Goal: Task Accomplishment & Management: Complete application form

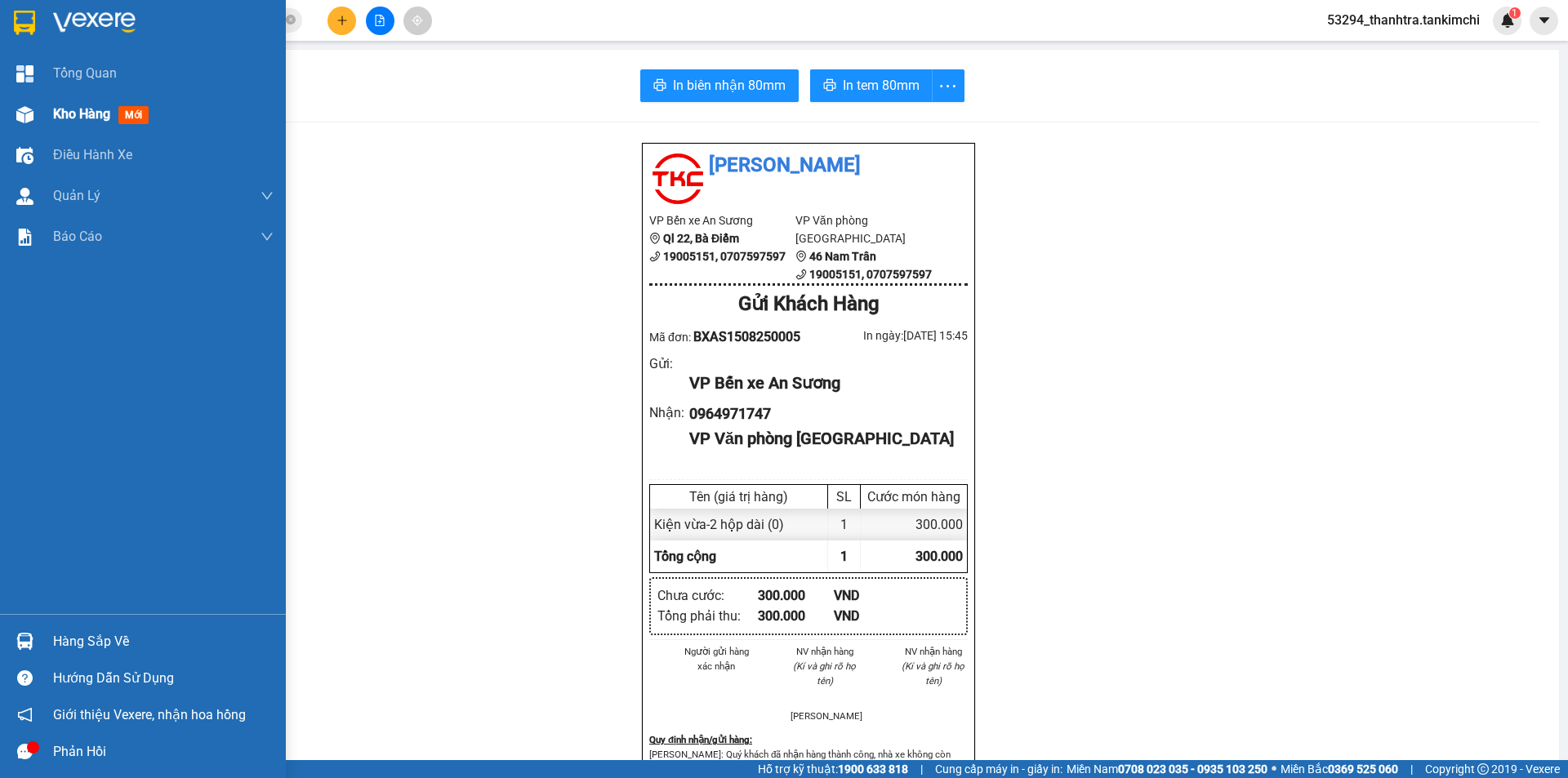
click at [68, 107] on span "Kho hàng" at bounding box center [81, 114] width 57 height 16
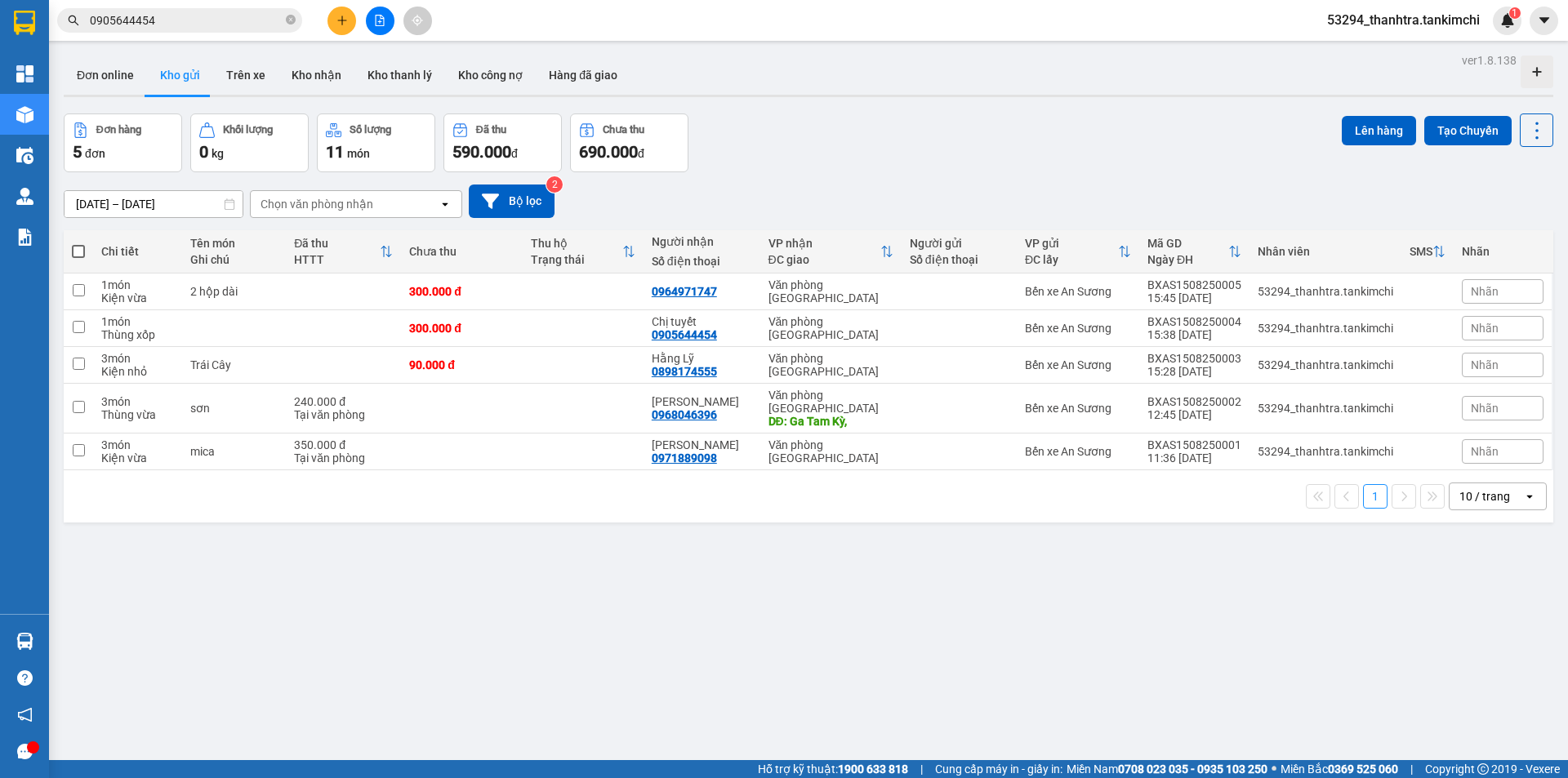
click at [875, 245] on div "VP nhận" at bounding box center [824, 244] width 112 height 13
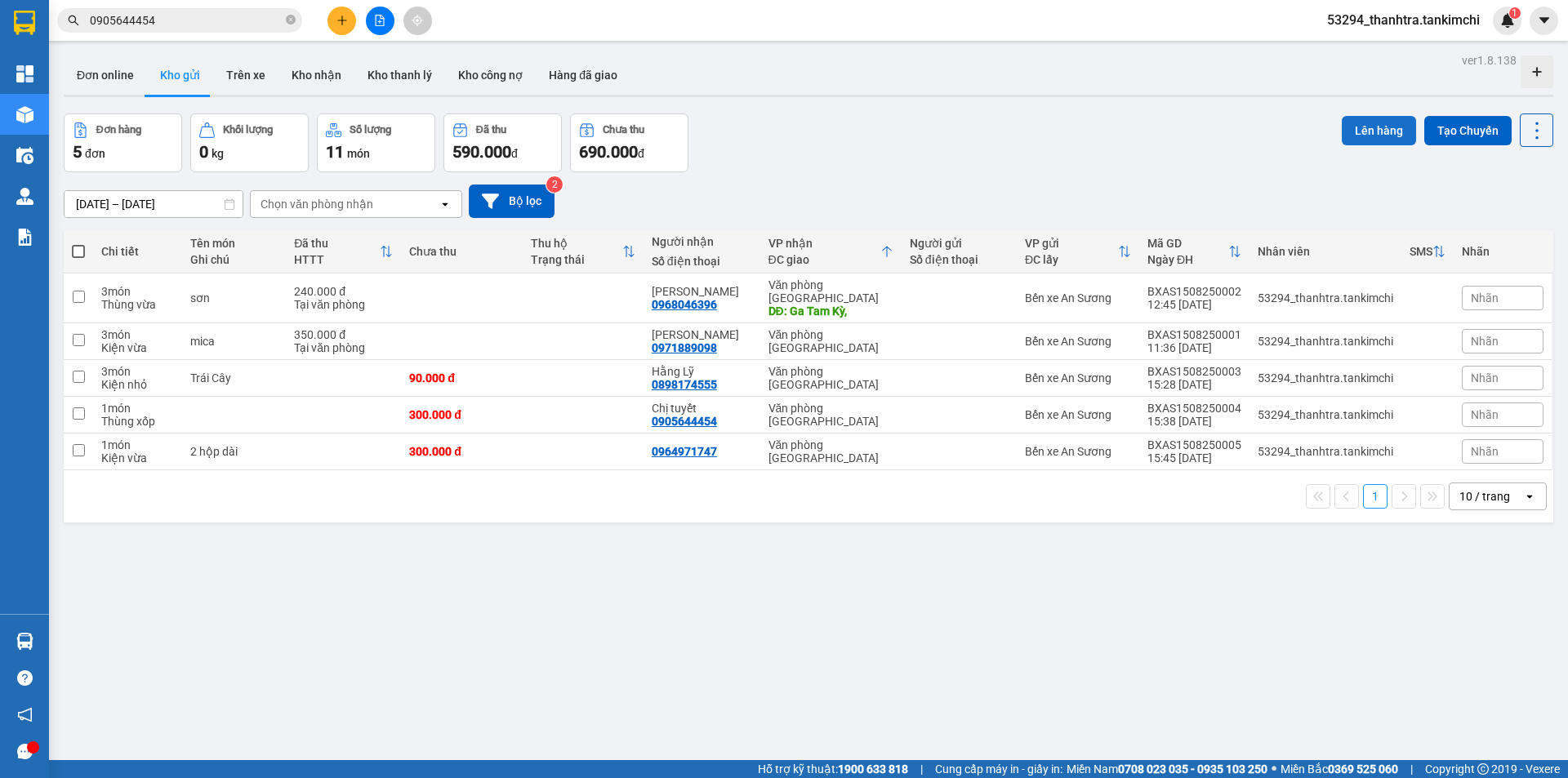
click at [1347, 129] on button "Lên hàng" at bounding box center [1379, 130] width 75 height 29
click at [80, 250] on span at bounding box center [79, 252] width 13 height 13
click at [79, 244] on input "checkbox" at bounding box center [79, 244] width 0 height 0
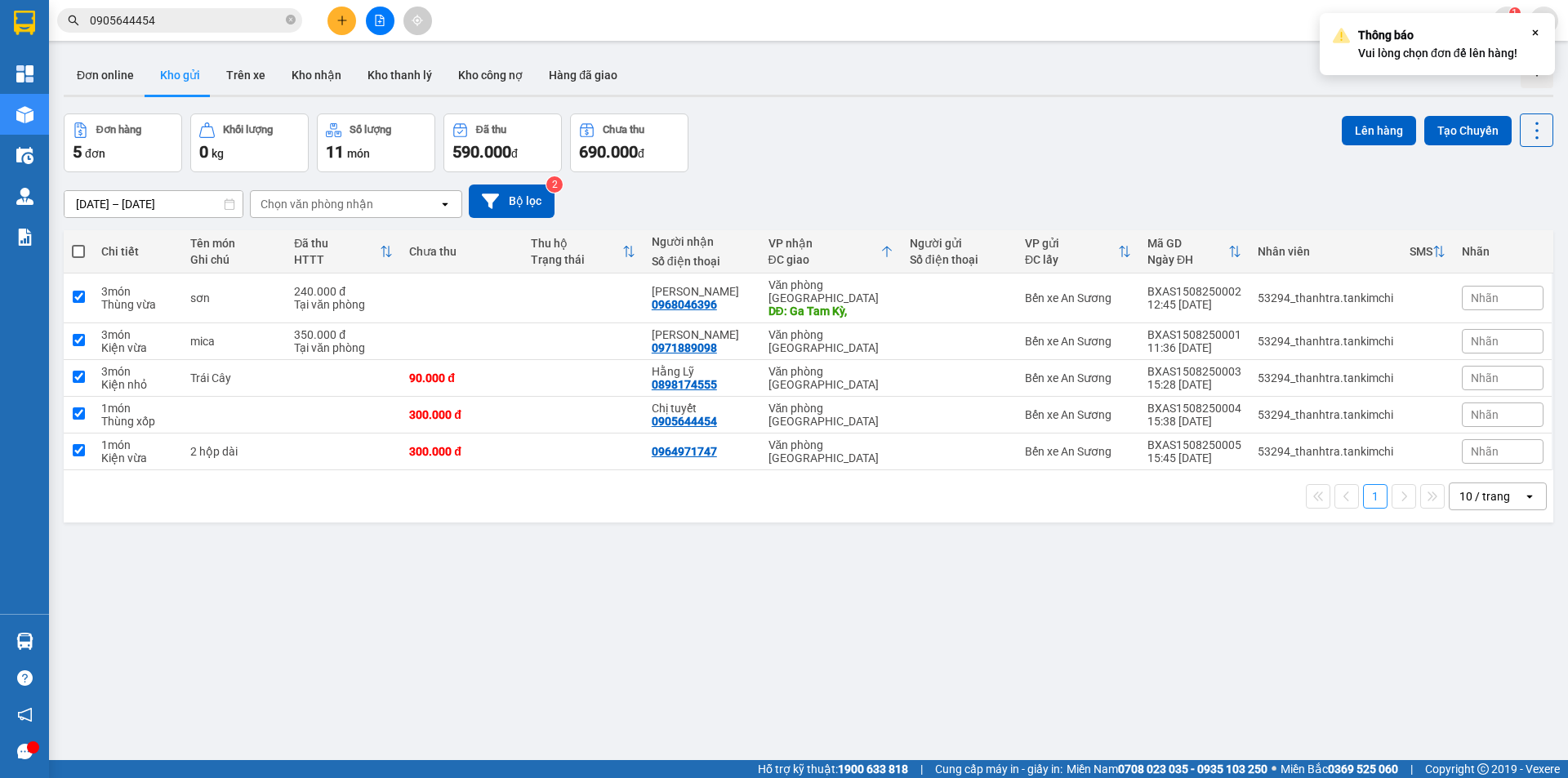
checkbox input "true"
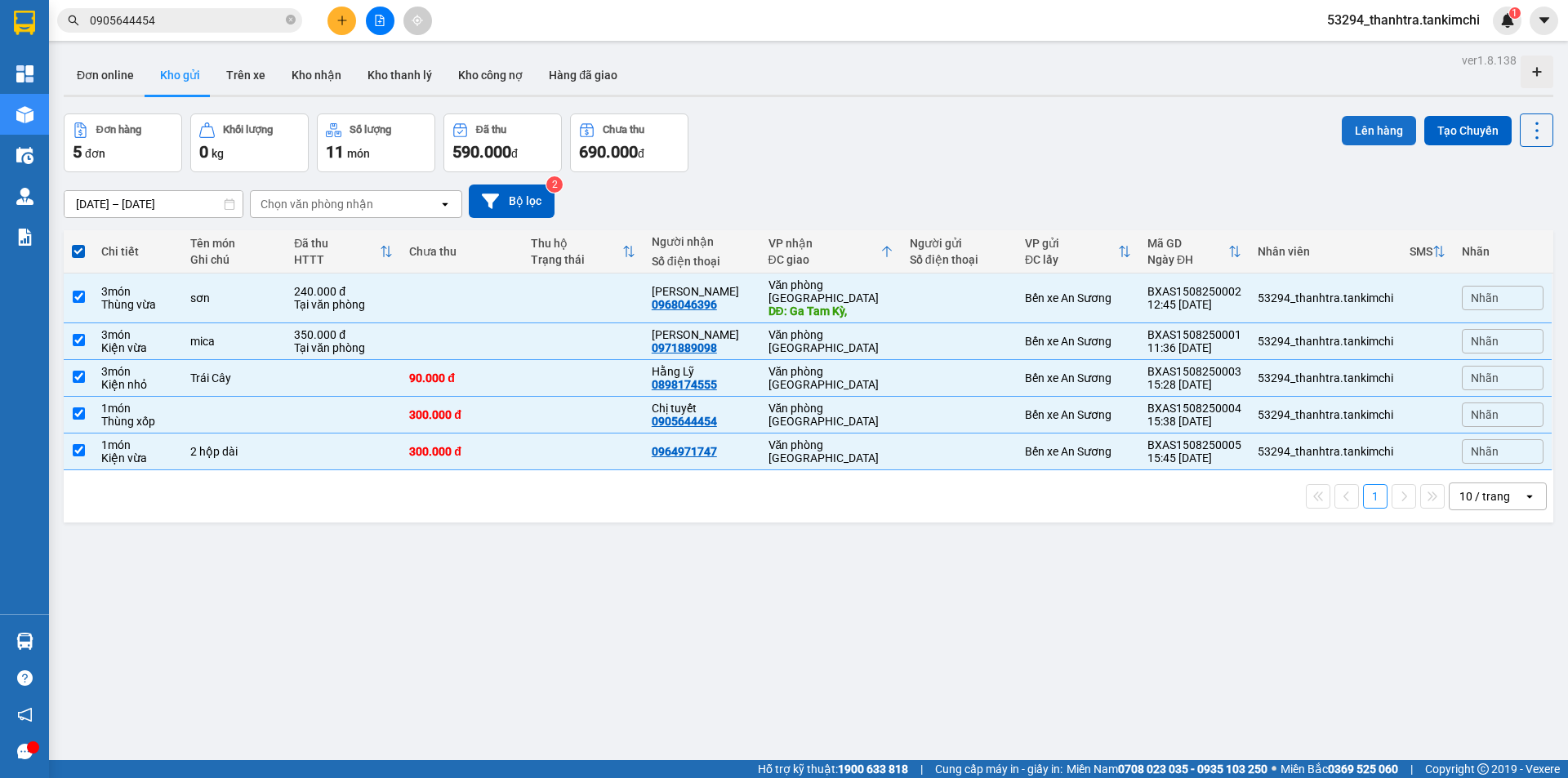
click at [1380, 131] on button "Lên hàng" at bounding box center [1379, 130] width 75 height 29
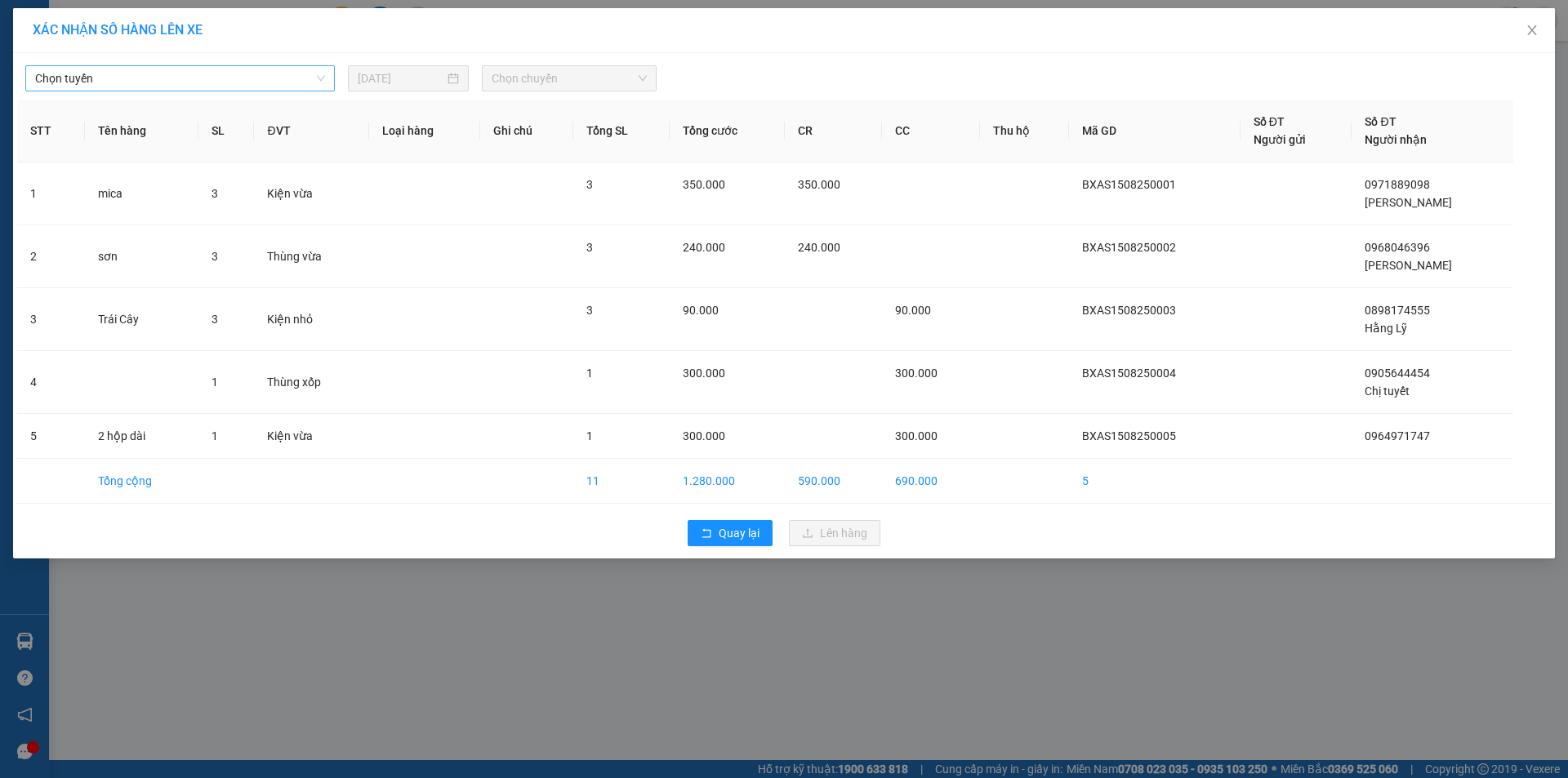
click at [281, 87] on span "Chọn tuyến" at bounding box center [180, 78] width 290 height 24
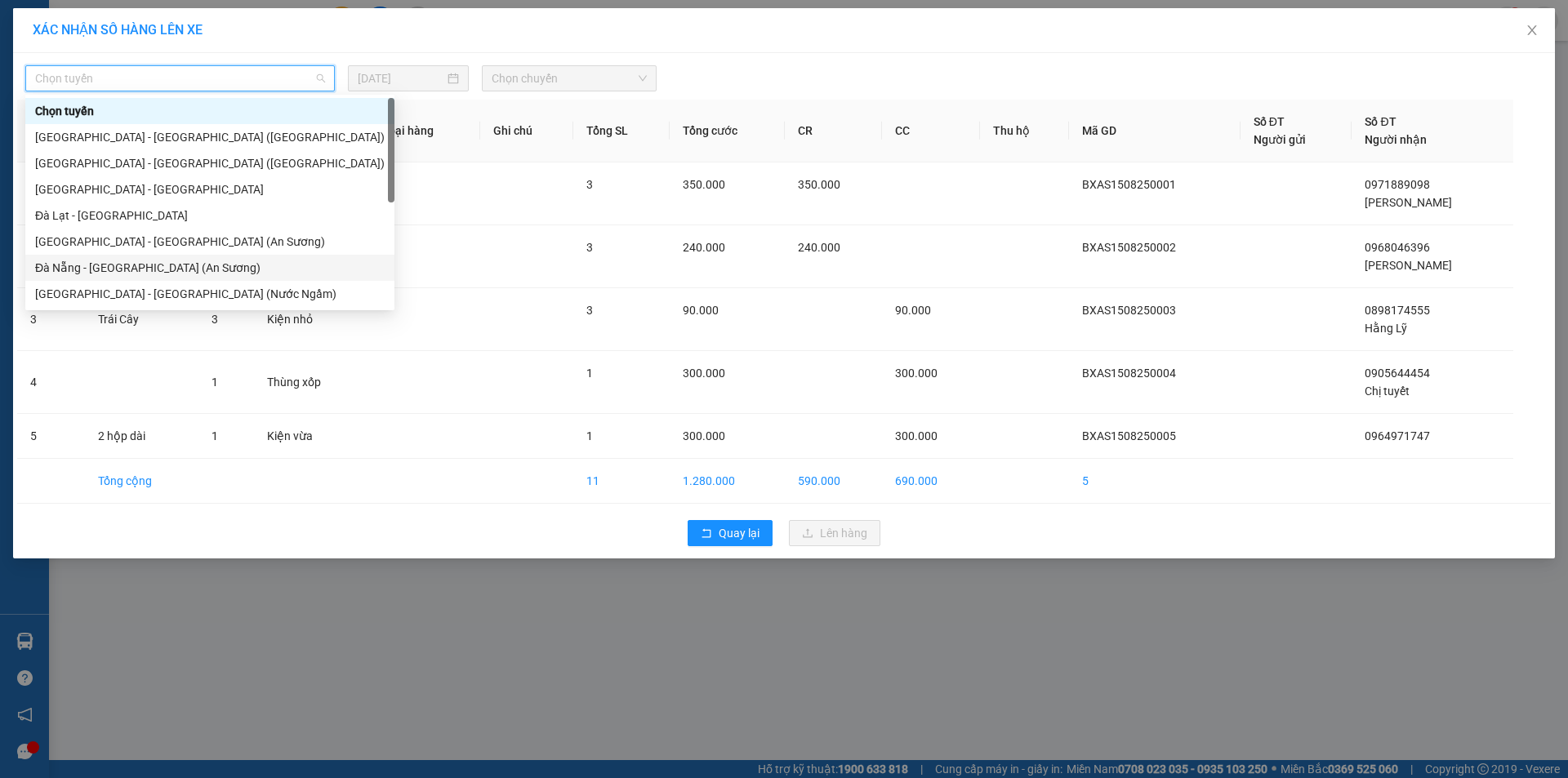
drag, startPoint x: 101, startPoint y: 259, endPoint x: 126, endPoint y: 265, distance: 25.7
click at [101, 260] on div "Đà Nẵng - [GEOGRAPHIC_DATA] (An Sương)" at bounding box center [209, 267] width 349 height 18
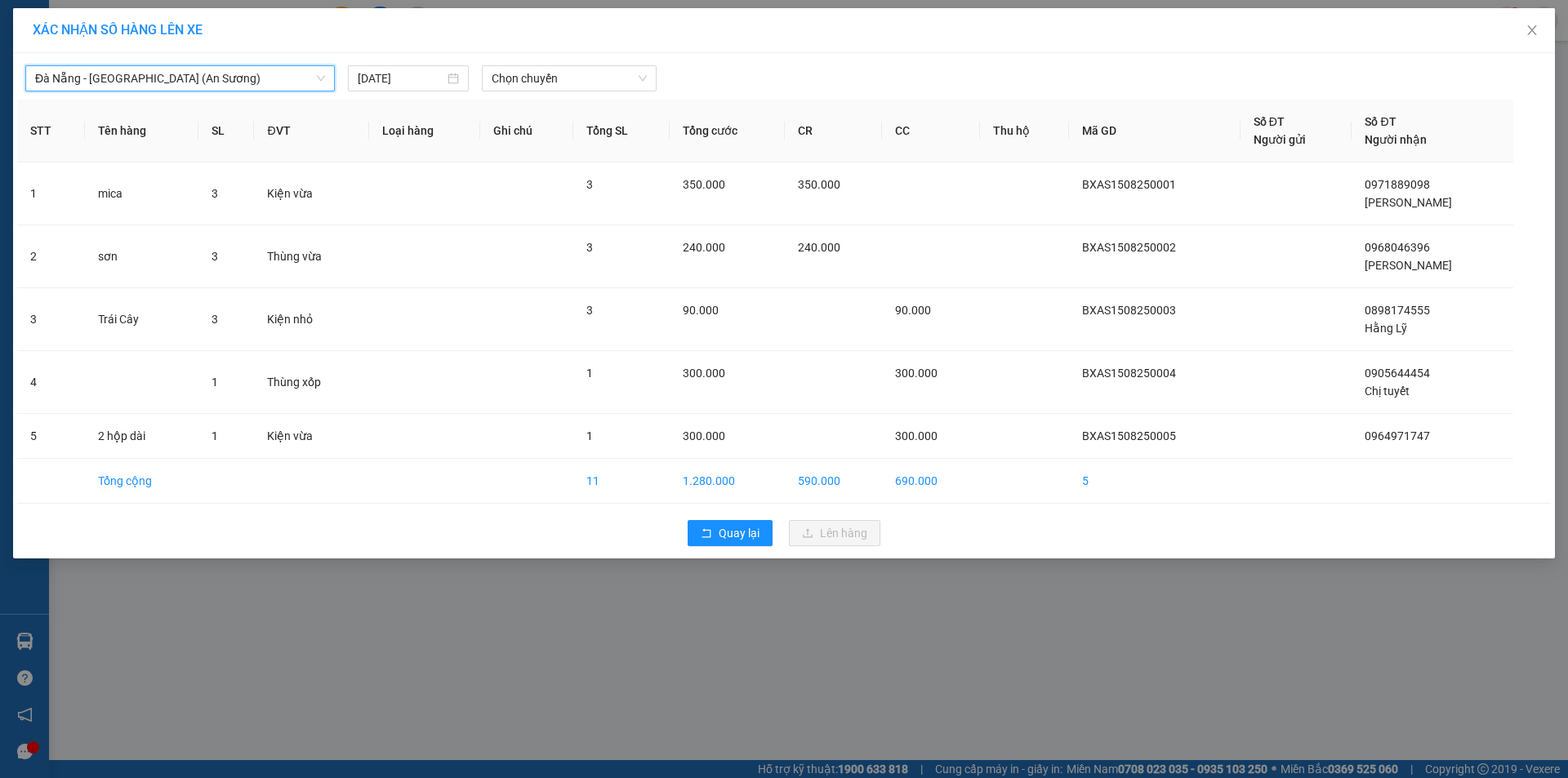
drag, startPoint x: 534, startPoint y: 80, endPoint x: 531, endPoint y: 92, distance: 12.4
click at [534, 82] on span "Chọn chuyến" at bounding box center [569, 78] width 155 height 24
drag, startPoint x: 545, startPoint y: 147, endPoint x: 490, endPoint y: 150, distance: 55.1
click at [545, 146] on div "17:30 - 43H-156.53" at bounding box center [555, 137] width 147 height 26
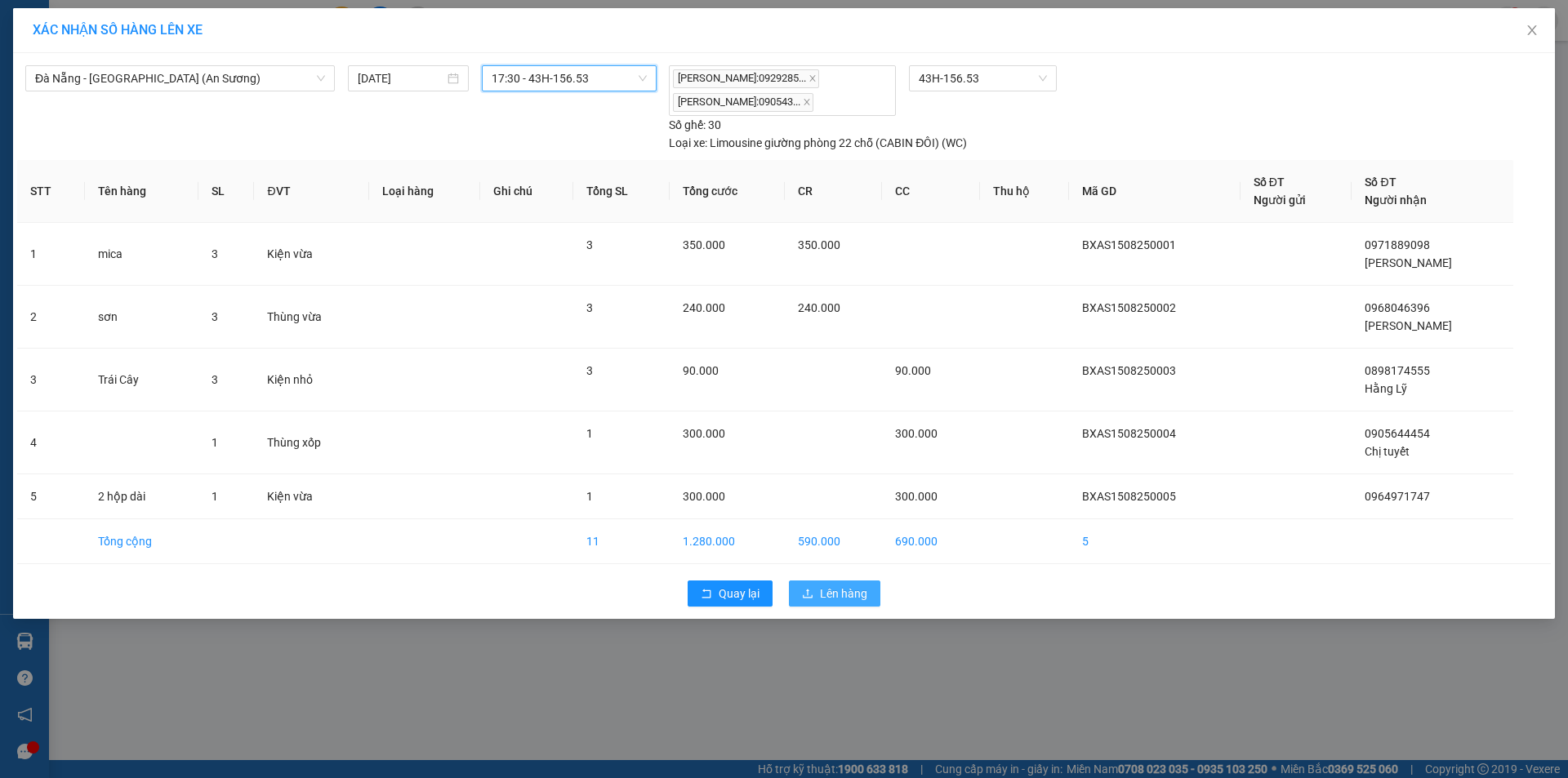
drag, startPoint x: 817, startPoint y: 593, endPoint x: 802, endPoint y: 583, distance: 18.0
click at [803, 585] on button "Lên hàng" at bounding box center [834, 593] width 91 height 26
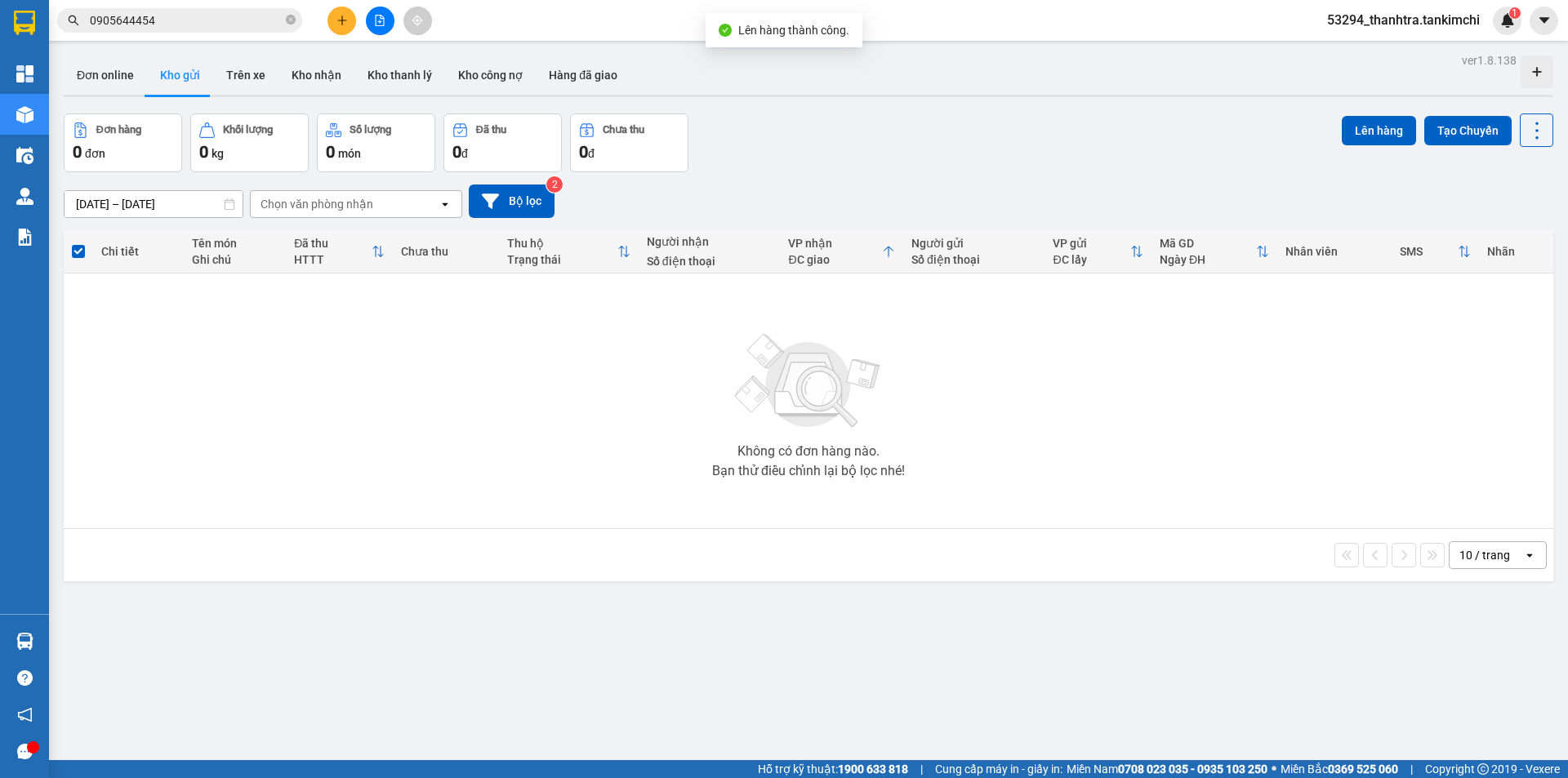
click at [371, 27] on button at bounding box center [380, 21] width 28 height 28
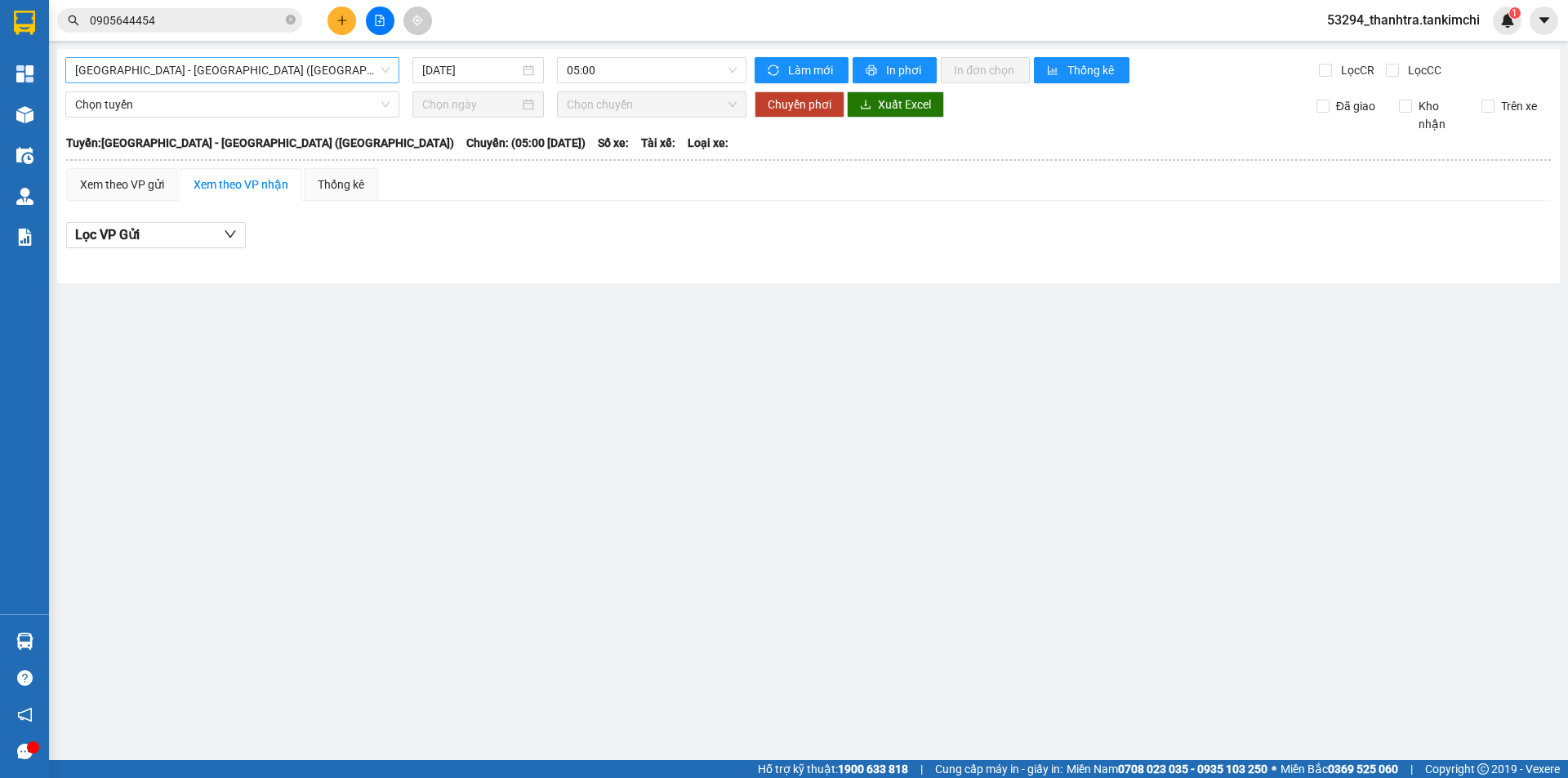
click at [248, 77] on span "[GEOGRAPHIC_DATA] - [GEOGRAPHIC_DATA] ([GEOGRAPHIC_DATA])" at bounding box center [232, 70] width 314 height 24
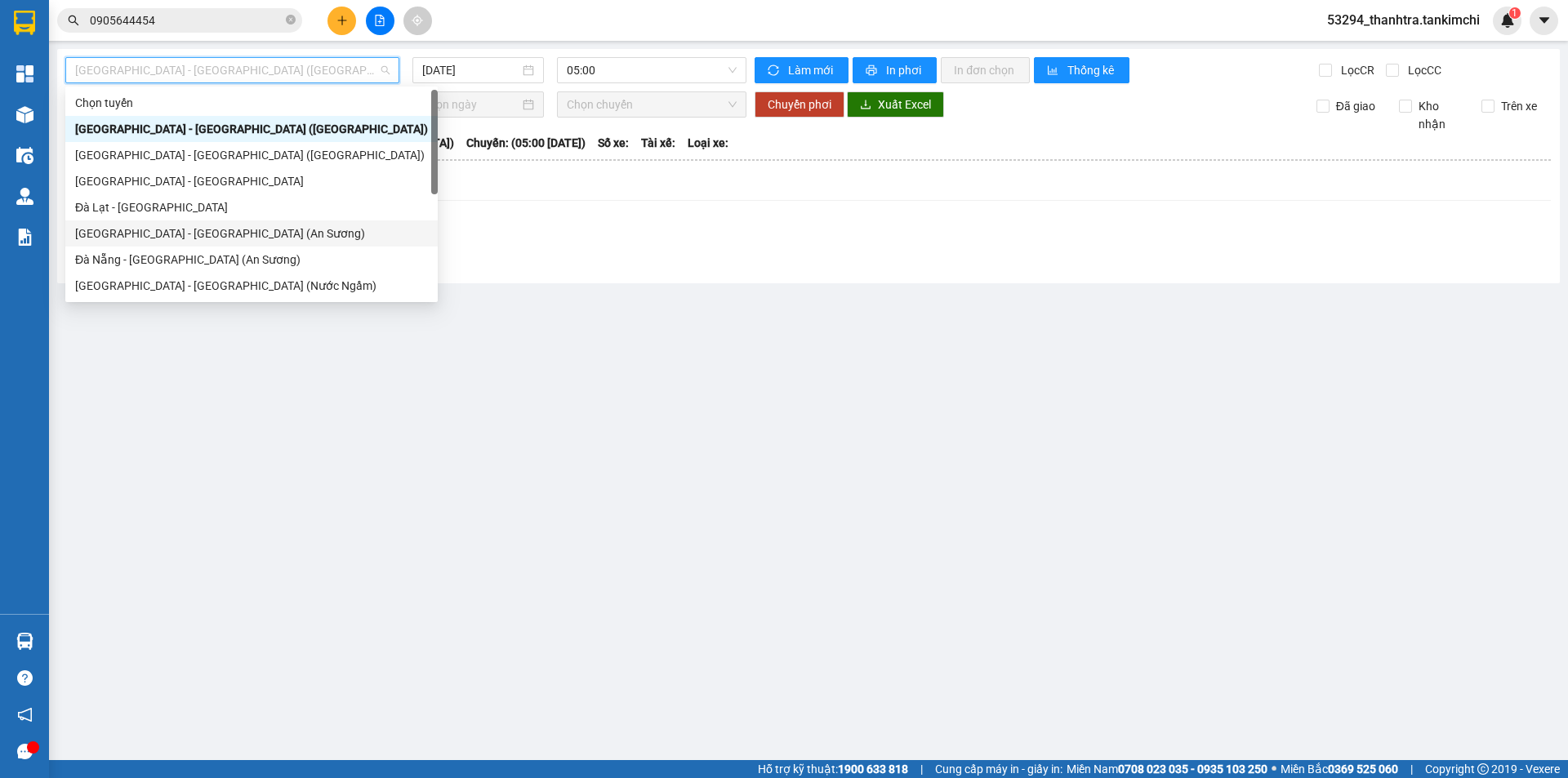
click at [149, 234] on div "[GEOGRAPHIC_DATA] - [GEOGRAPHIC_DATA] (An Sương)" at bounding box center [251, 233] width 353 height 18
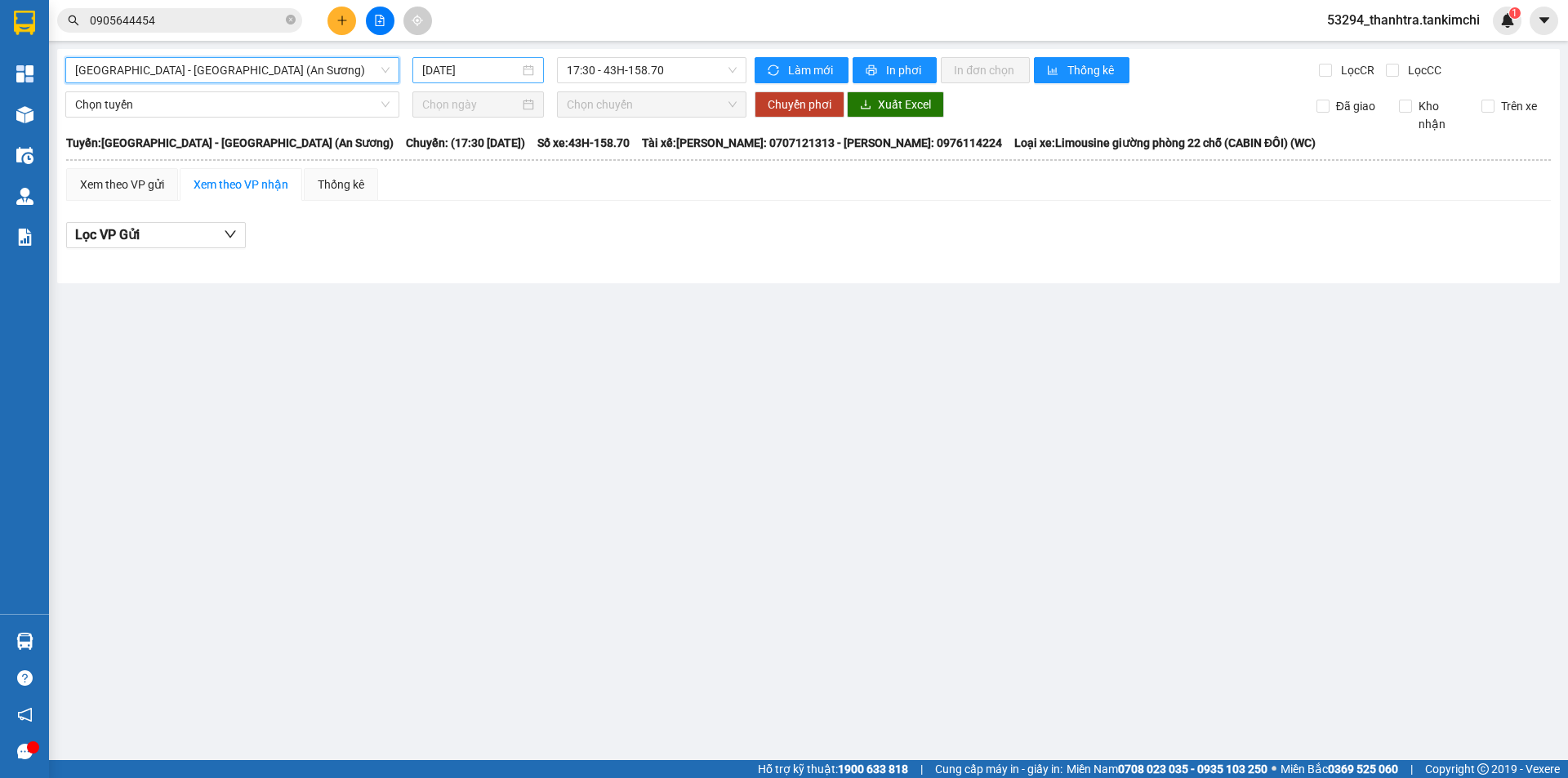
click at [530, 66] on div "[DATE]" at bounding box center [478, 70] width 112 height 18
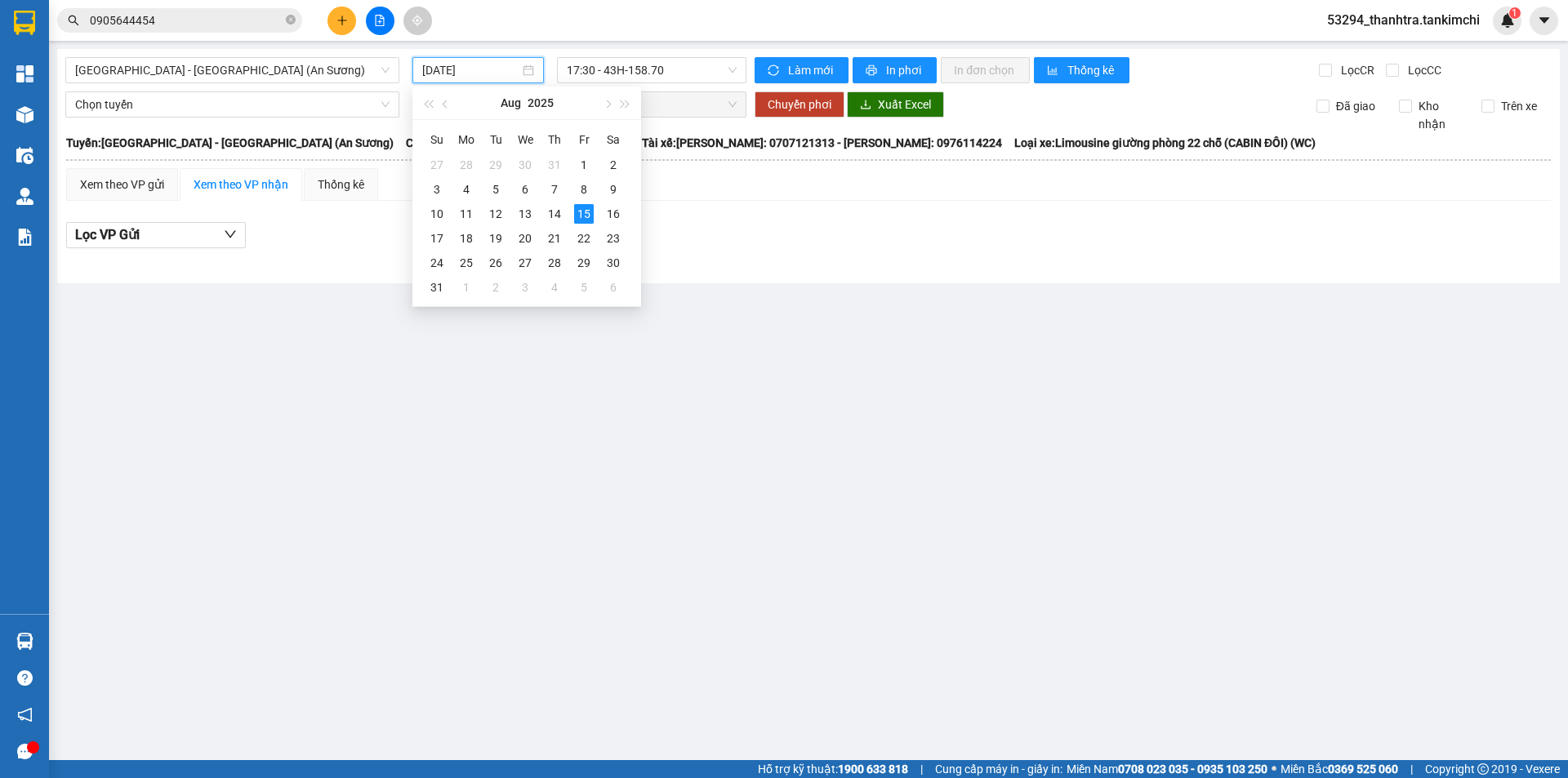
type input "[DATE]"
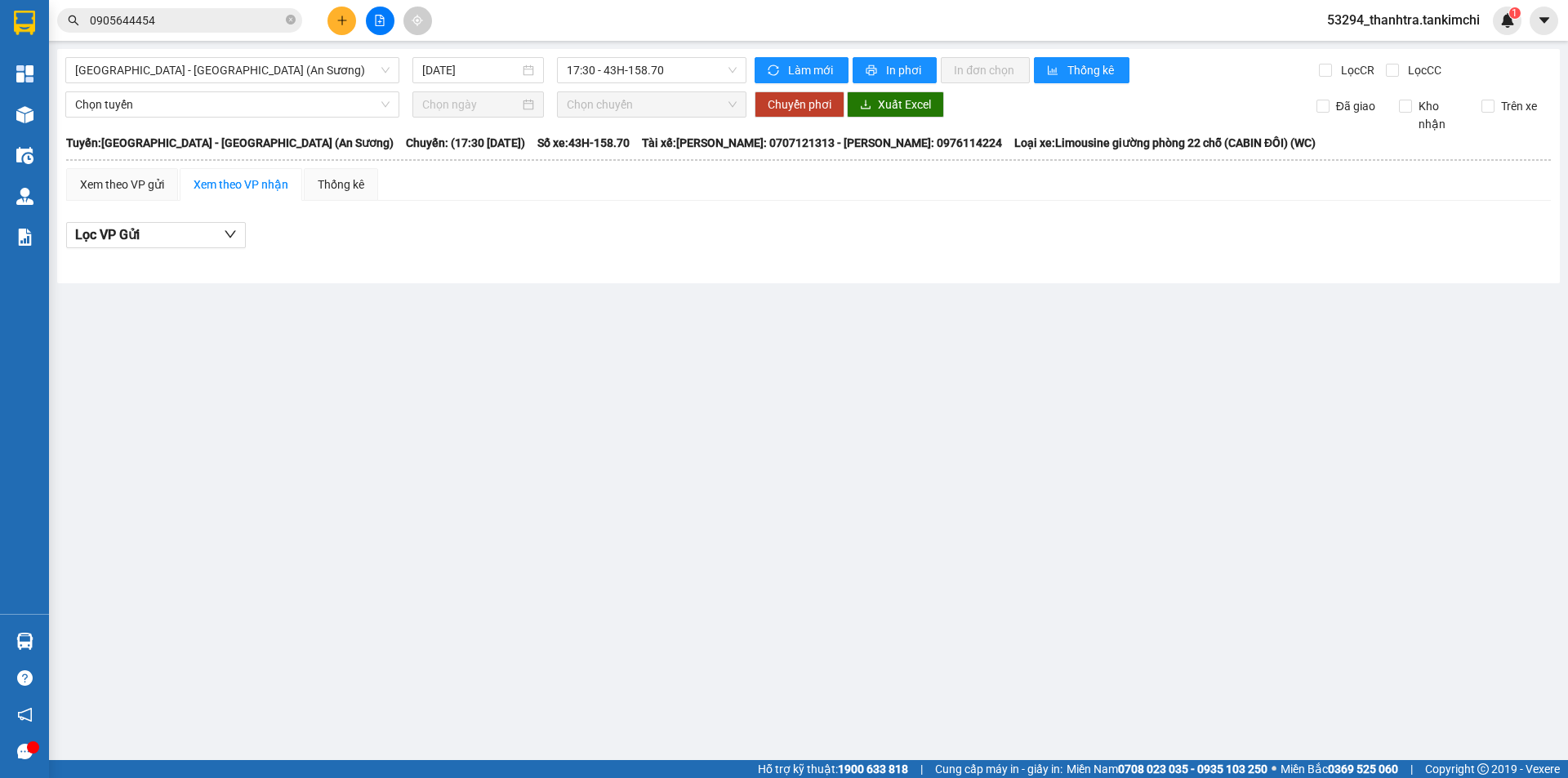
click at [119, 437] on main "Sài Gòn - Đà Nẵng (An Sương) 15/08/2025 17:30 - 43H-158.70 Làm mới In phơi In đ…" at bounding box center [784, 380] width 1568 height 760
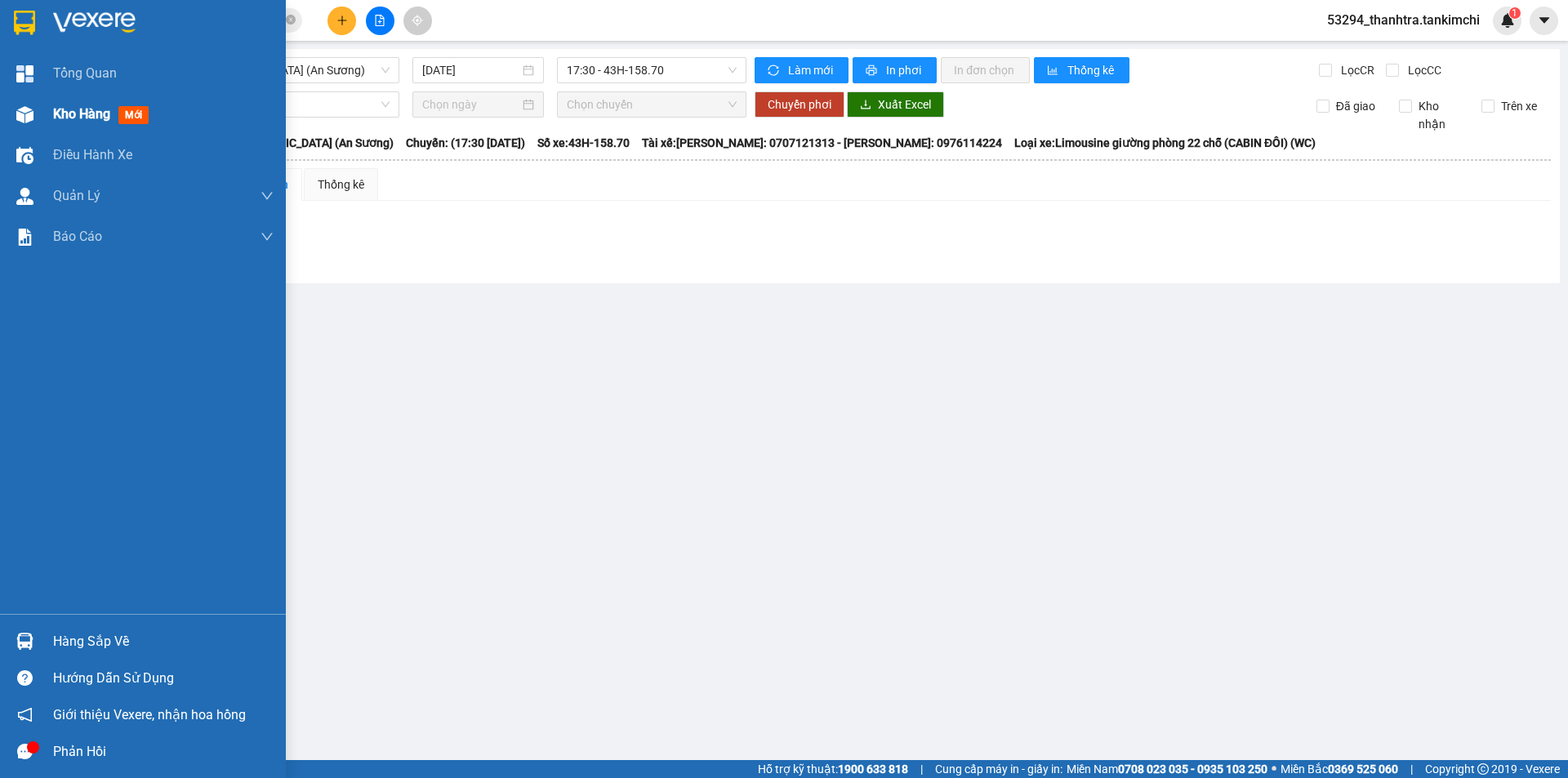
click at [33, 111] on img at bounding box center [25, 115] width 17 height 17
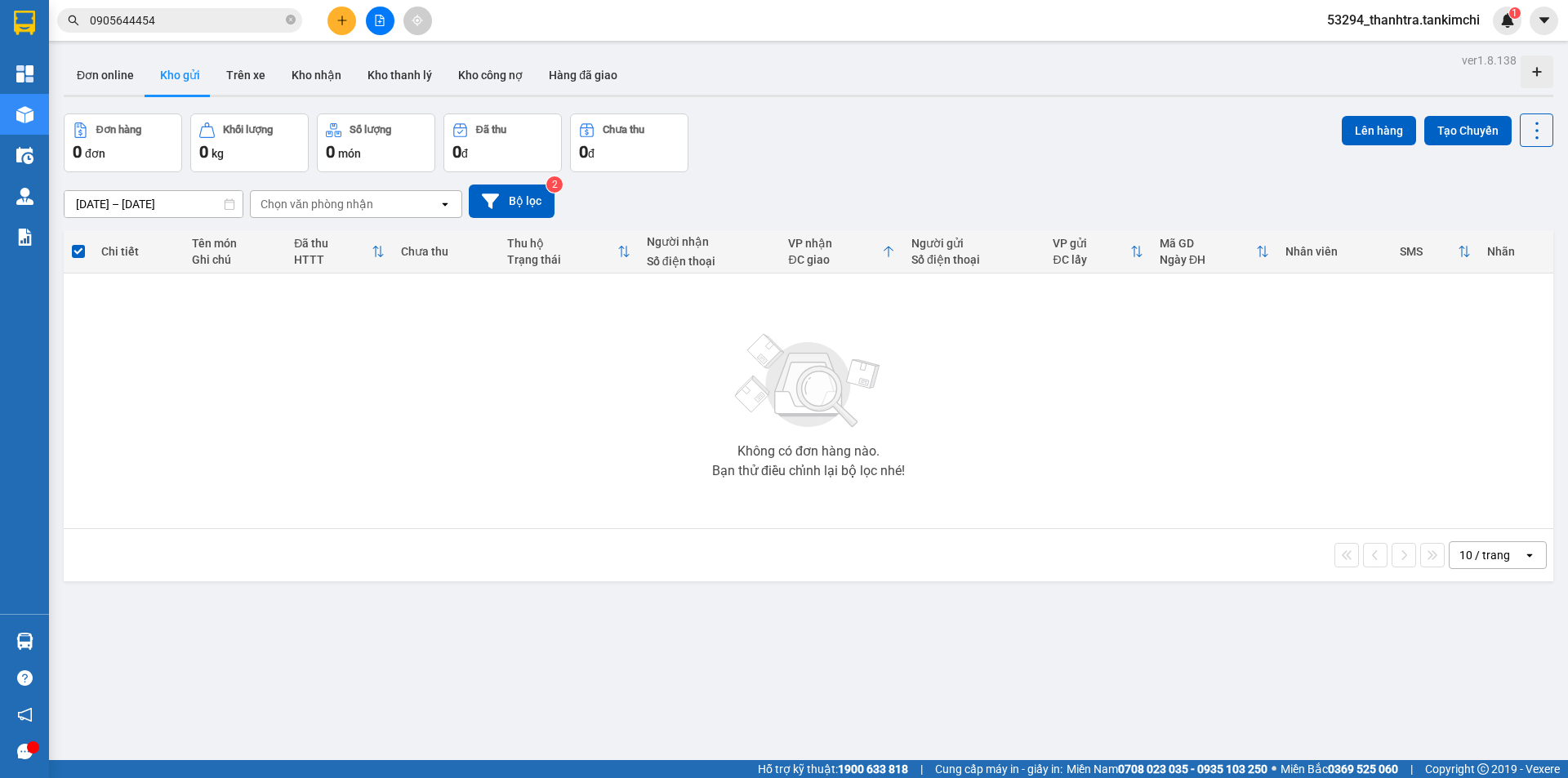
click at [383, 18] on icon "file-add" at bounding box center [380, 21] width 9 height 12
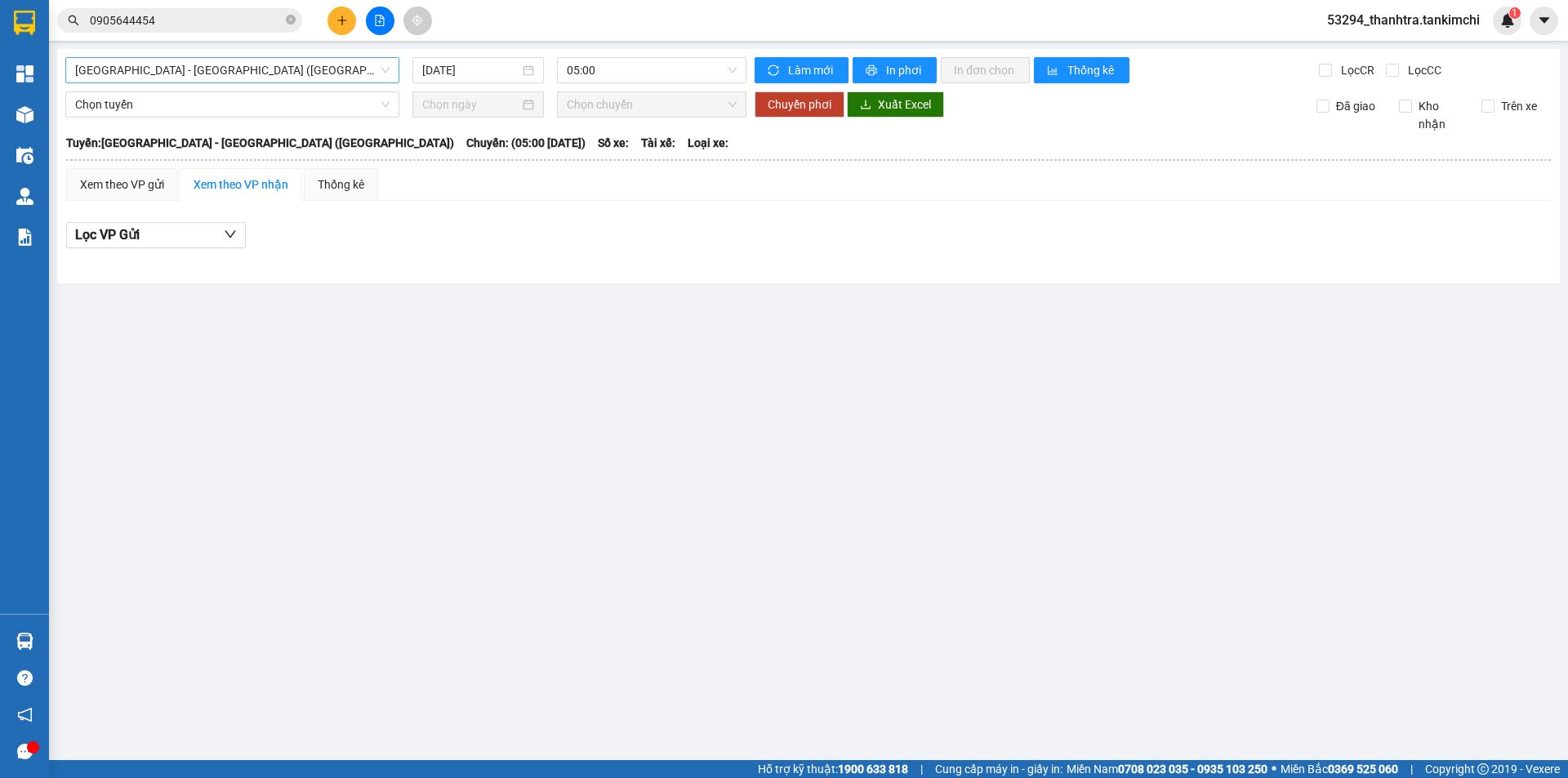
click at [186, 68] on span "[GEOGRAPHIC_DATA] - [GEOGRAPHIC_DATA] ([GEOGRAPHIC_DATA])" at bounding box center [232, 70] width 314 height 24
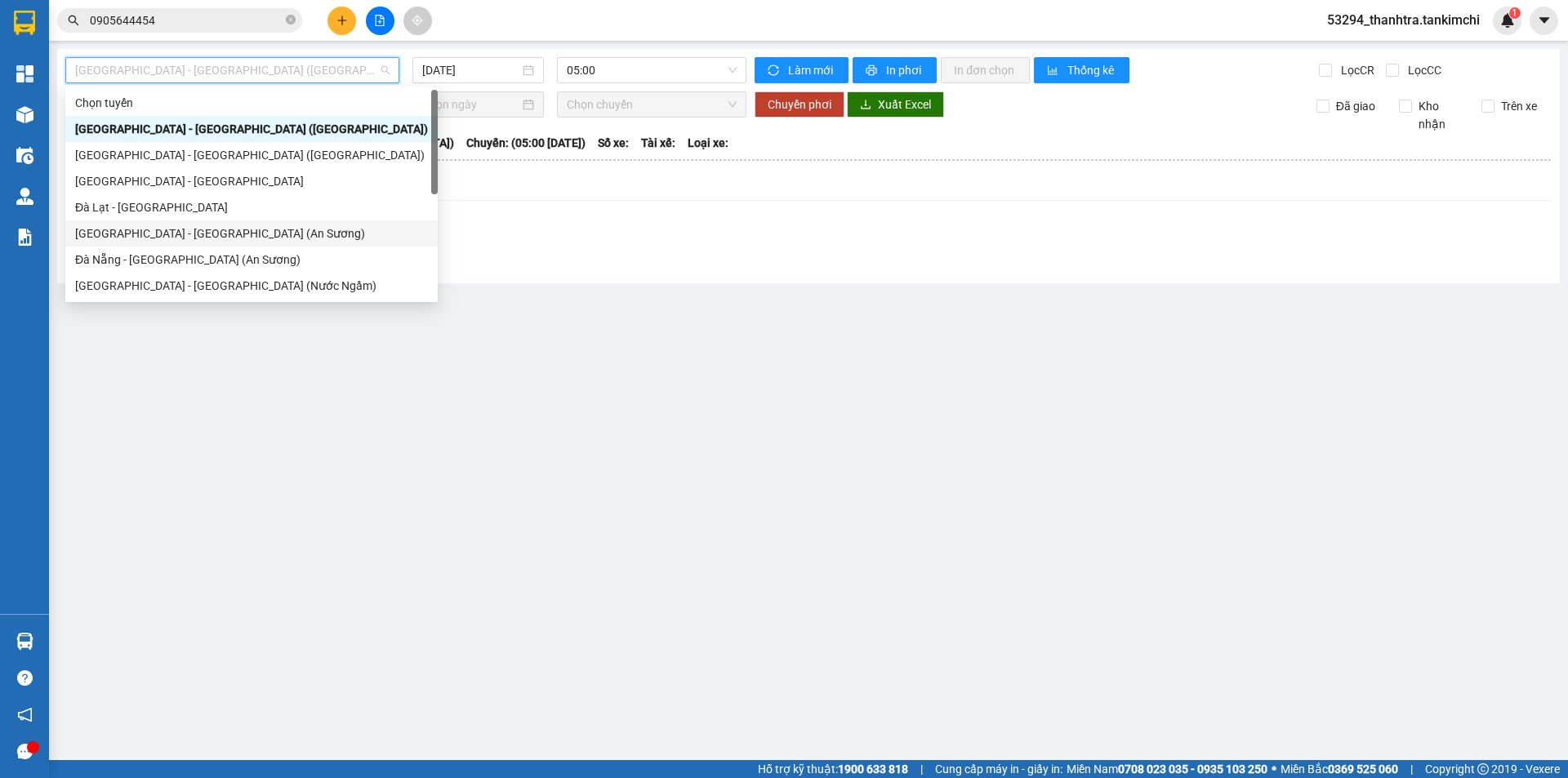
click at [145, 242] on div "[GEOGRAPHIC_DATA] - [GEOGRAPHIC_DATA] (An Sương)" at bounding box center [251, 233] width 353 height 18
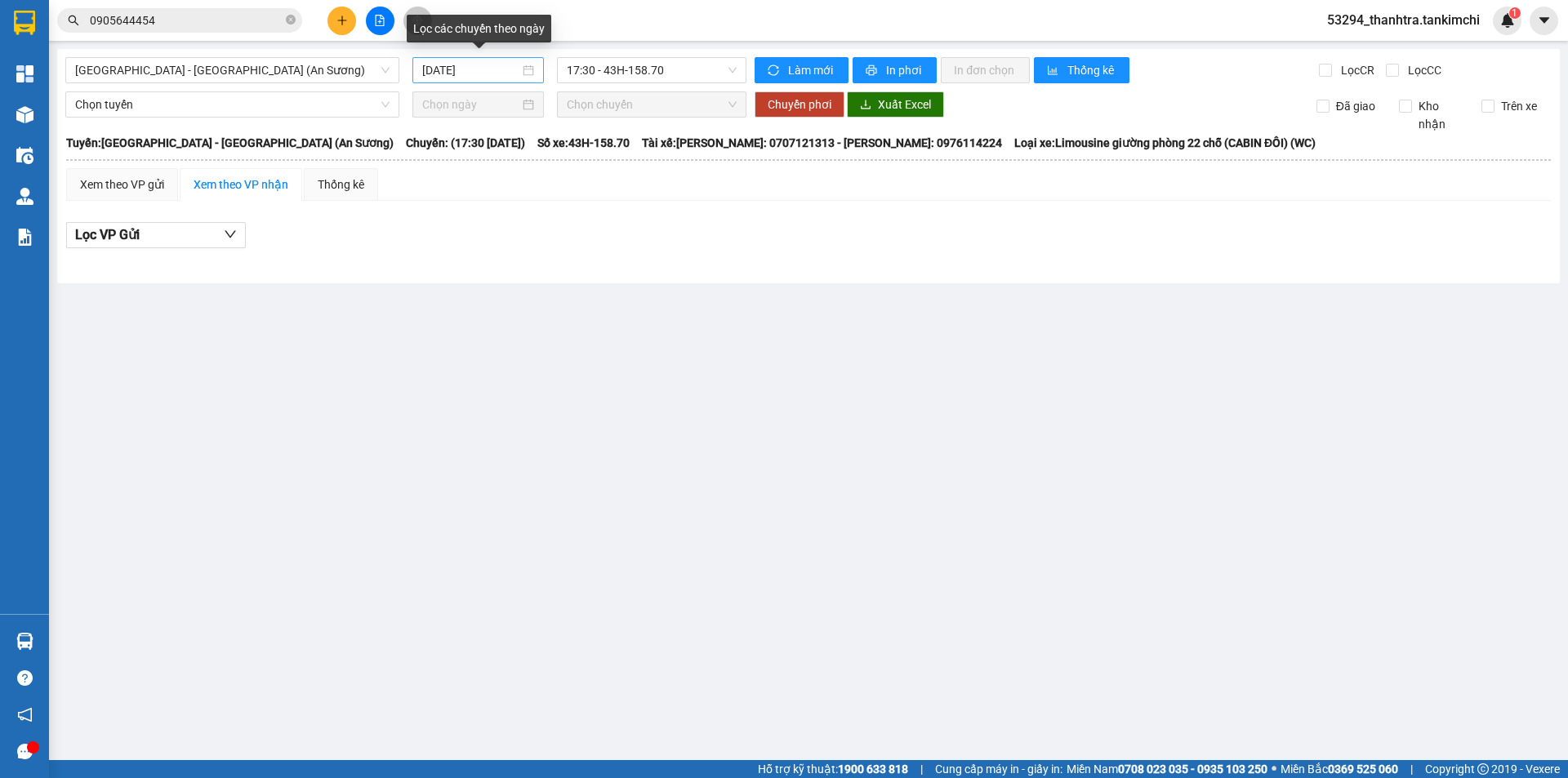
click at [529, 66] on div "[DATE]" at bounding box center [478, 70] width 112 height 18
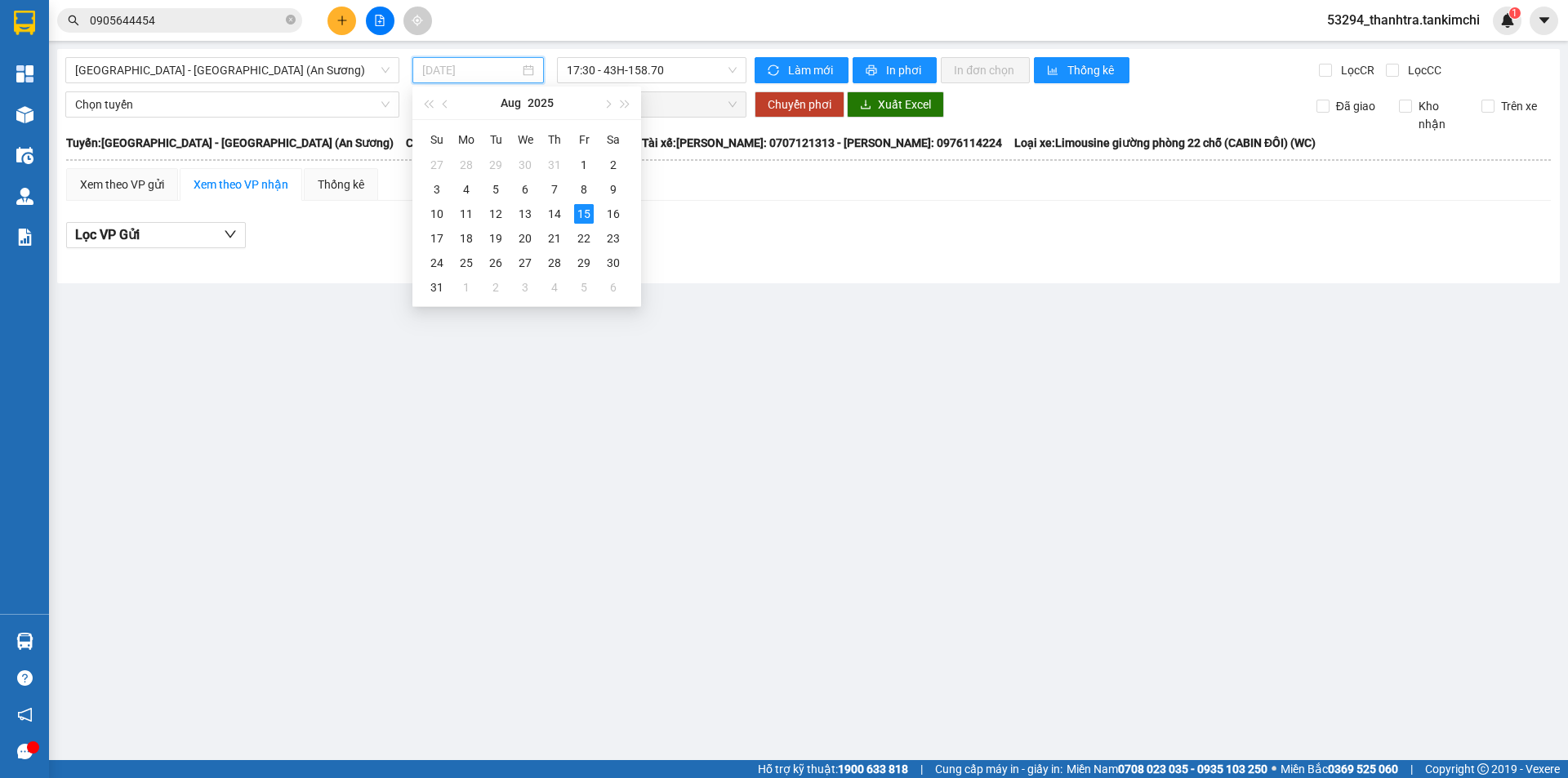
type input "[DATE]"
drag, startPoint x: 719, startPoint y: 320, endPoint x: 639, endPoint y: 317, distance: 80.1
click at [708, 325] on main "Sài Gòn - Đà Nẵng (An Sương) 15/08/2025 17:30 - 43H-158.70 Làm mới In phơi In đ…" at bounding box center [784, 380] width 1568 height 760
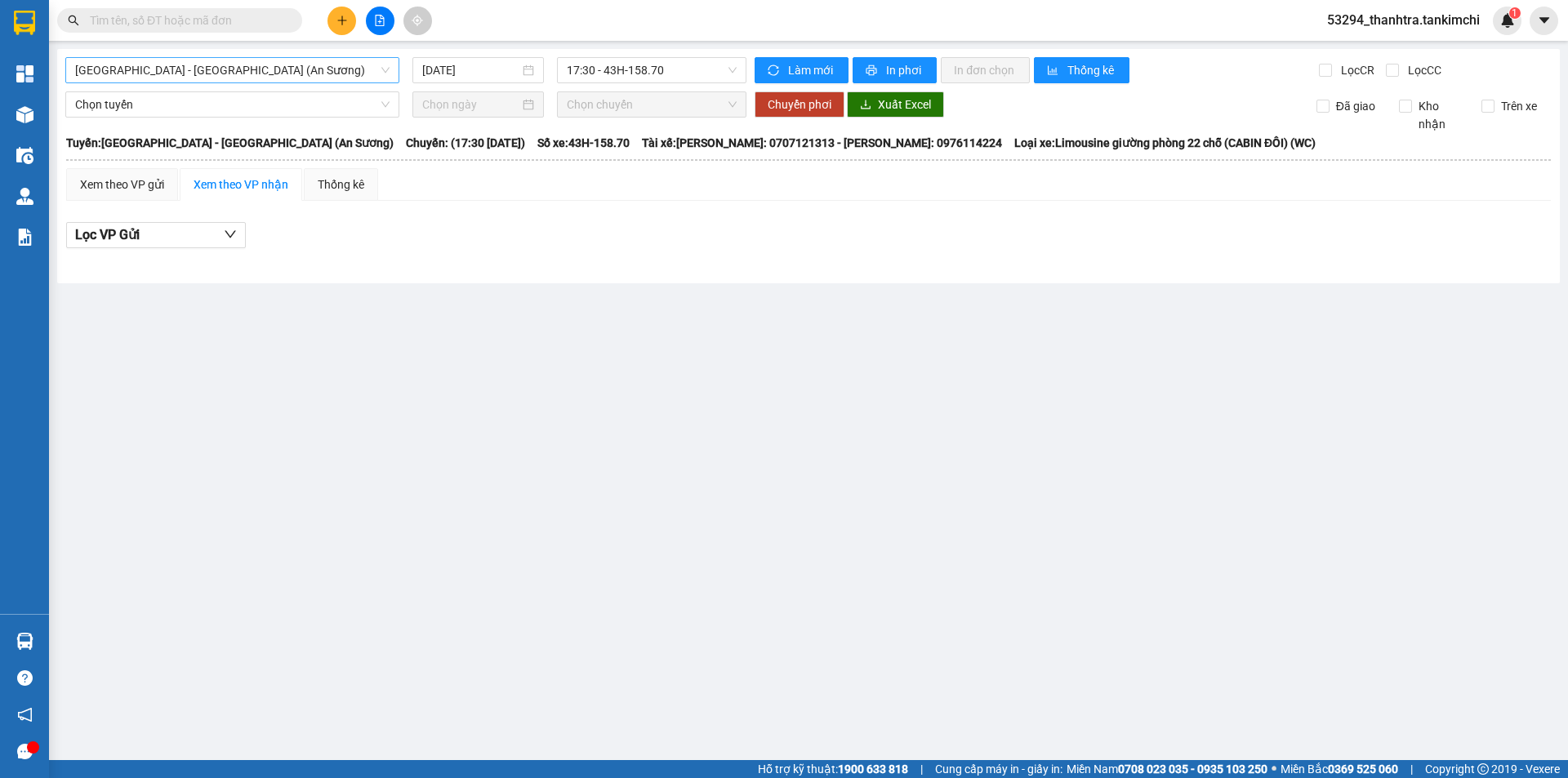
click at [209, 66] on span "Sài Gòn - Đà Nẵng (An Sương)" at bounding box center [232, 70] width 314 height 24
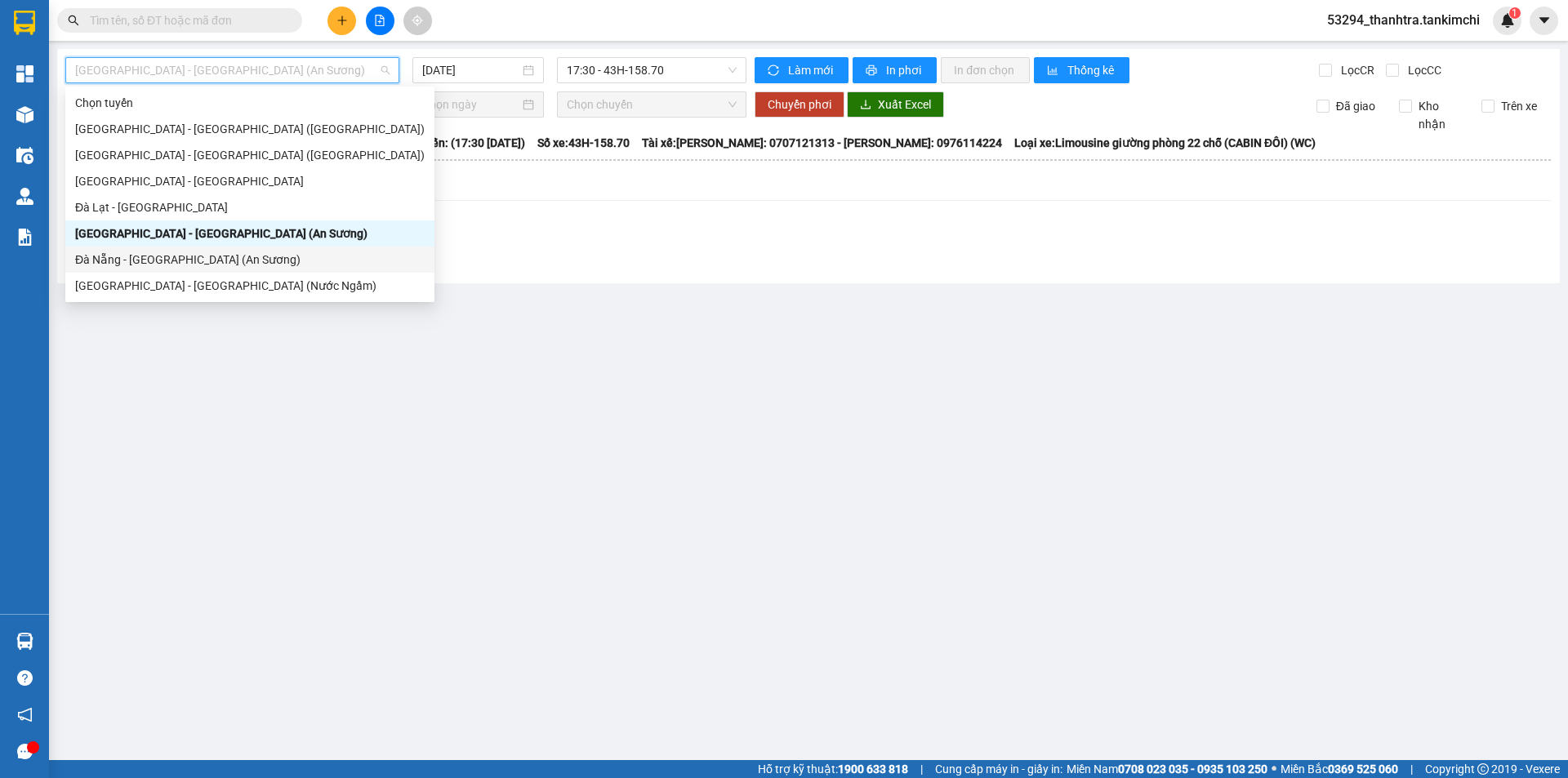
click at [106, 264] on div "Đà Nẵng - [GEOGRAPHIC_DATA] (An Sương)" at bounding box center [250, 259] width 349 height 18
type input "[DATE]"
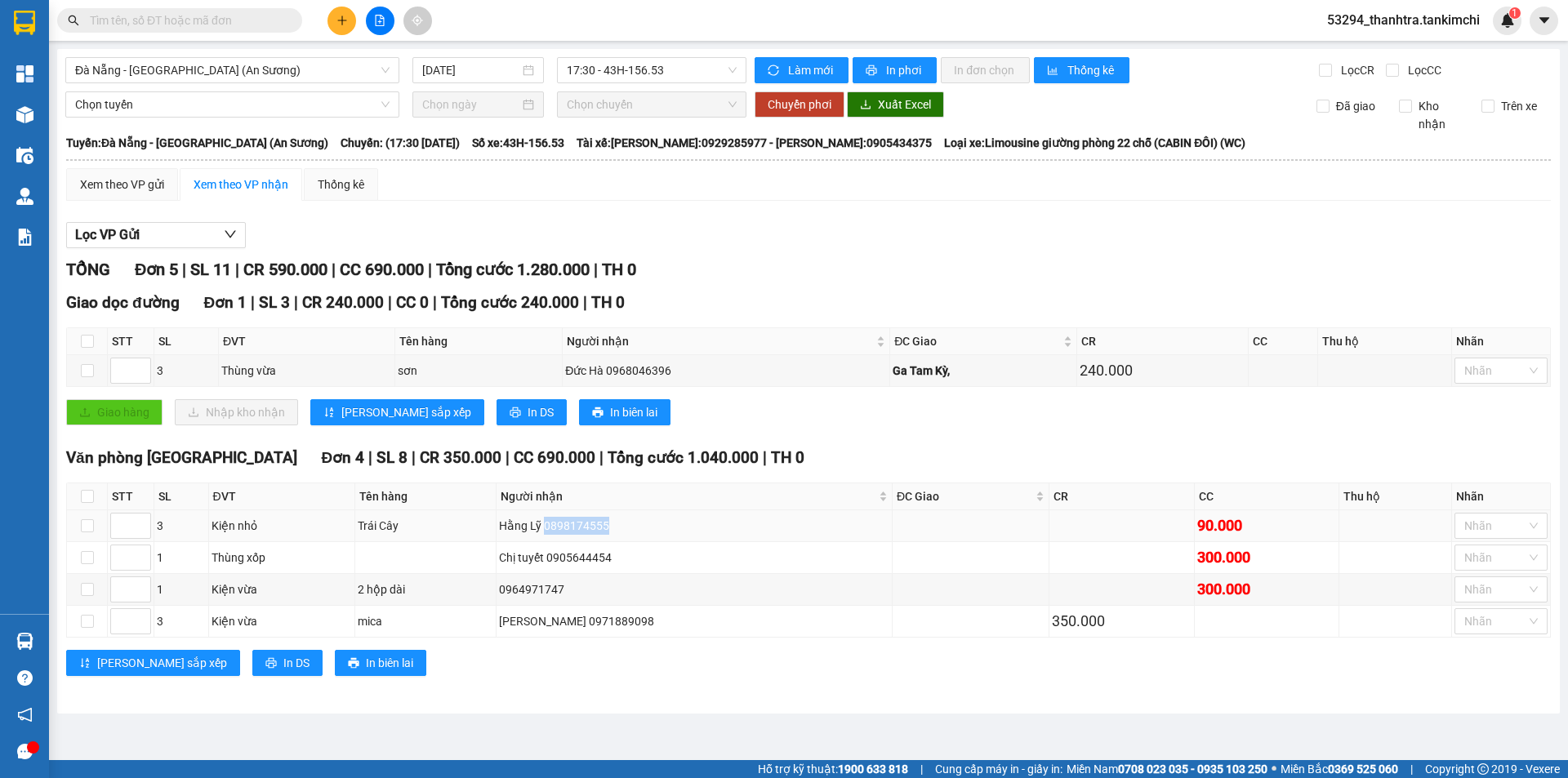
copy div "0898174555"
drag, startPoint x: 567, startPoint y: 524, endPoint x: 627, endPoint y: 532, distance: 60.5
click at [627, 532] on div "Hằng Lỹ 0898174555" at bounding box center [694, 525] width 390 height 18
copy div "0968046396"
drag, startPoint x: 603, startPoint y: 368, endPoint x: 678, endPoint y: 377, distance: 75.5
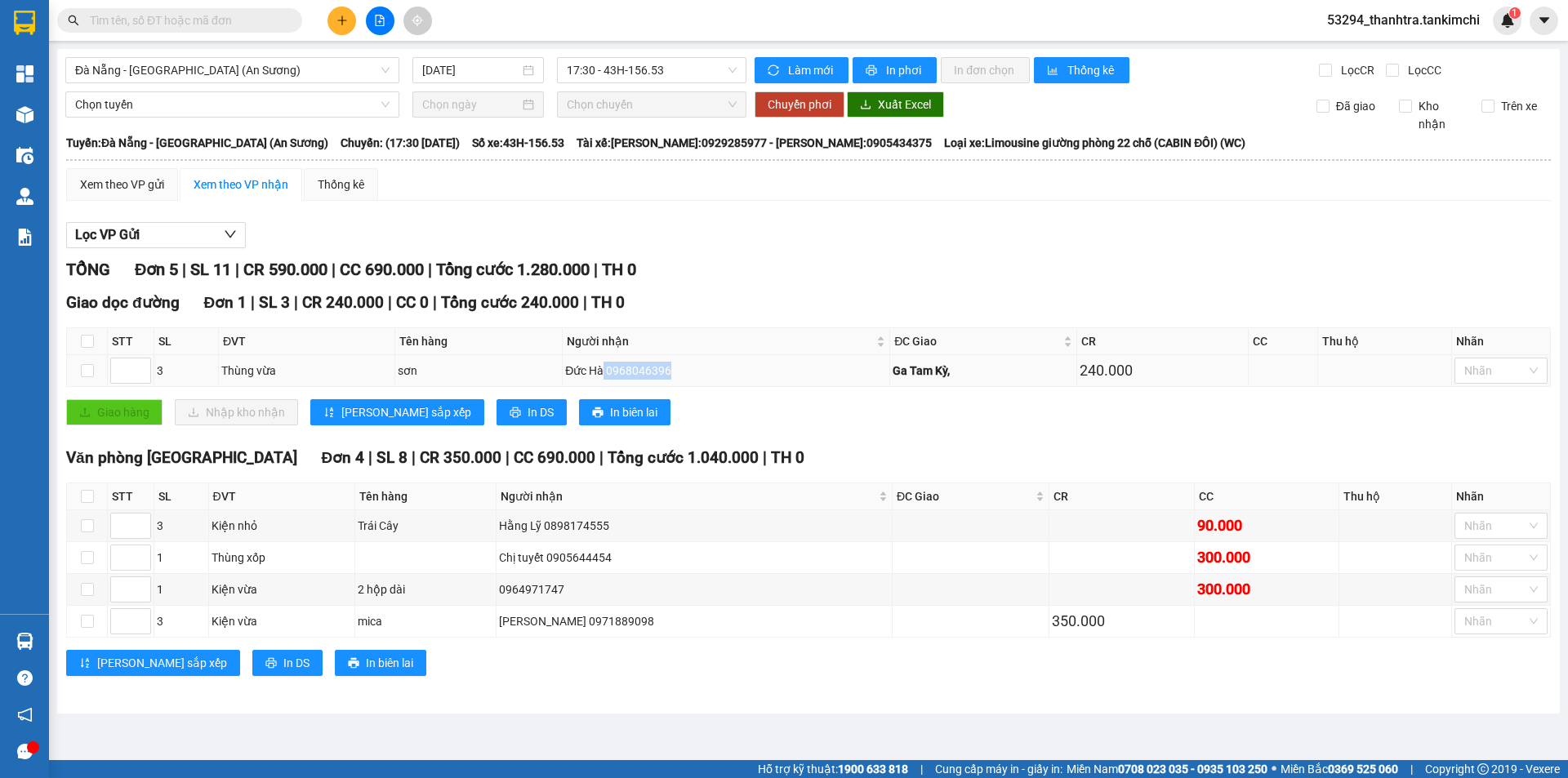
click at [678, 377] on div "Đức Hà 0968046396" at bounding box center [726, 370] width 322 height 18
drag, startPoint x: 570, startPoint y: 559, endPoint x: 632, endPoint y: 553, distance: 62.3
click at [632, 553] on div "Chị tuyết 0905644454" at bounding box center [694, 557] width 390 height 18
copy div "0905644454"
copy div "0964971747"
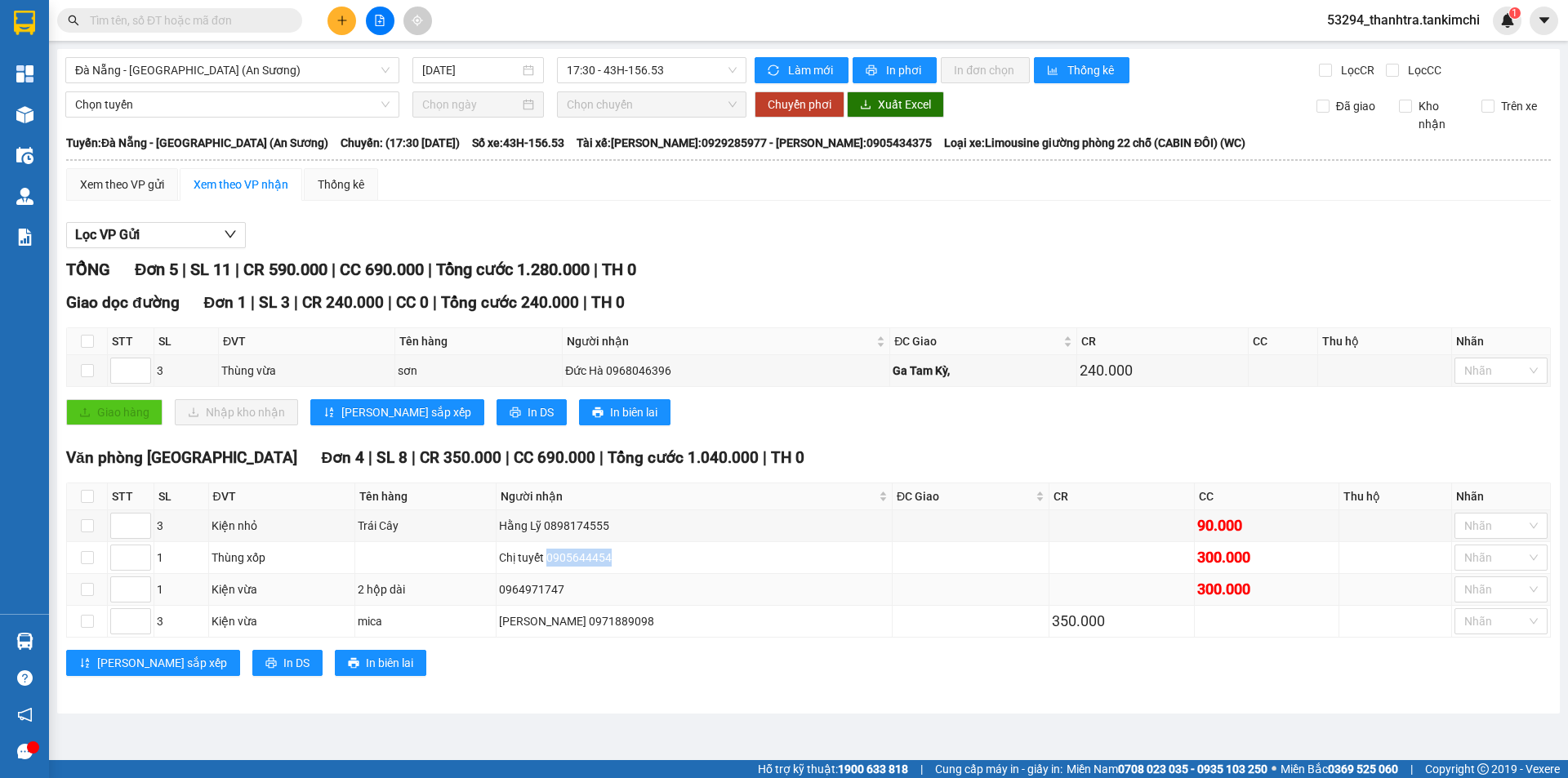
drag, startPoint x: 524, startPoint y: 588, endPoint x: 587, endPoint y: 585, distance: 63.1
click at [587, 585] on div "0964971747" at bounding box center [694, 589] width 390 height 18
copy div "0971889098"
drag, startPoint x: 578, startPoint y: 620, endPoint x: 637, endPoint y: 618, distance: 59.0
click at [637, 618] on div "[PERSON_NAME] 0971889098" at bounding box center [694, 621] width 390 height 18
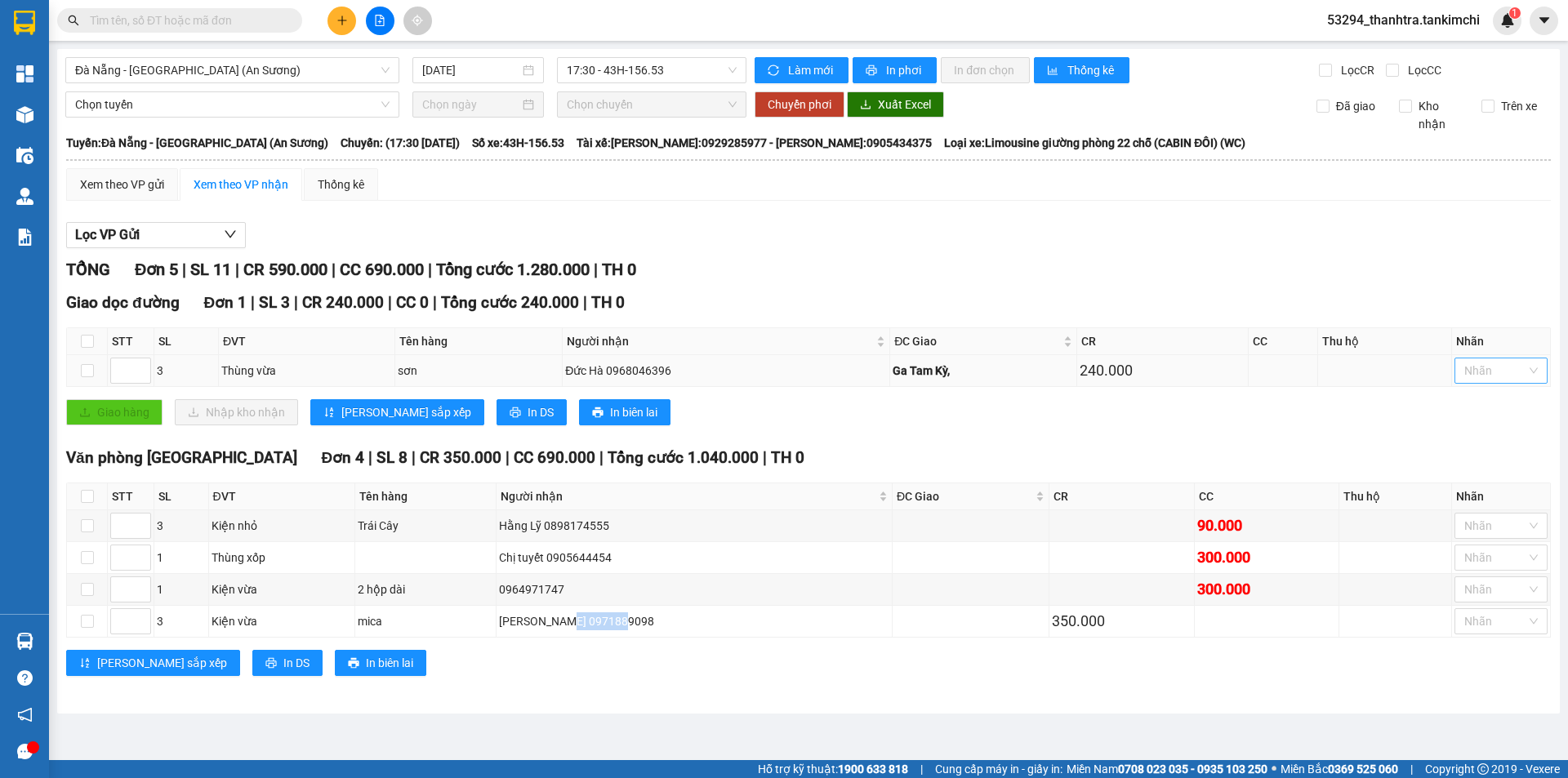
click at [1523, 375] on div at bounding box center [1493, 370] width 69 height 19
click at [90, 333] on label at bounding box center [88, 341] width 13 height 18
click at [90, 335] on input "checkbox" at bounding box center [88, 342] width 13 height 13
checkbox input "true"
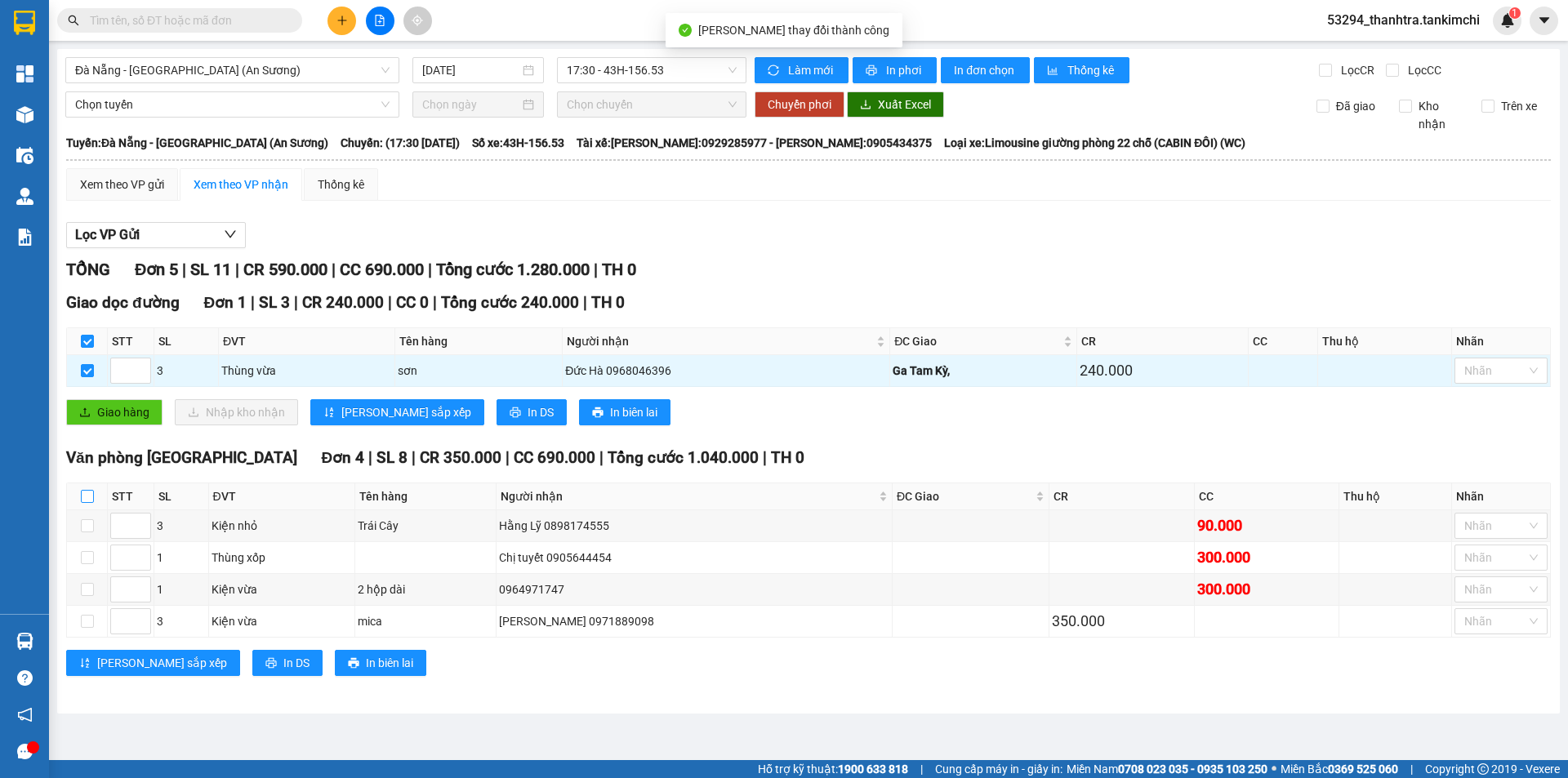
click at [82, 497] on input "checkbox" at bounding box center [88, 497] width 13 height 13
checkbox input "true"
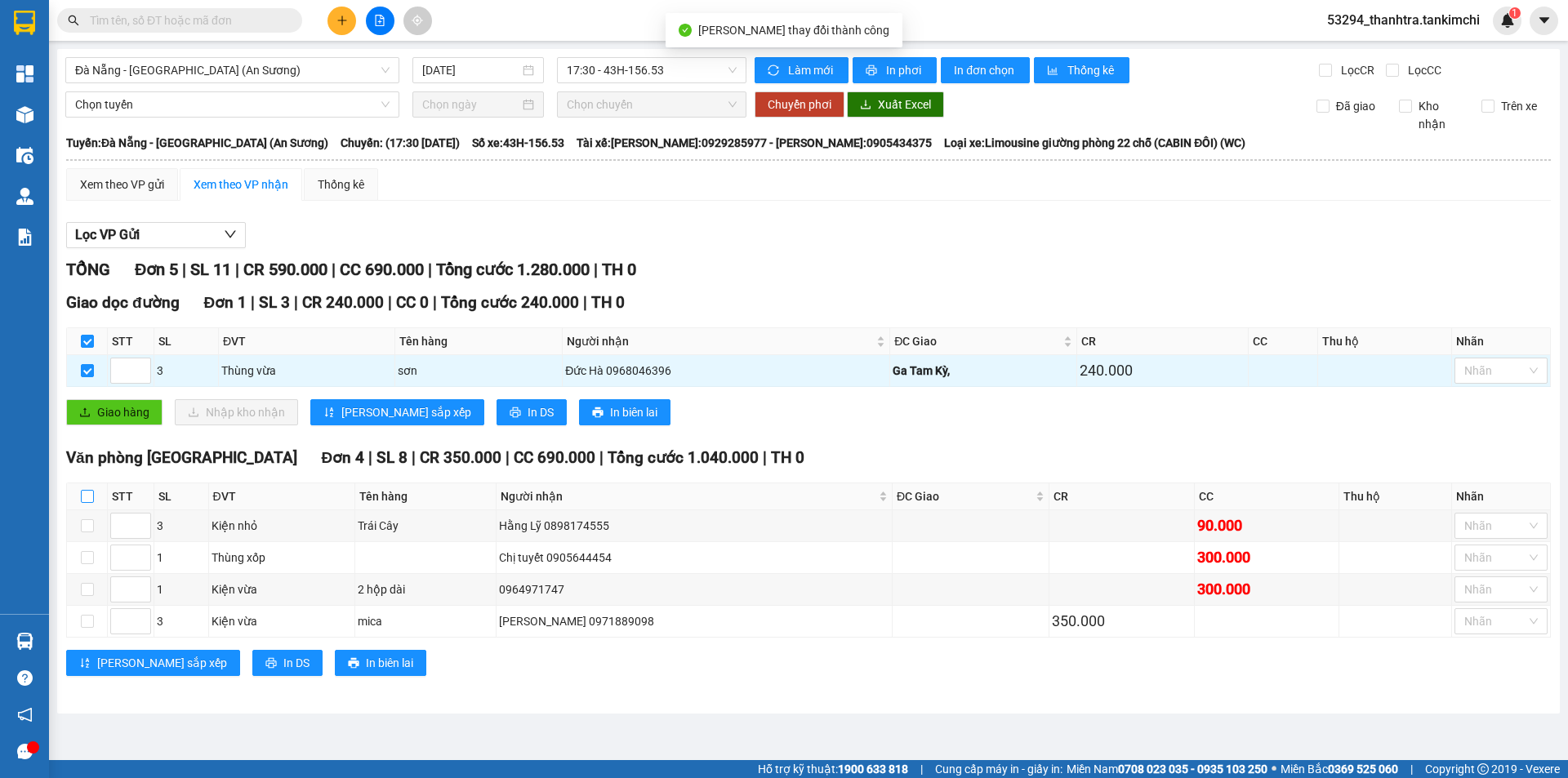
checkbox input "true"
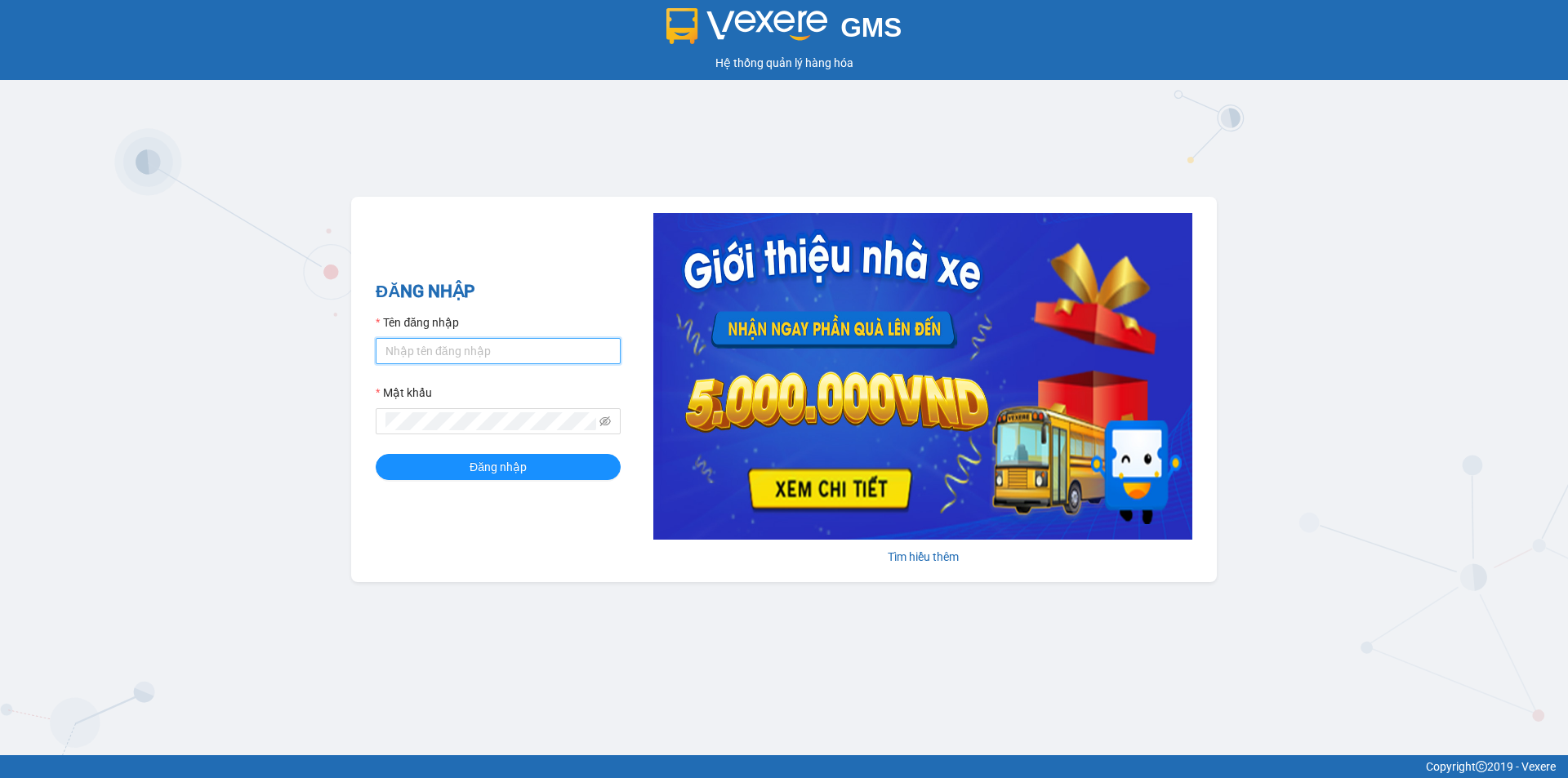
click at [395, 343] on input "Tên đăng nhập" at bounding box center [498, 351] width 245 height 26
type input "thanhtra.tankimchi"
click at [376, 454] on button "Đăng nhập" at bounding box center [498, 466] width 245 height 26
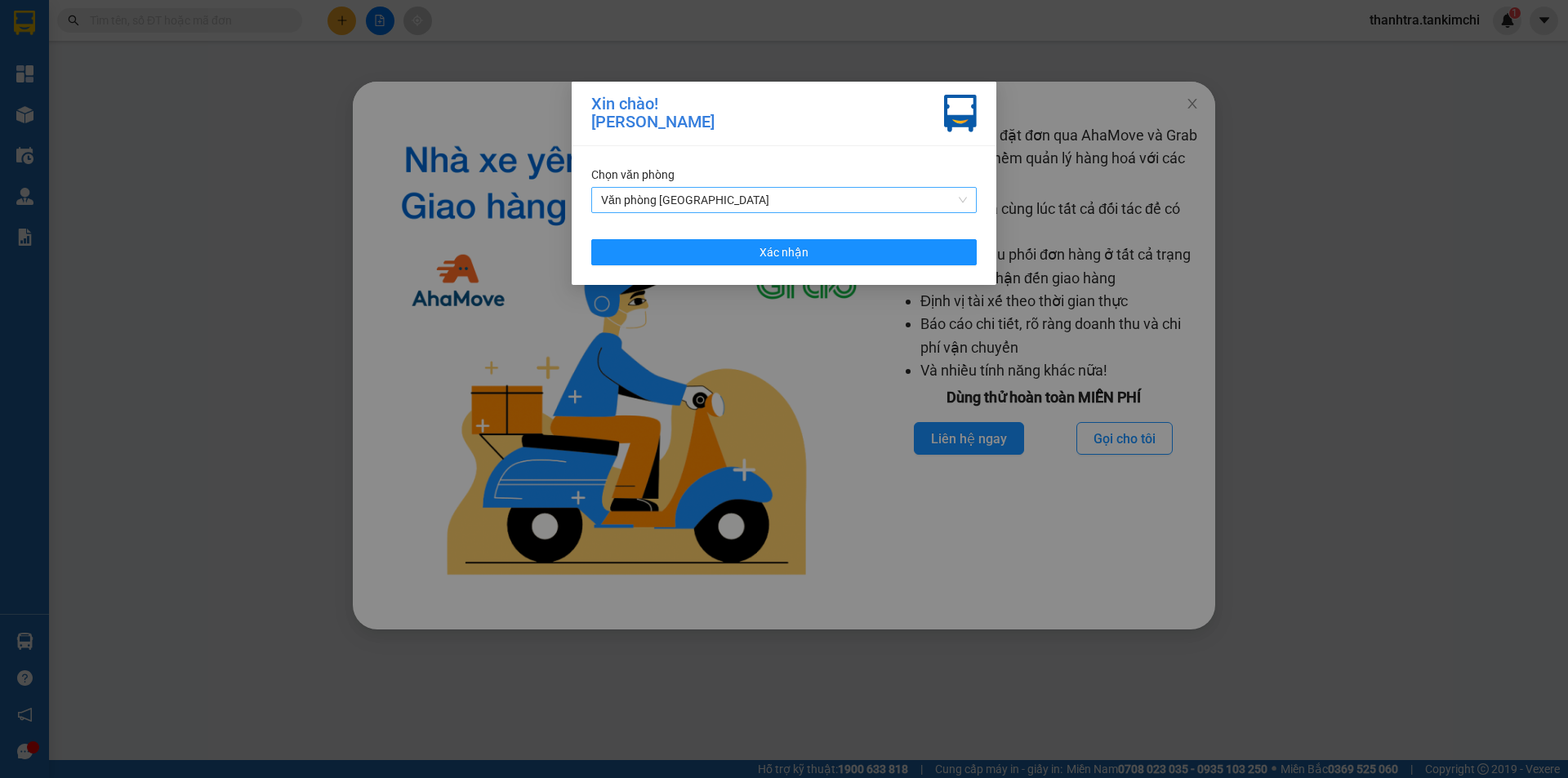
drag, startPoint x: 854, startPoint y: 194, endPoint x: 809, endPoint y: 213, distance: 48.8
click at [853, 194] on span "Văn phòng [GEOGRAPHIC_DATA]" at bounding box center [784, 199] width 366 height 24
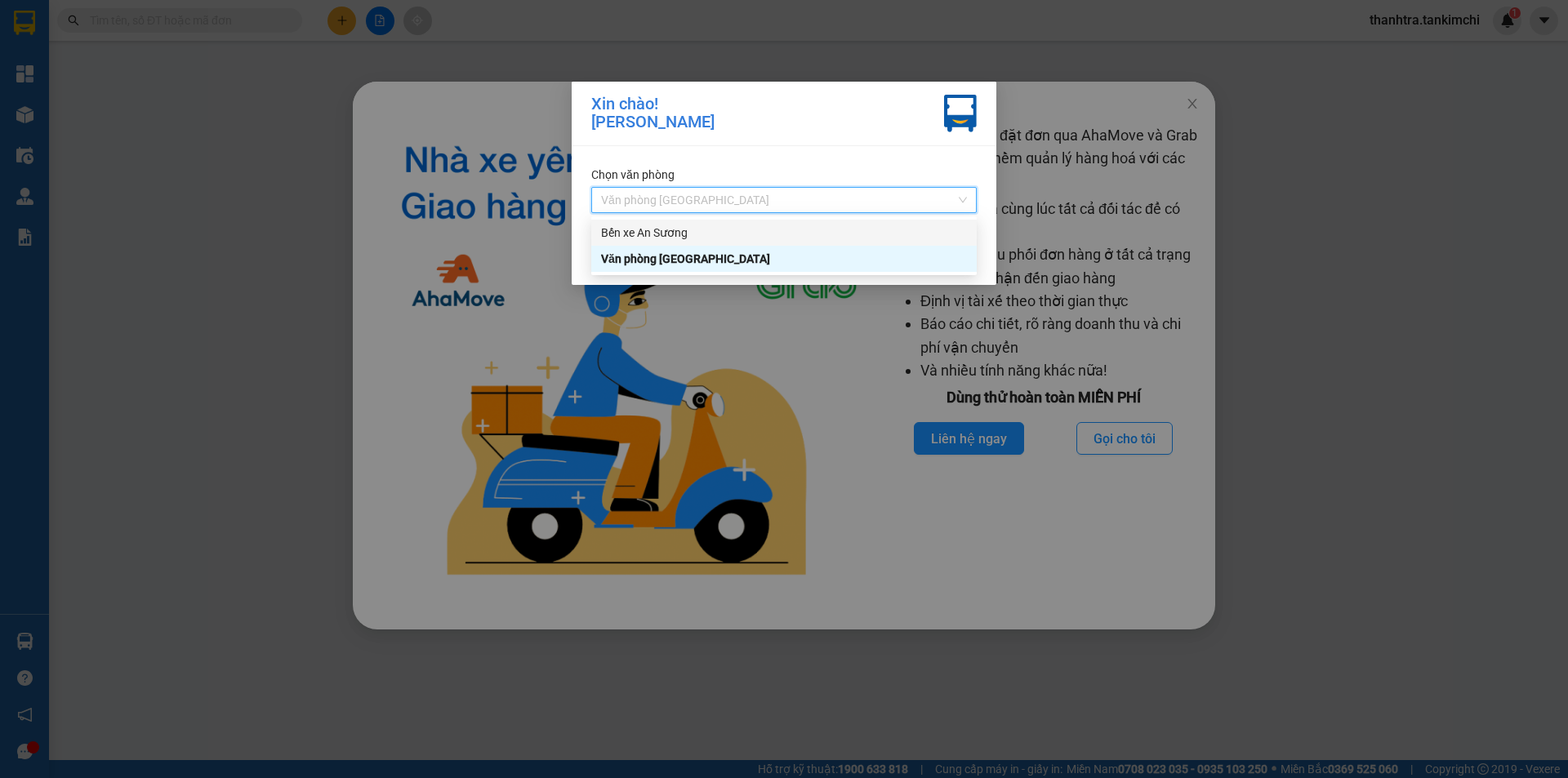
drag, startPoint x: 713, startPoint y: 234, endPoint x: 712, endPoint y: 245, distance: 11.0
click at [712, 234] on div "Bến xe An Sương" at bounding box center [784, 232] width 366 height 18
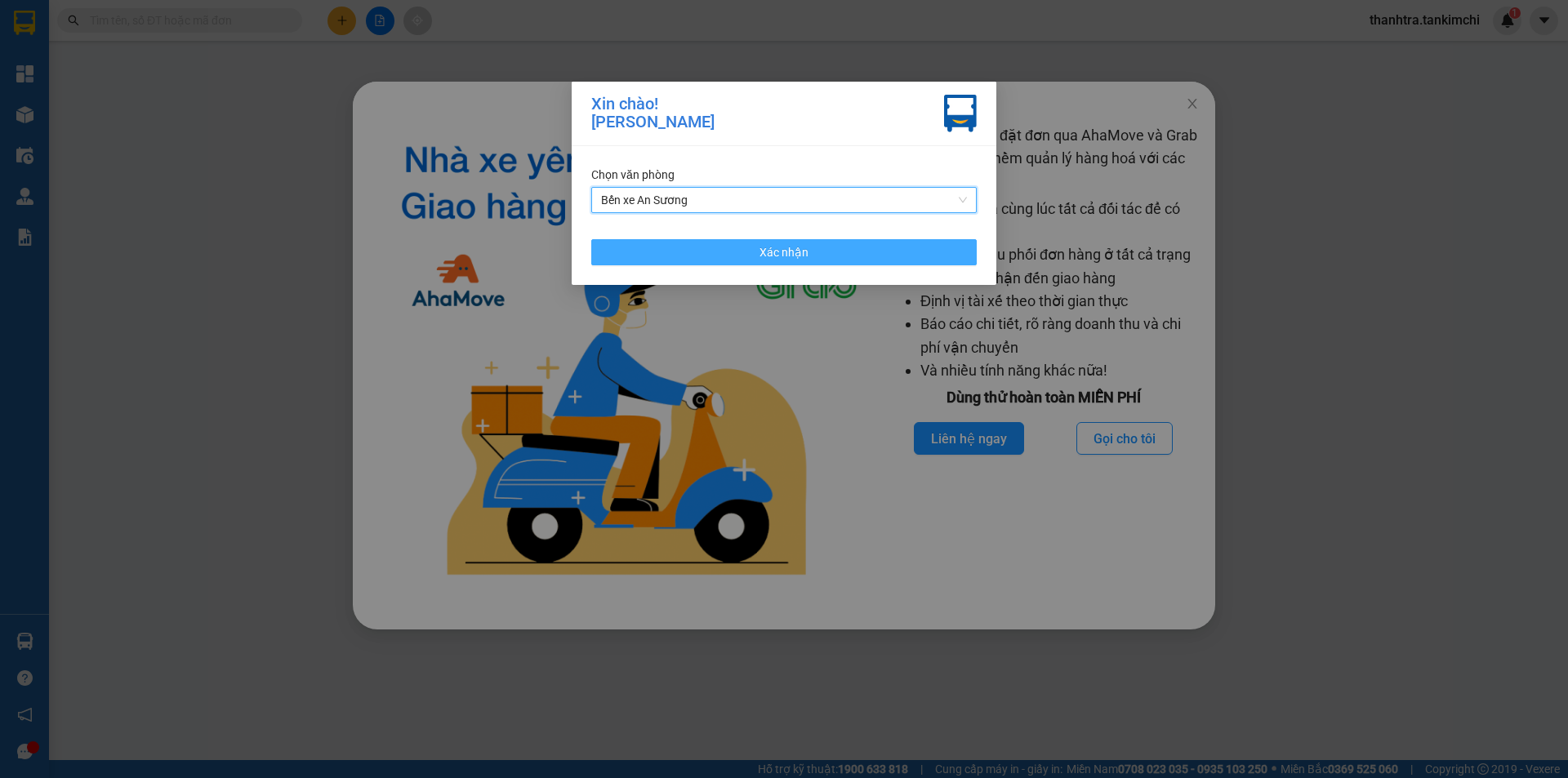
click at [715, 250] on button "Xác nhận" at bounding box center [784, 252] width 385 height 26
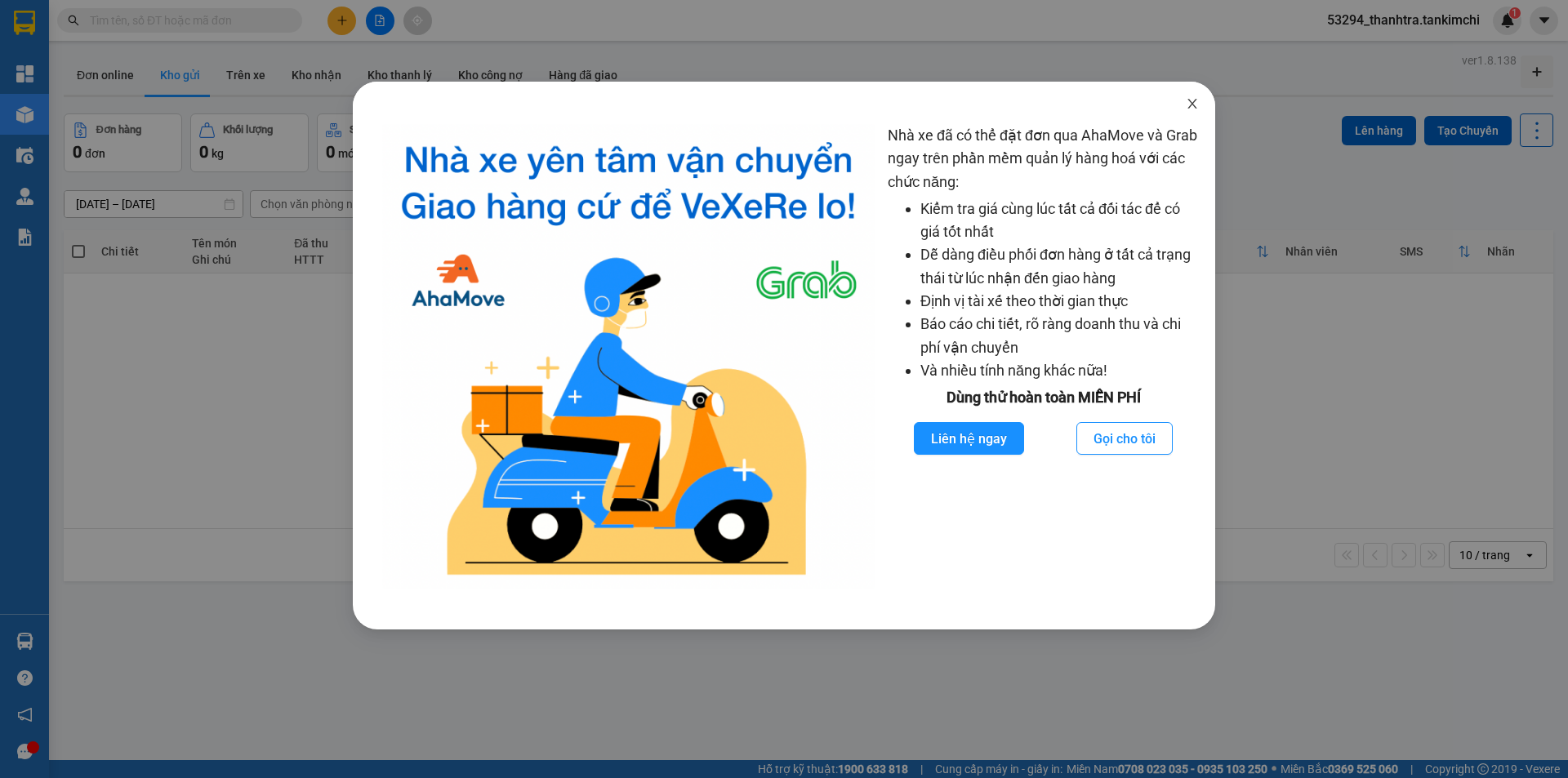
click at [1188, 111] on span "Close" at bounding box center [1192, 105] width 46 height 46
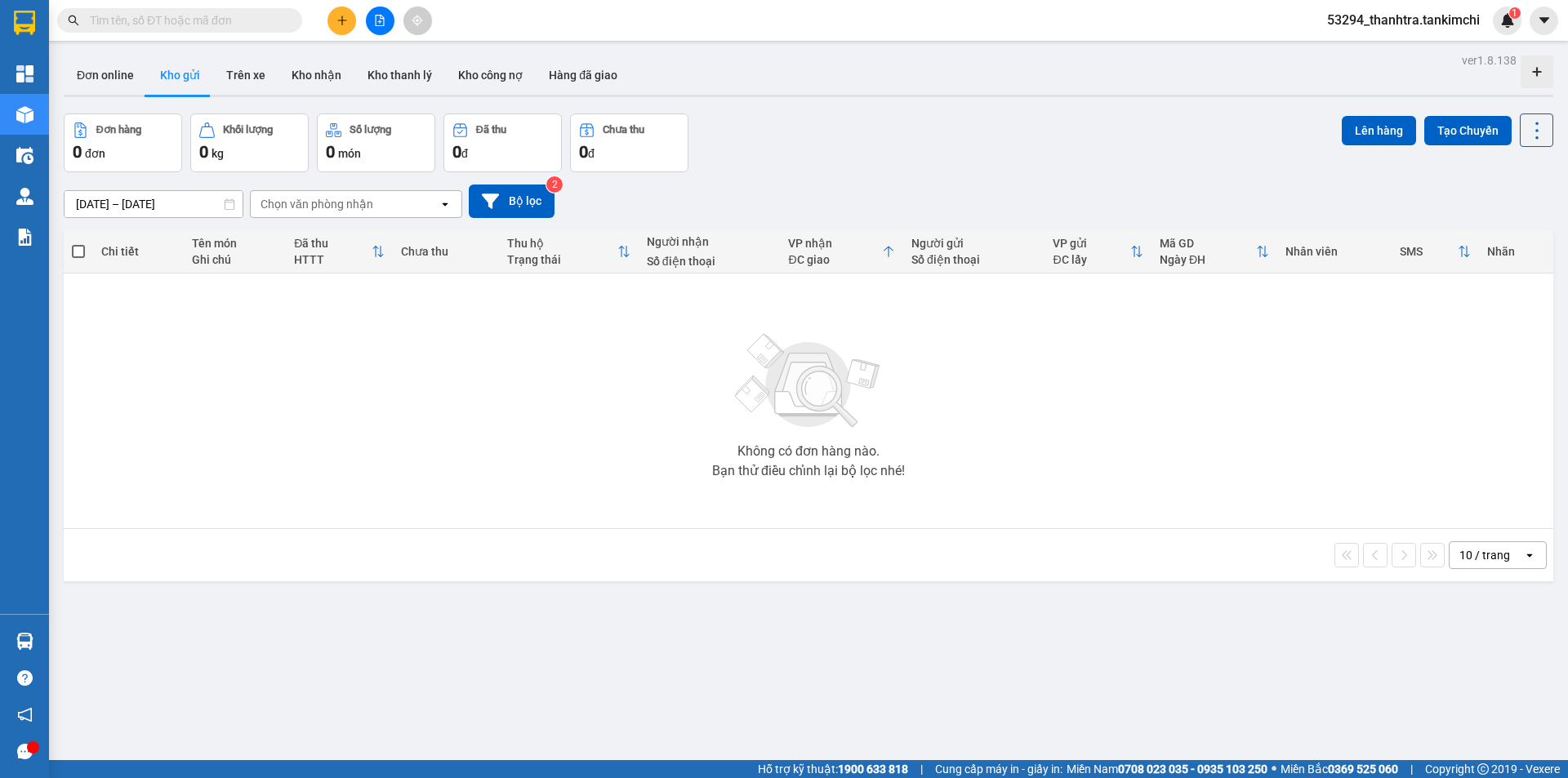
click at [340, 20] on icon "plus" at bounding box center [342, 19] width 9 height 1
click at [369, 56] on div "Tạo đơn hàng" at bounding box center [399, 61] width 122 height 31
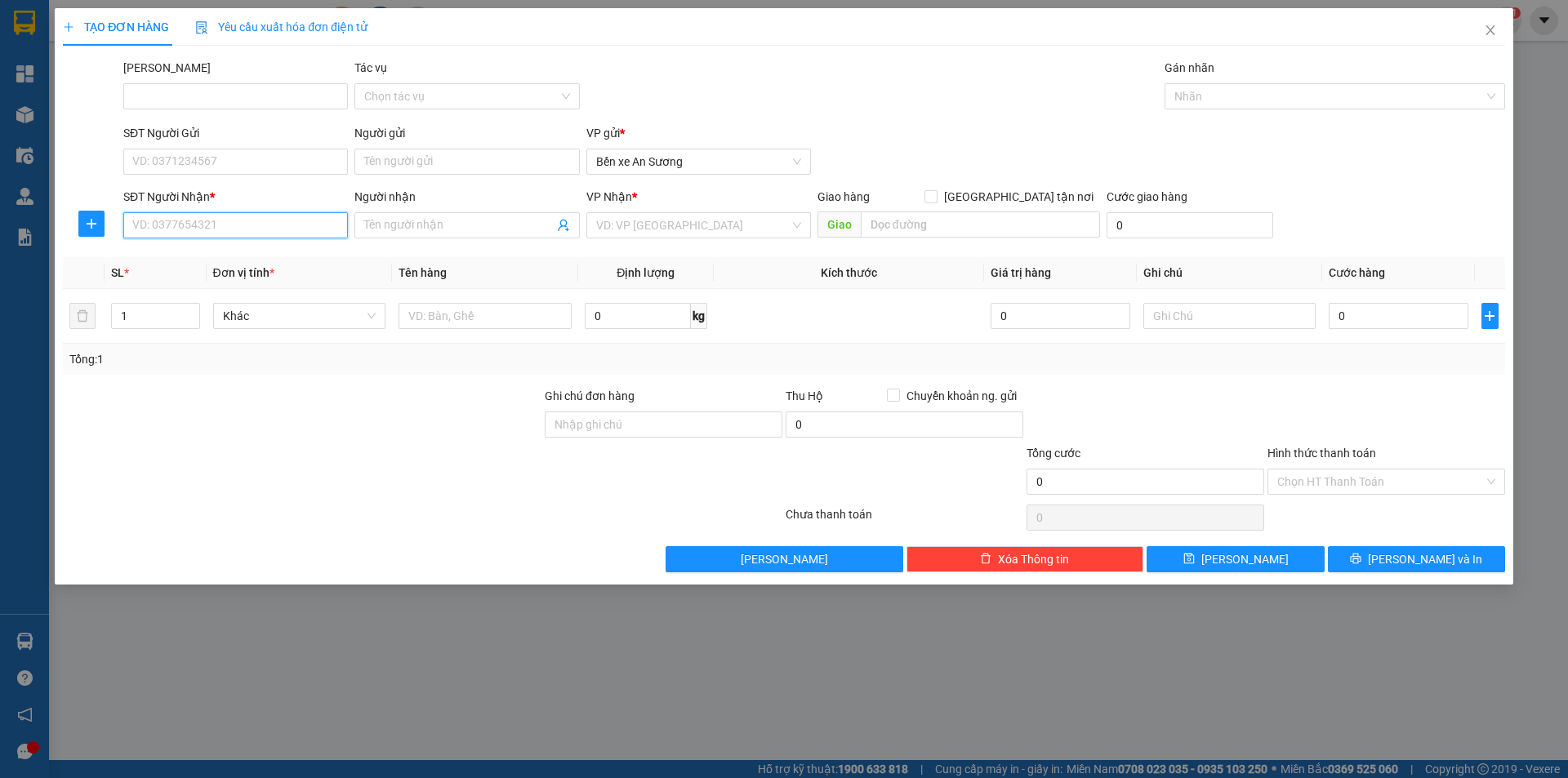
click at [259, 232] on input "SĐT Người Nhận *" at bounding box center [235, 225] width 224 height 26
paste input "0898174555"
type input "0898174555"
click at [446, 213] on span at bounding box center [467, 225] width 224 height 26
click at [276, 220] on input "0898174555" at bounding box center [235, 225] width 224 height 26
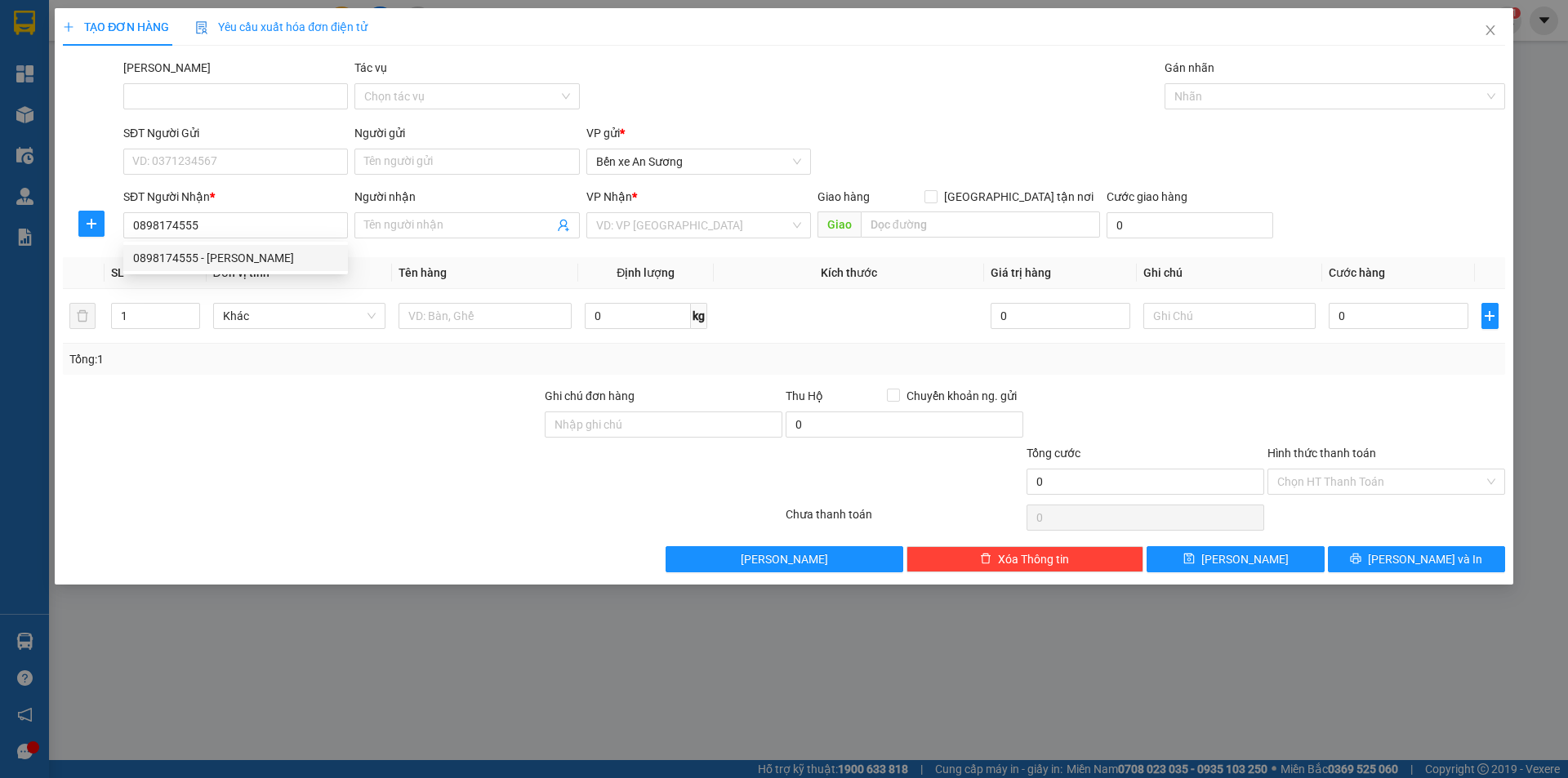
drag, startPoint x: 273, startPoint y: 245, endPoint x: 273, endPoint y: 253, distance: 8.0
click at [273, 245] on div "0898174555 0898174555 - [PERSON_NAME]" at bounding box center [235, 258] width 224 height 33
drag, startPoint x: 273, startPoint y: 253, endPoint x: 282, endPoint y: 263, distance: 13.5
click at [272, 254] on div "Transit Pickup Surcharge Ids Transit Deliver Surcharge Ids Transit Deliver Surc…" at bounding box center [784, 315] width 1442 height 513
click at [247, 228] on input "0898174555" at bounding box center [235, 225] width 224 height 26
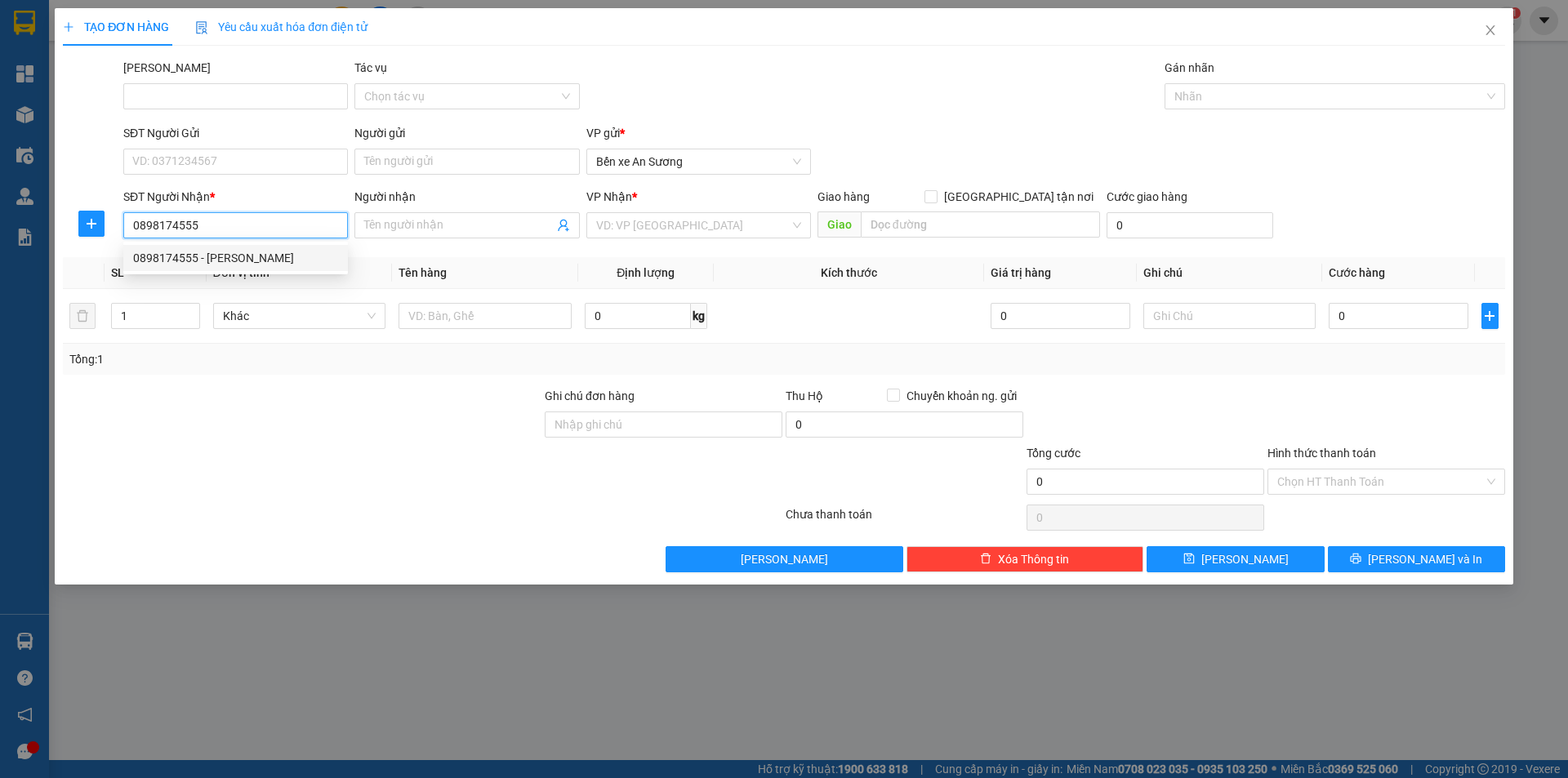
click at [239, 260] on div "0898174555 - [PERSON_NAME]" at bounding box center [235, 257] width 205 height 18
type input "Hằng Ly"
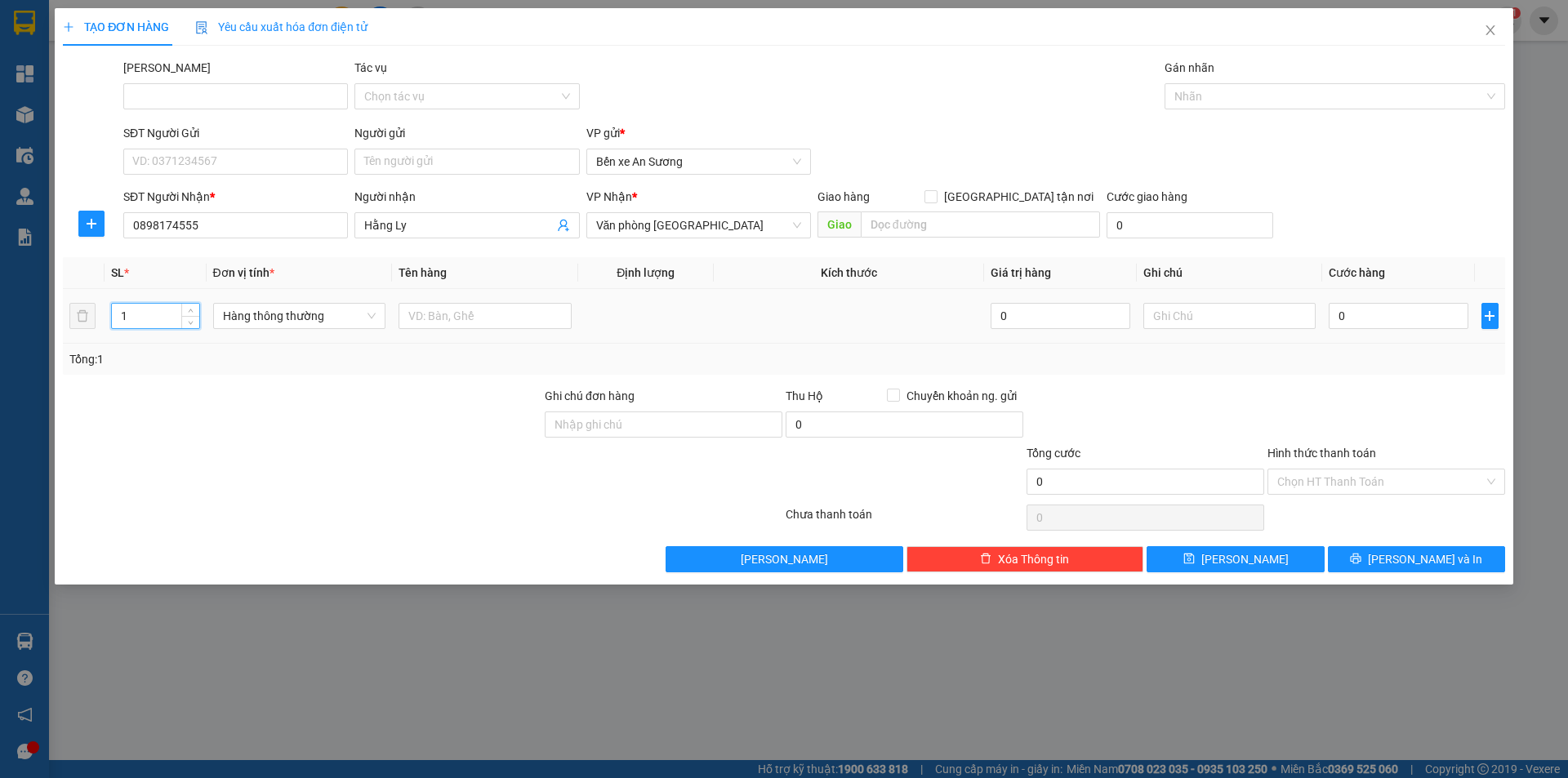
click at [163, 316] on input "1" at bounding box center [155, 316] width 86 height 24
click at [327, 311] on span "Hàng thông thường" at bounding box center [299, 316] width 153 height 24
type input "3"
type input "kiện nhỏ"
click at [319, 356] on div "Kiện nhỏ" at bounding box center [299, 348] width 153 height 18
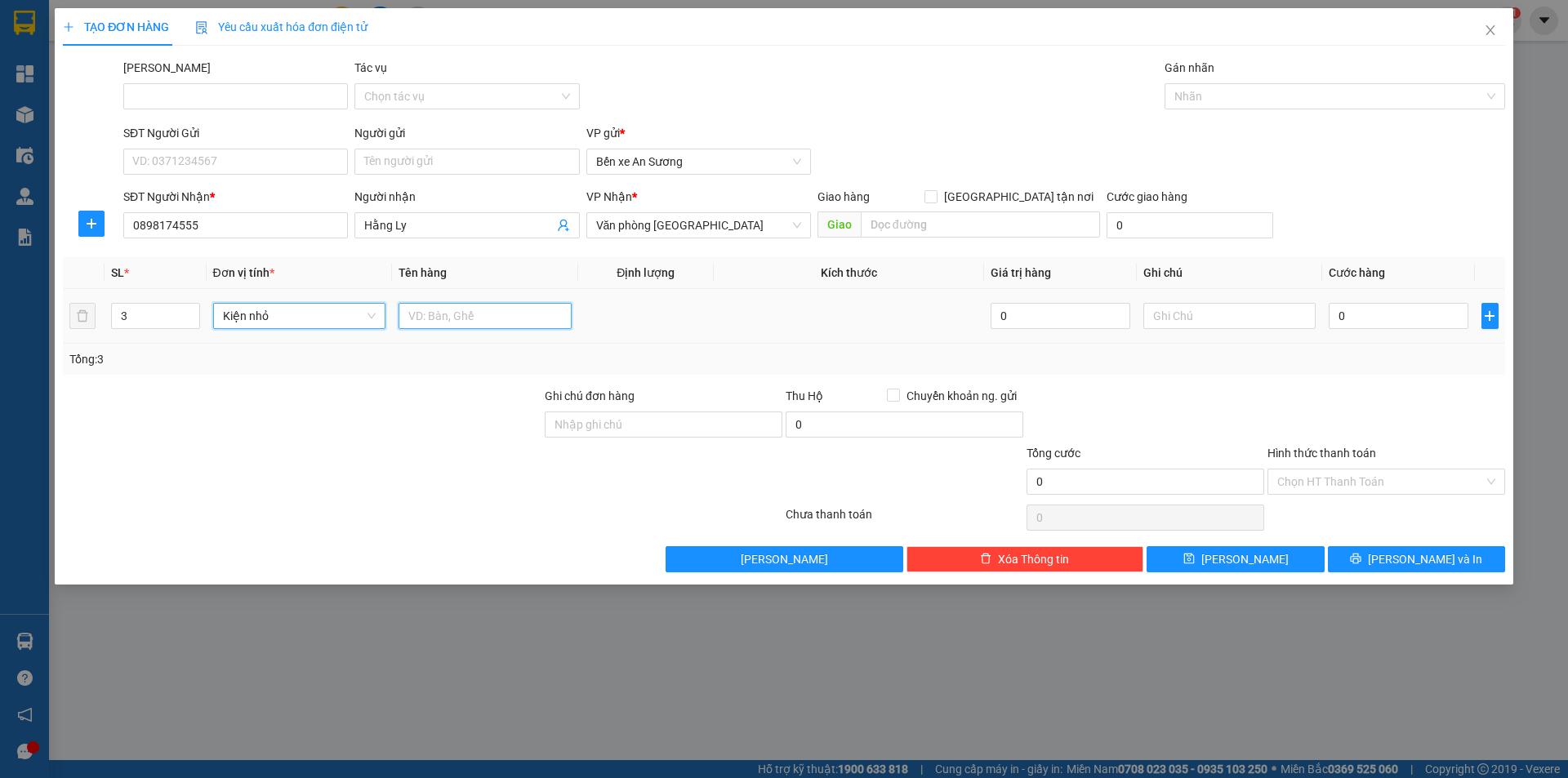
click at [429, 319] on input "text" at bounding box center [485, 316] width 173 height 26
type input "trái cây"
click at [1395, 313] on input "0" at bounding box center [1398, 316] width 139 height 26
type input "3"
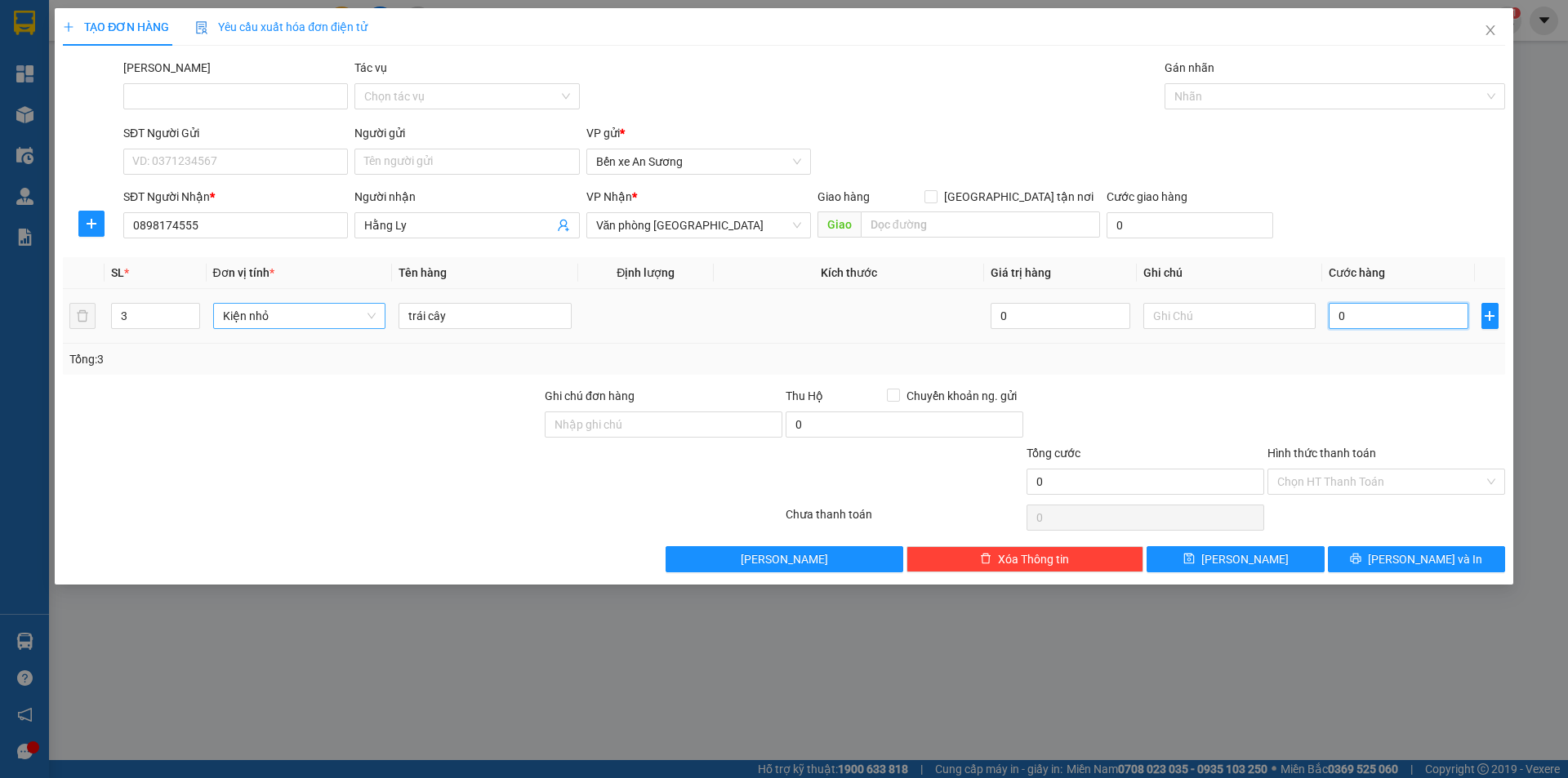
type input "3"
type input "0"
type input "09"
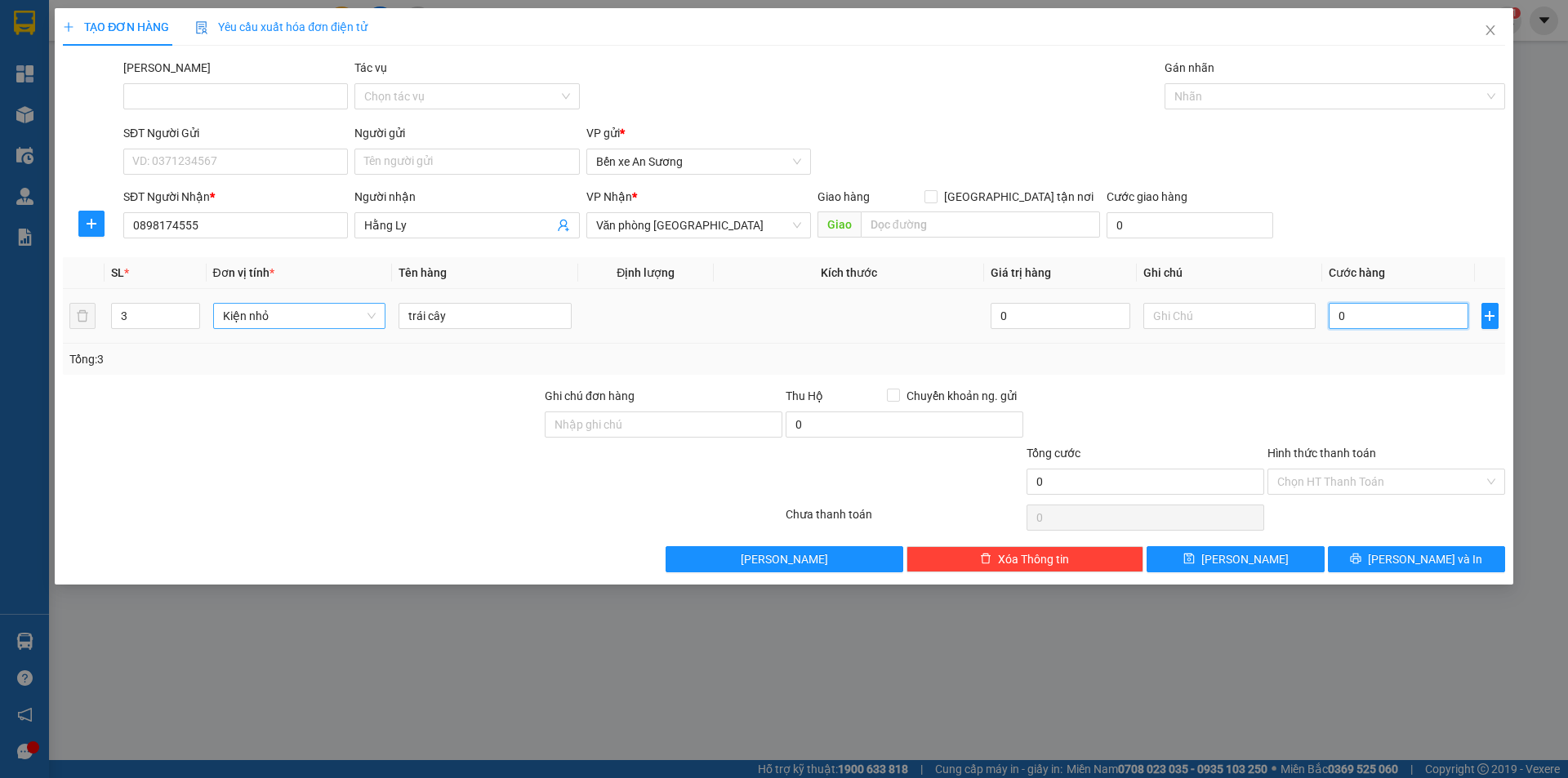
type input "9"
type input "090"
type input "90"
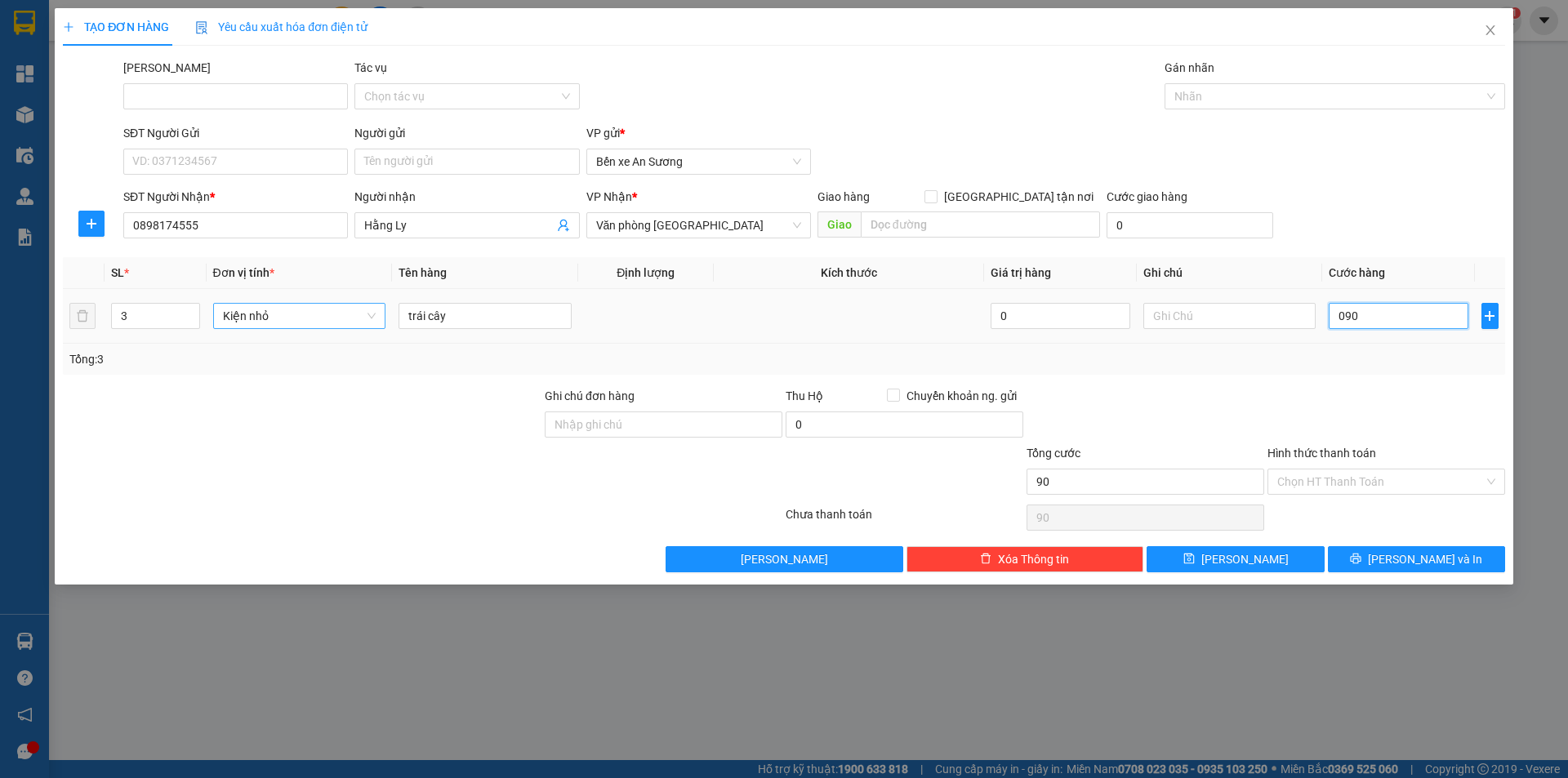
type input "09"
type input "9"
type input "0"
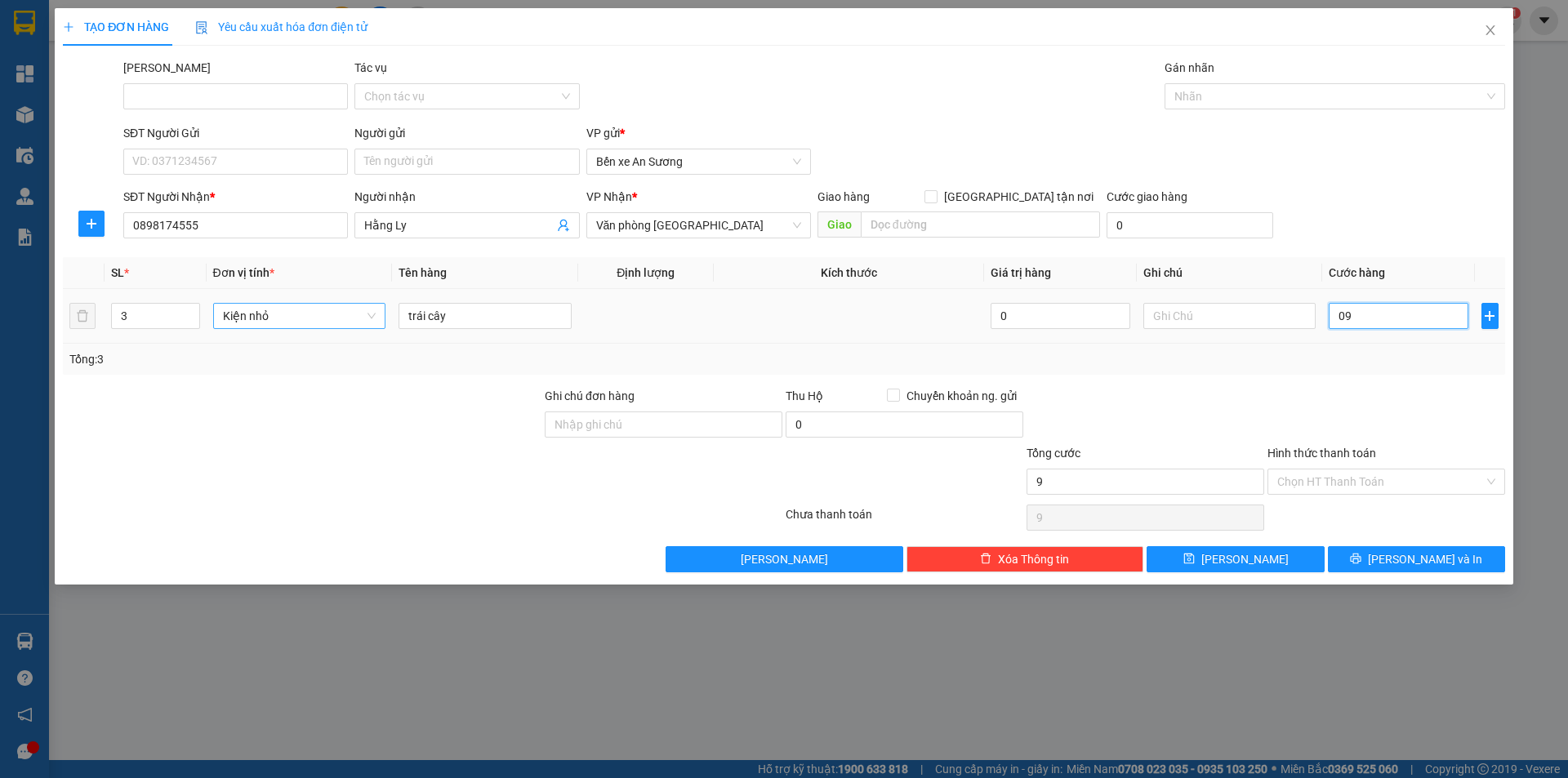
type input "0"
type input "90"
type input "900"
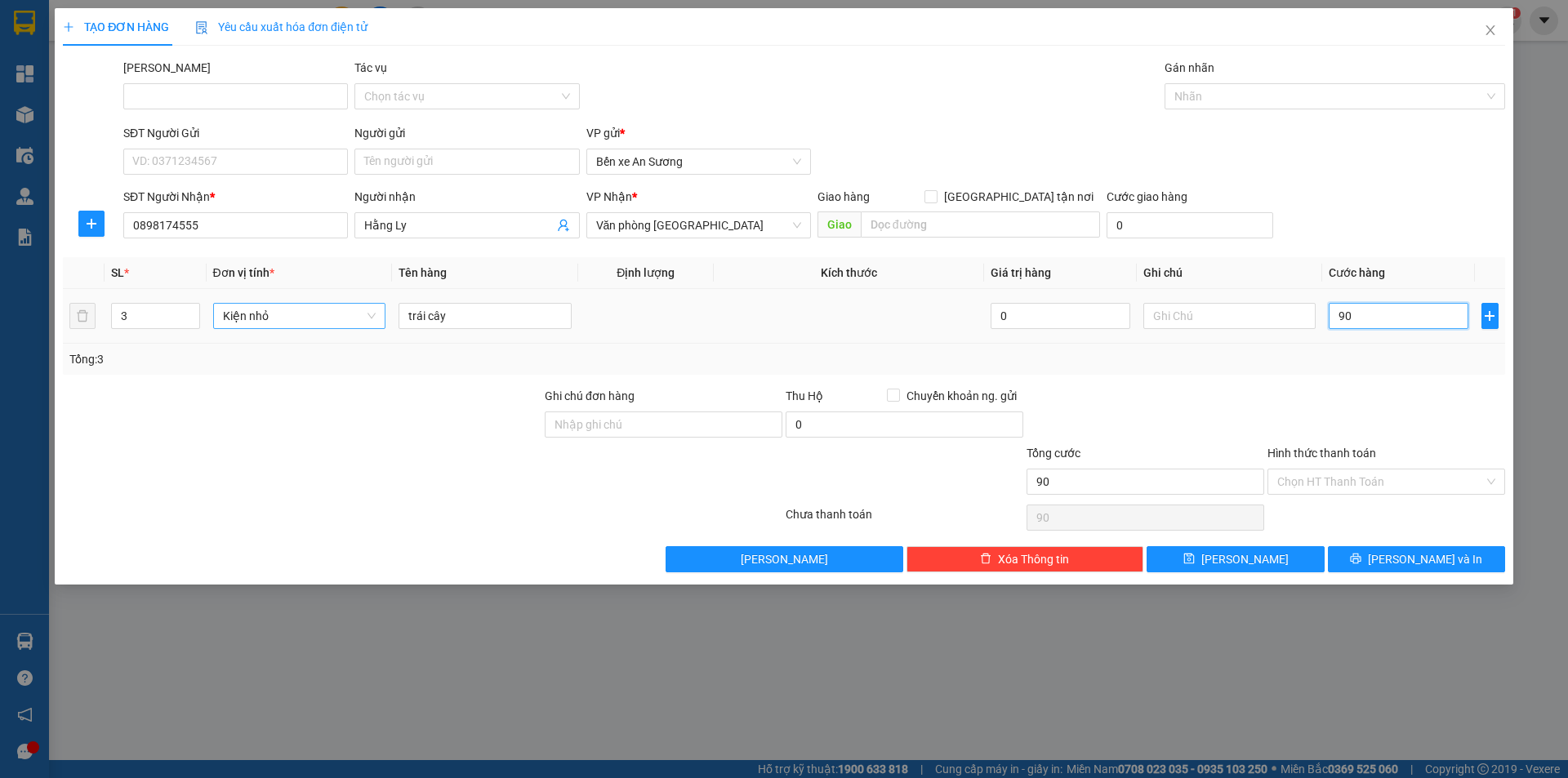
type input "900"
type input "9.000"
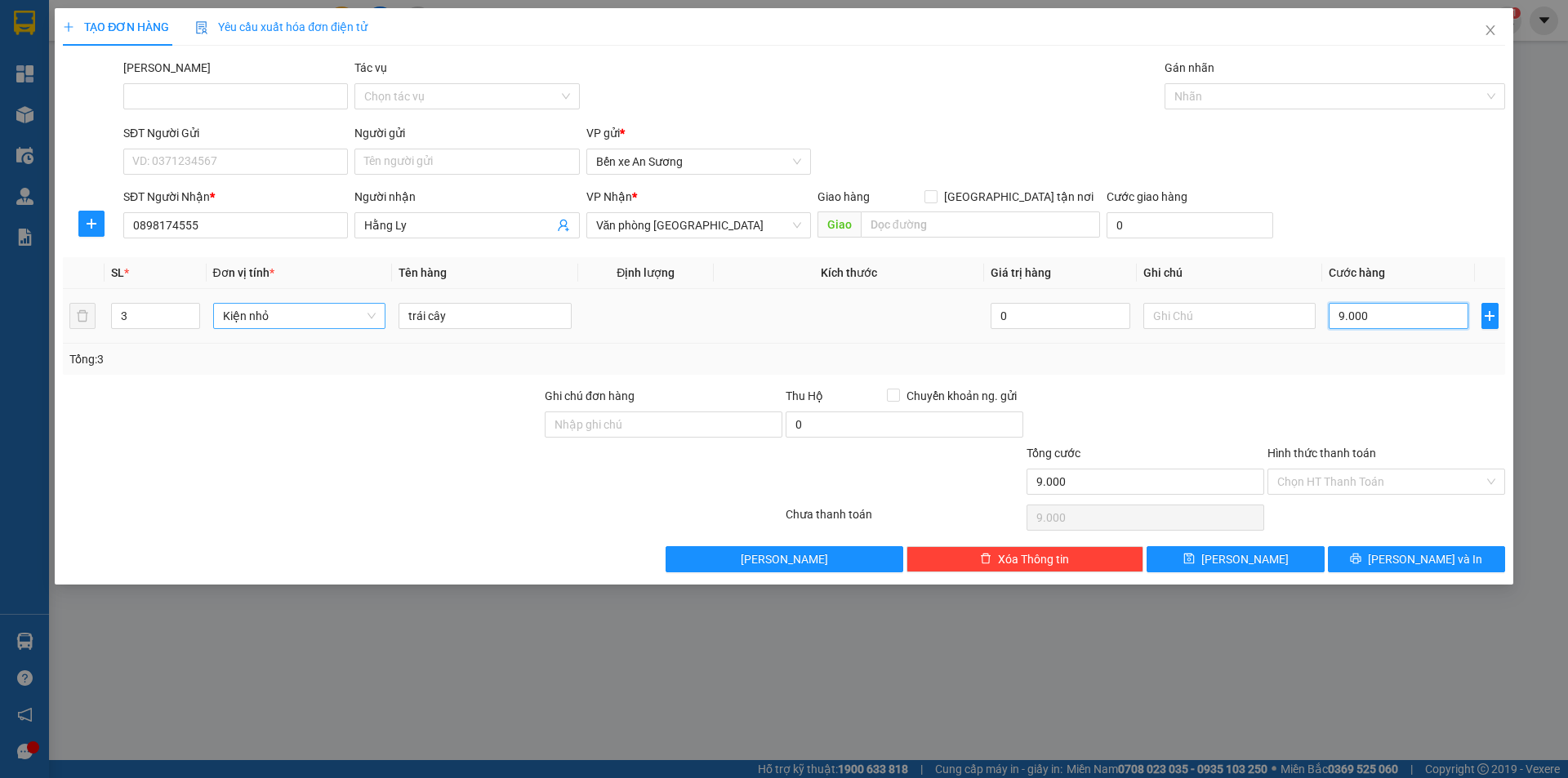
type input "90.000"
click at [1409, 558] on span "[PERSON_NAME] và In" at bounding box center [1425, 559] width 115 height 18
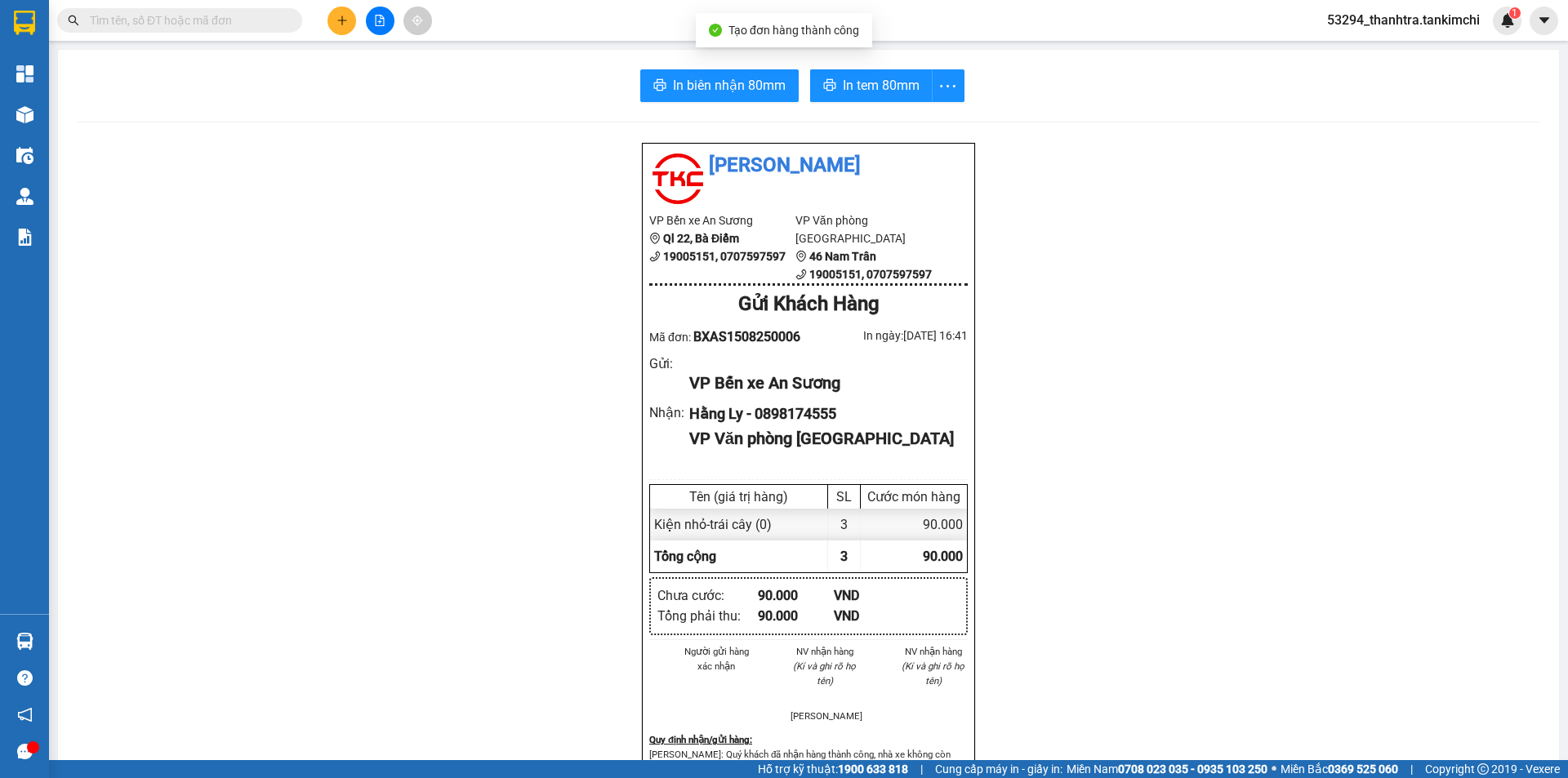
click at [338, 18] on icon "plus" at bounding box center [343, 21] width 12 height 12
click at [392, 51] on div "Xem phơi hàng" at bounding box center [379, 63] width 90 height 28
click at [346, 20] on icon "plus" at bounding box center [342, 19] width 9 height 1
click at [368, 60] on div "Tạo đơn hàng" at bounding box center [399, 61] width 122 height 31
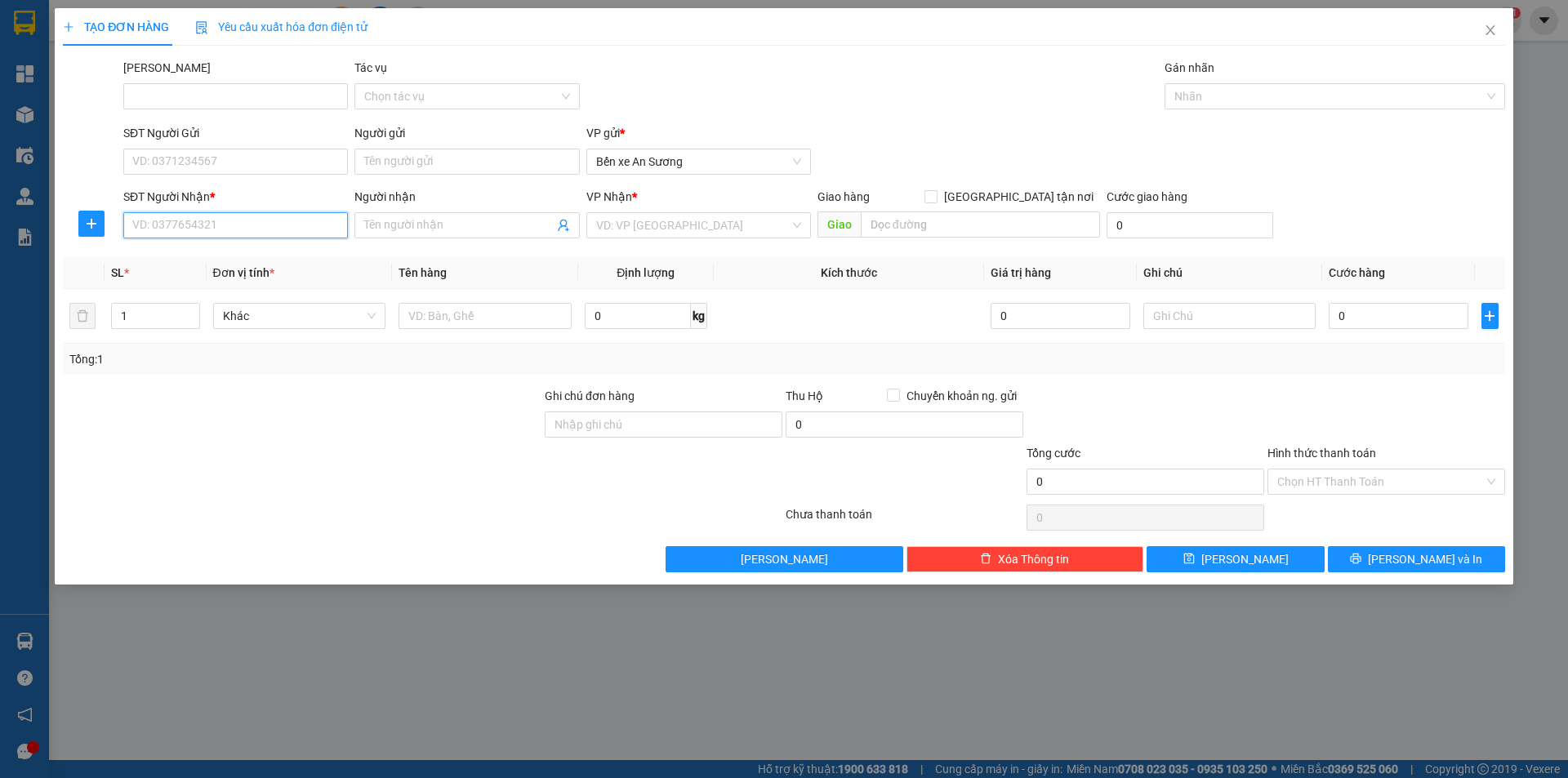
click at [199, 230] on input "SĐT Người Nhận *" at bounding box center [235, 225] width 224 height 26
paste input "0968046396"
click at [132, 224] on input "0968046396" at bounding box center [235, 225] width 224 height 26
click at [263, 228] on input "0968046396" at bounding box center [235, 225] width 224 height 26
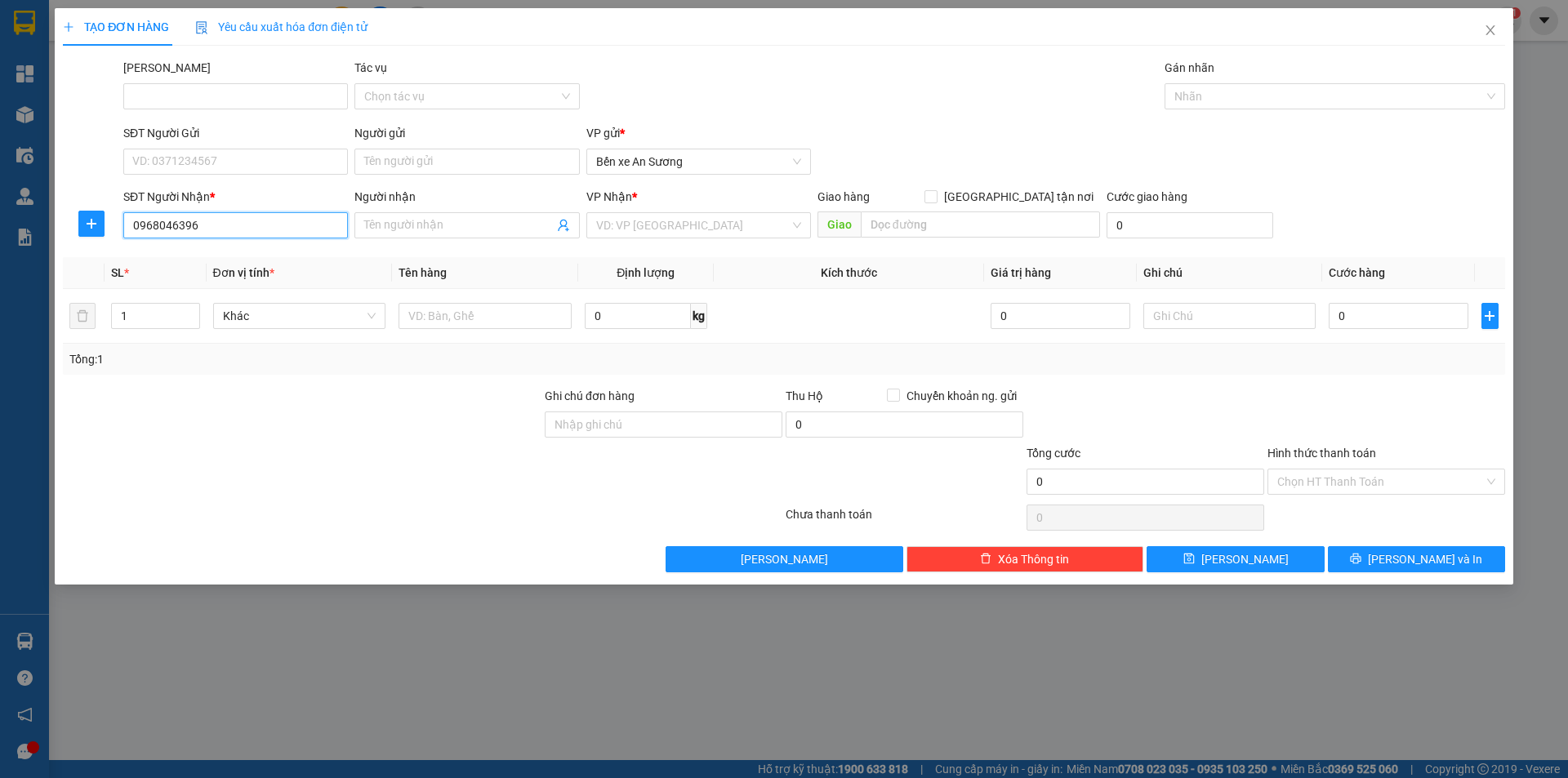
click at [269, 228] on input "0968046396" at bounding box center [235, 225] width 224 height 26
click at [133, 224] on input "0968046396" at bounding box center [235, 225] width 224 height 26
type input "0968046396"
click at [461, 212] on div "Người nhận" at bounding box center [467, 199] width 224 height 24
click at [459, 216] on input "Người nhận" at bounding box center [458, 224] width 188 height 18
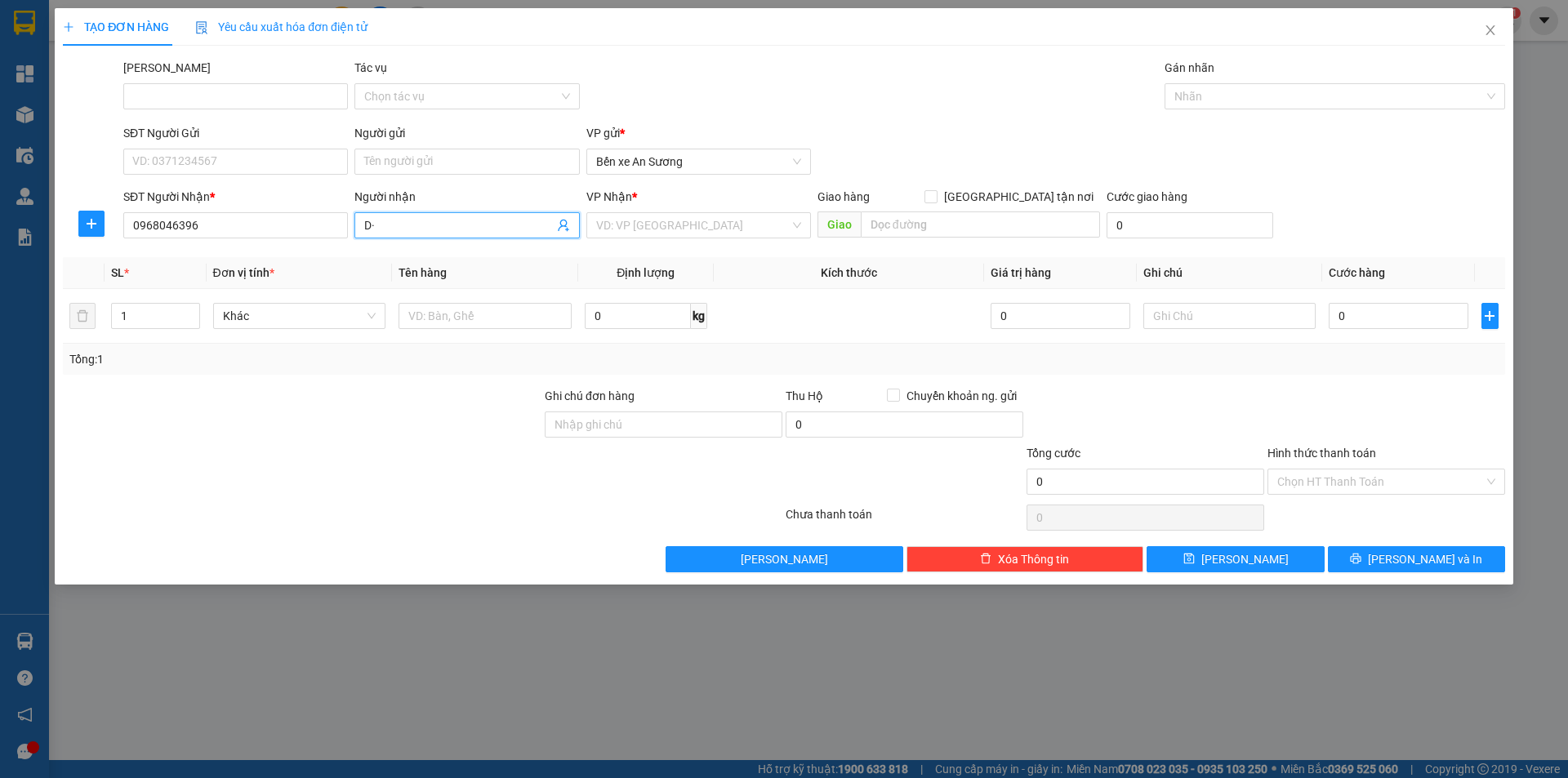
type input "D"
type input "[PERSON_NAME]"
click at [662, 229] on input "search" at bounding box center [693, 224] width 193 height 24
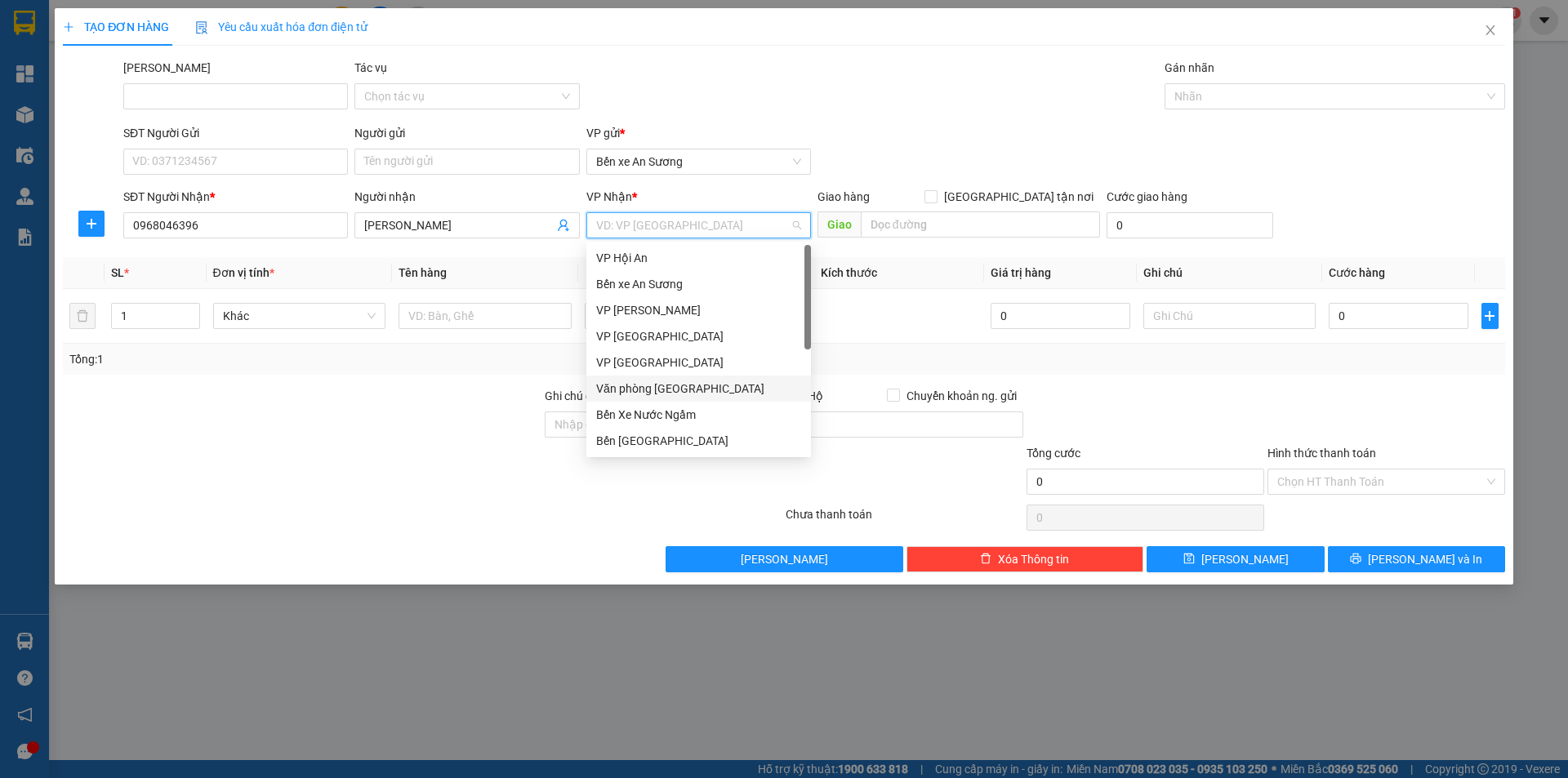
click at [652, 387] on div "Văn phòng [GEOGRAPHIC_DATA]" at bounding box center [699, 388] width 205 height 18
drag, startPoint x: 645, startPoint y: 386, endPoint x: 680, endPoint y: 369, distance: 38.9
click at [652, 381] on div "Văn phòng [GEOGRAPHIC_DATA]" at bounding box center [699, 388] width 205 height 18
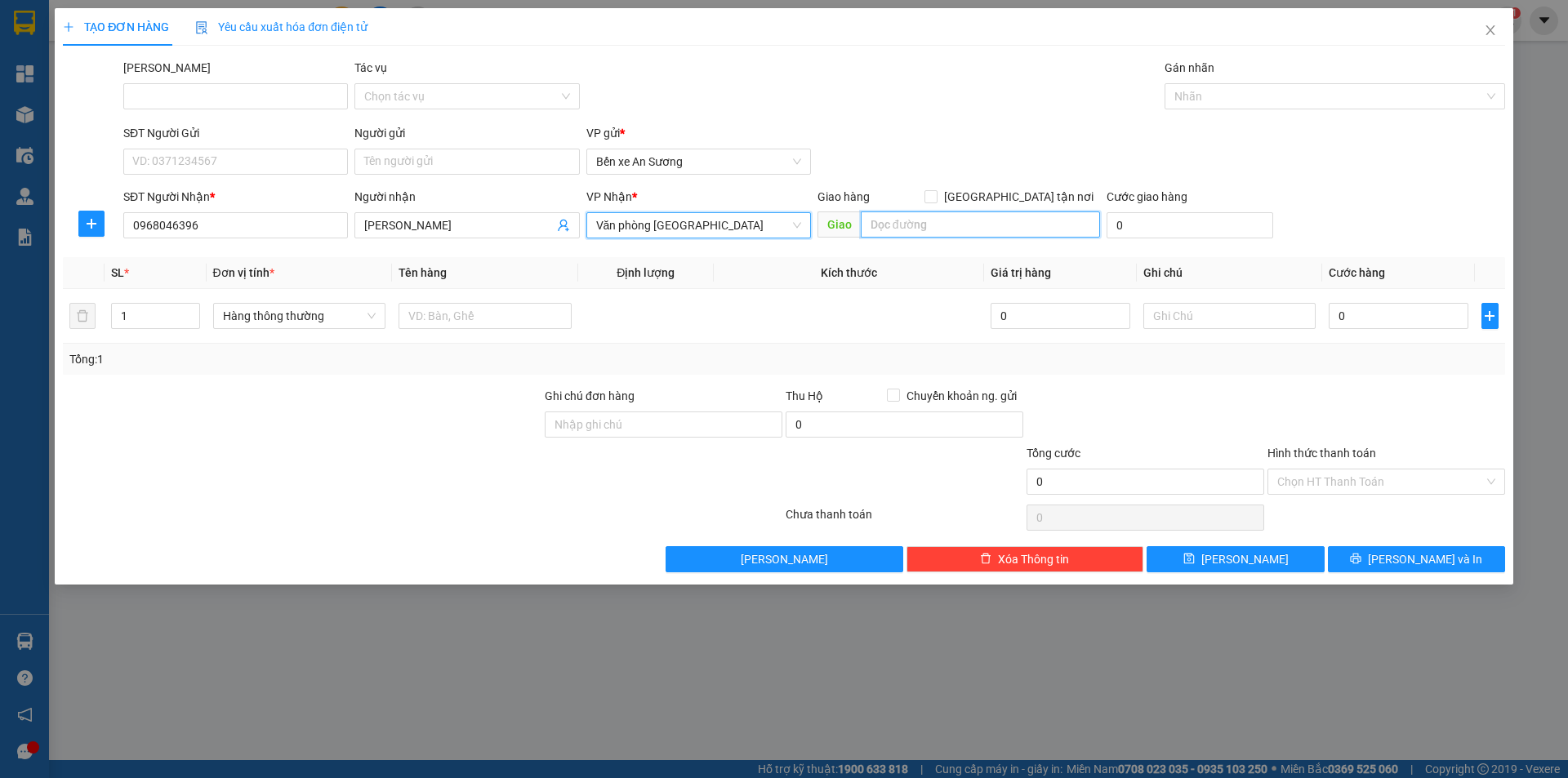
click at [926, 234] on input "search" at bounding box center [981, 224] width 240 height 26
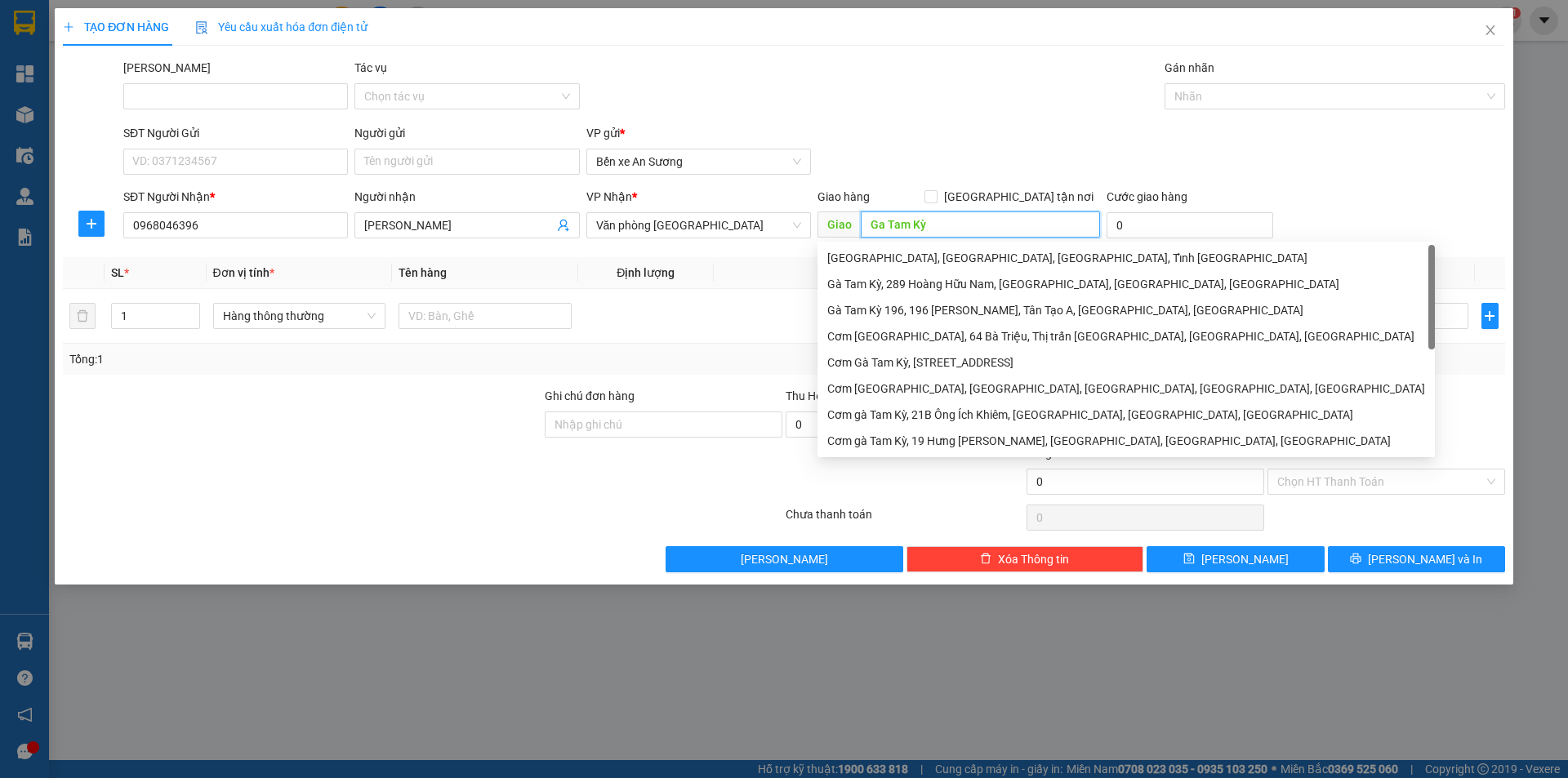
type input "Ga Tam Kỳ"
click at [226, 354] on div "Tổng: 1" at bounding box center [338, 358] width 536 height 18
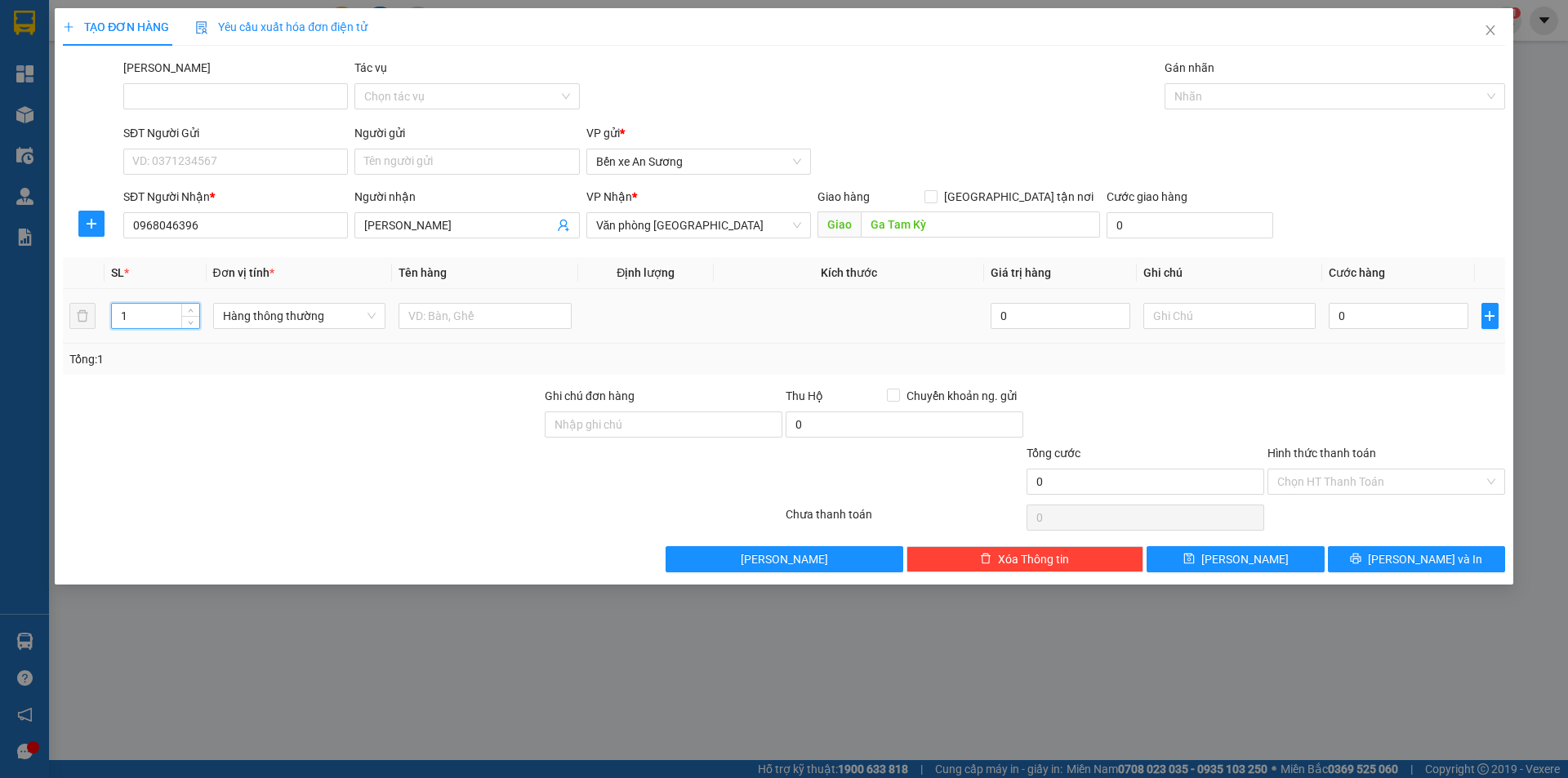
click at [172, 313] on input "1" at bounding box center [155, 316] width 86 height 24
click at [297, 319] on span "Hàng thông thường" at bounding box center [299, 316] width 153 height 24
type input "3"
type input "thùng nhỏ"
click at [269, 346] on div "Thùng nhỏ" at bounding box center [299, 348] width 153 height 18
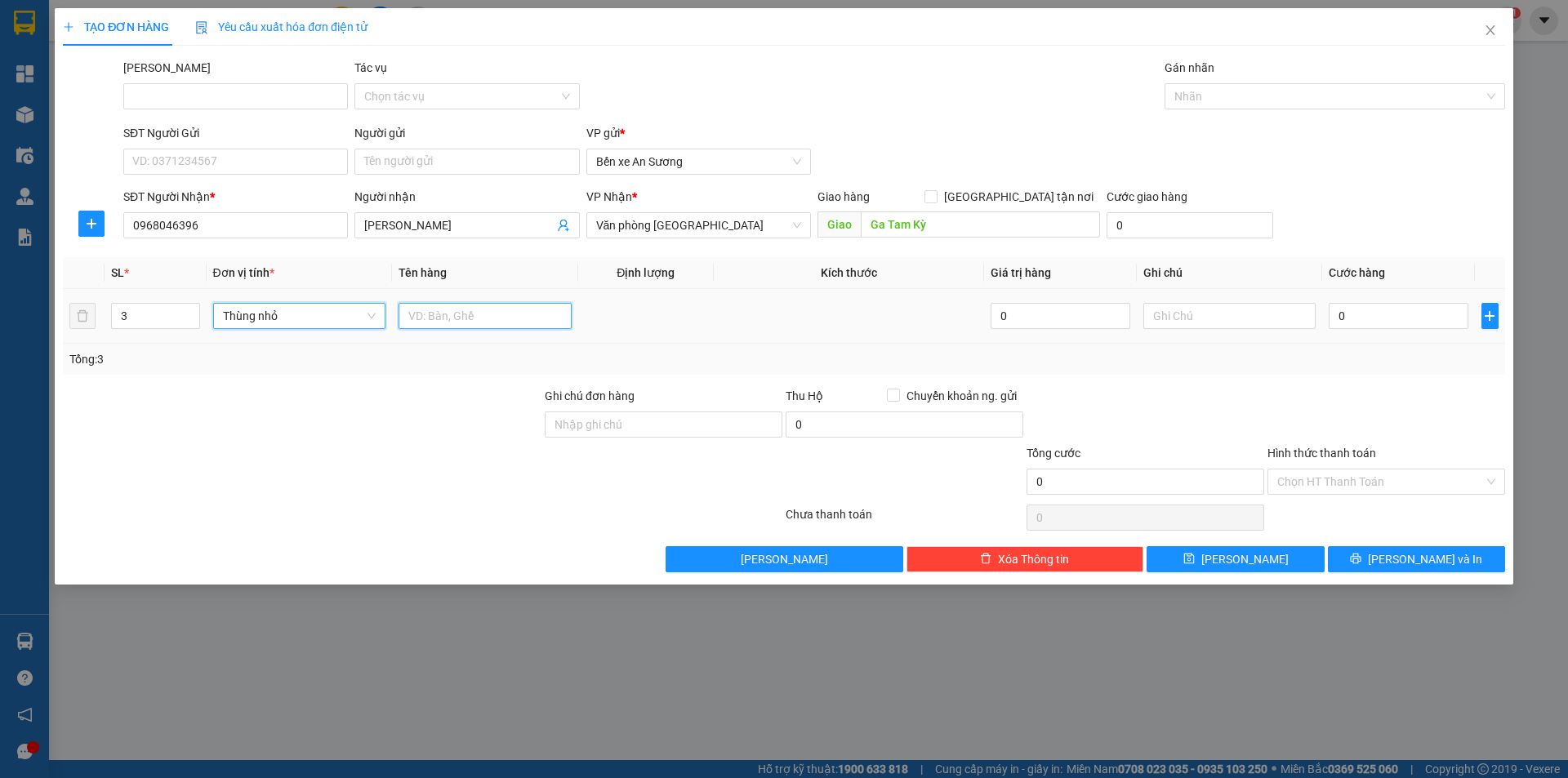
click at [418, 307] on input "text" at bounding box center [485, 316] width 173 height 26
type input "Sơn"
drag, startPoint x: 404, startPoint y: 370, endPoint x: 374, endPoint y: 372, distance: 30.1
click at [403, 370] on div "Tổng: 3" at bounding box center [784, 358] width 1442 height 31
click at [1364, 310] on input "0" at bounding box center [1398, 316] width 139 height 26
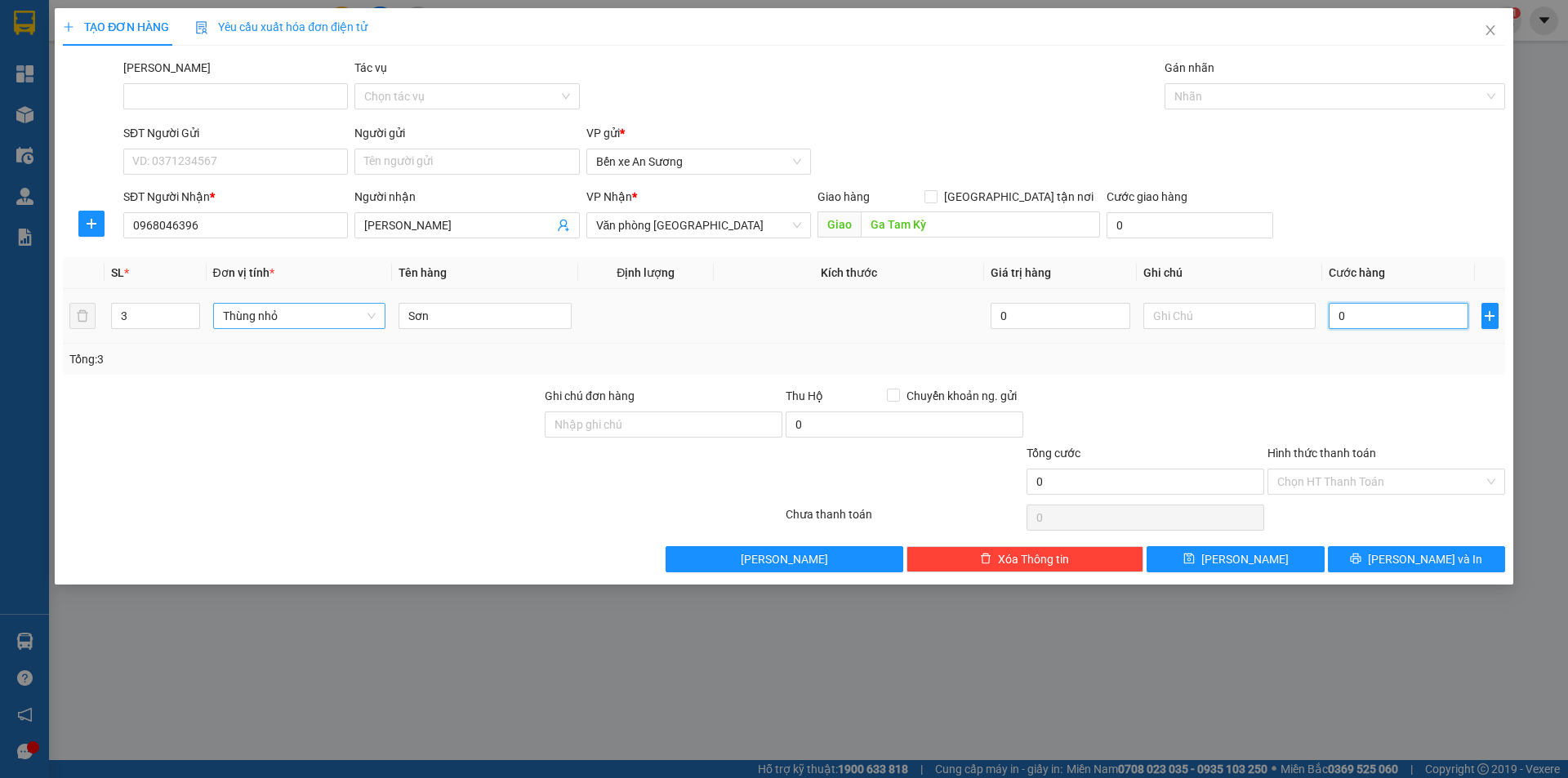
type input "2"
type input "24"
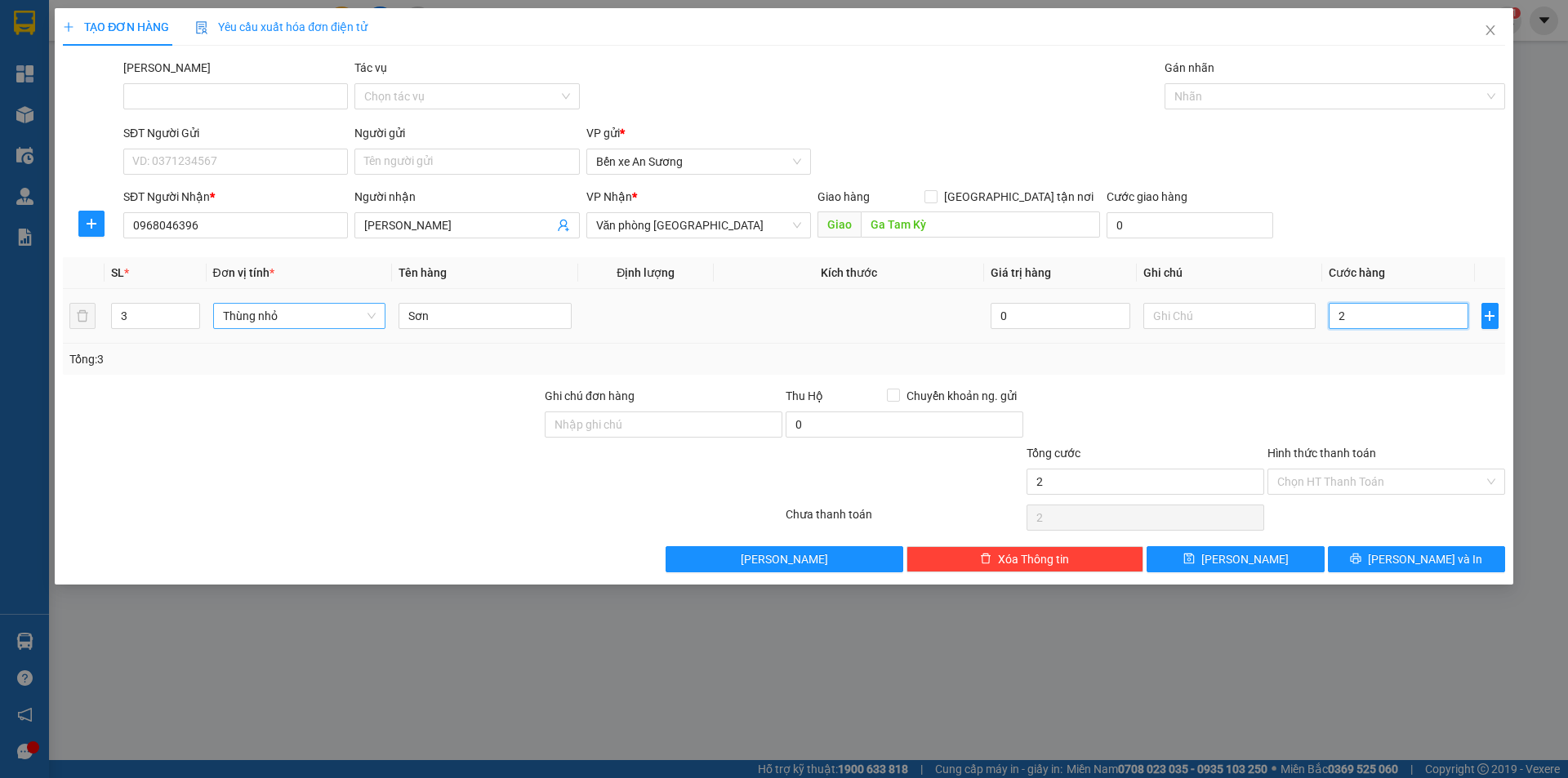
type input "24"
type input "240"
type input "2.400"
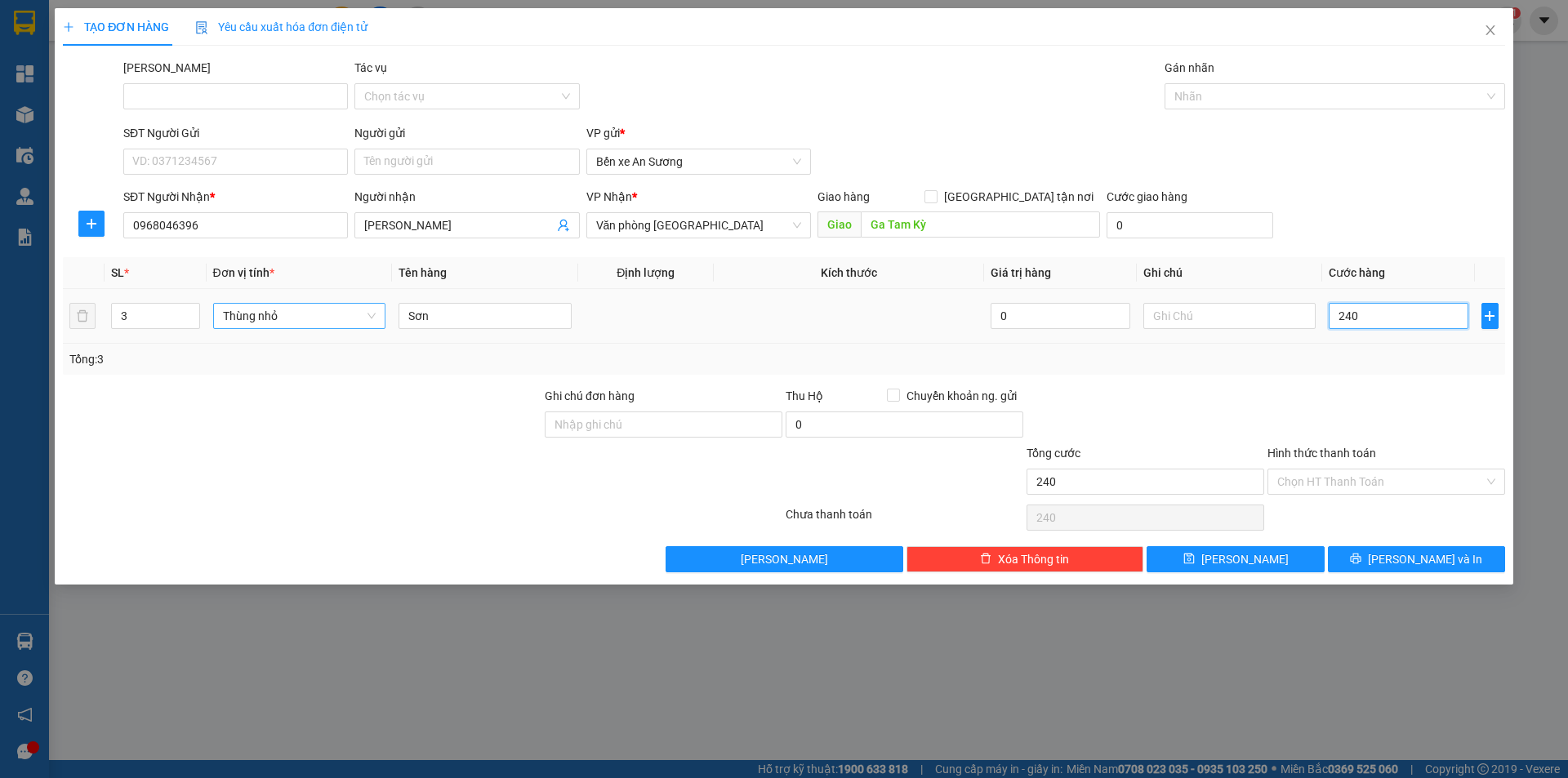
type input "2.400"
type input "24.000"
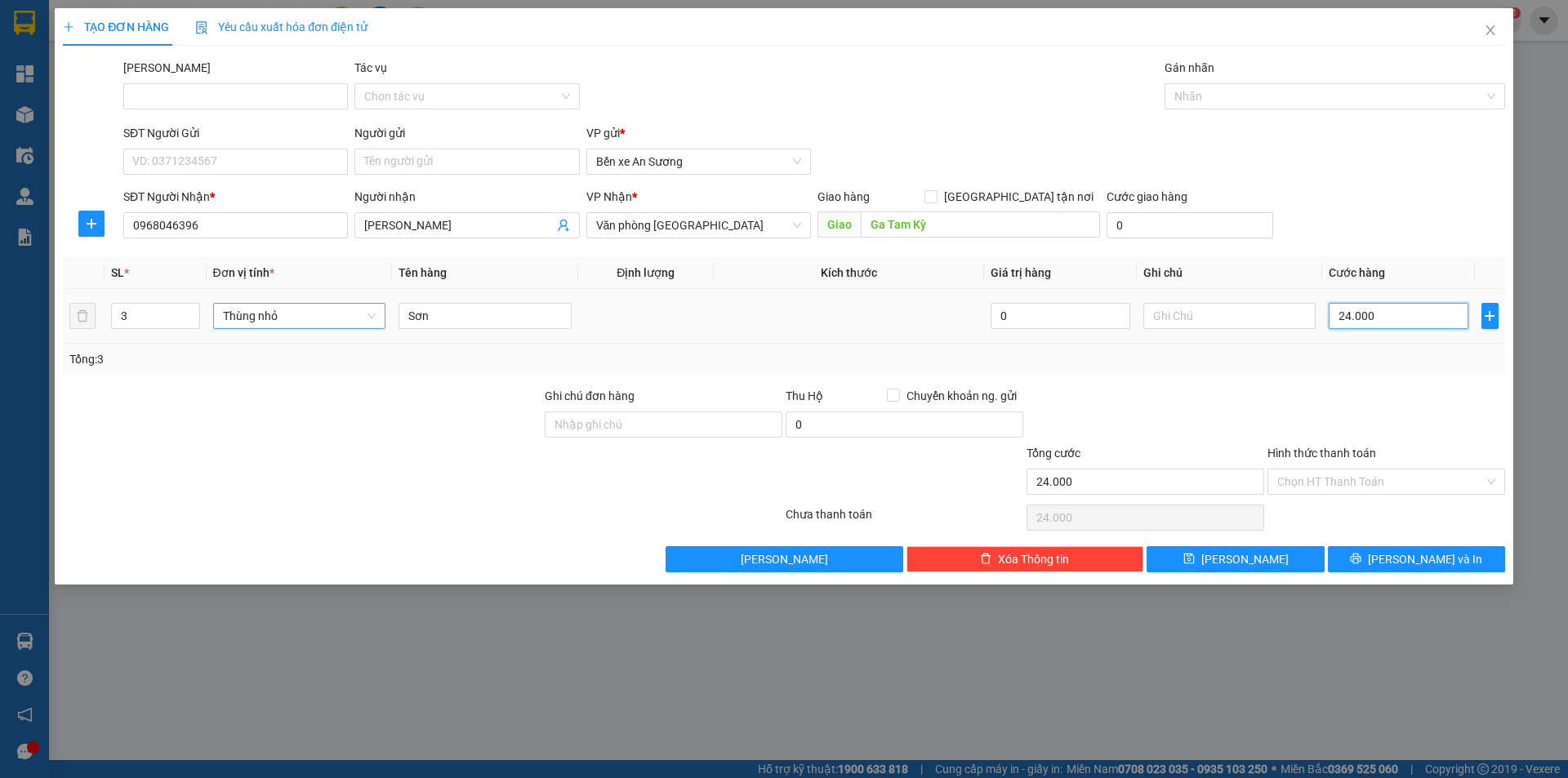
type input "240.000"
click at [1369, 486] on input "Hình thức thanh toán" at bounding box center [1380, 482] width 207 height 24
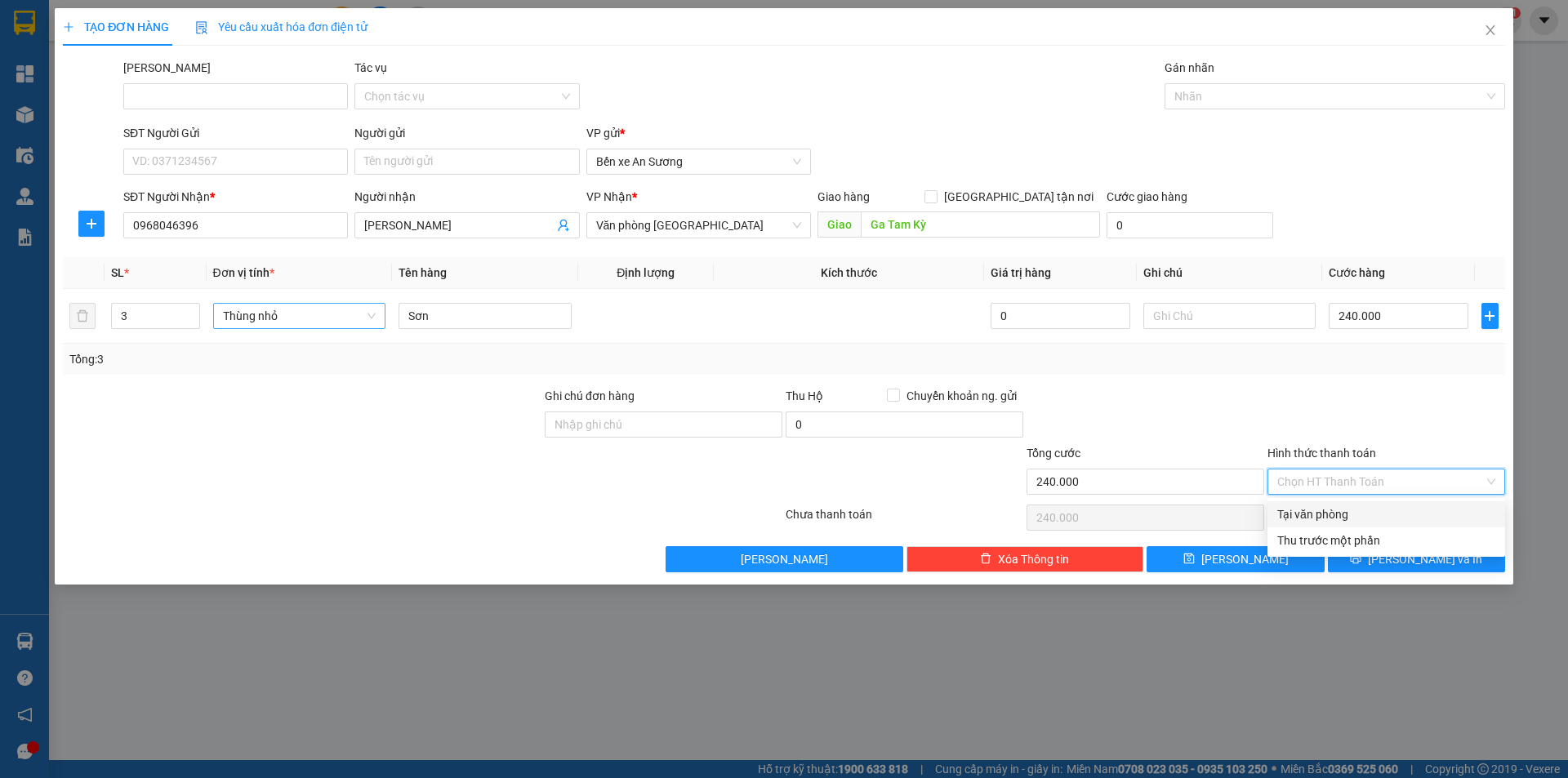
click at [1328, 523] on div "Tại văn phòng" at bounding box center [1386, 514] width 238 height 26
type input "0"
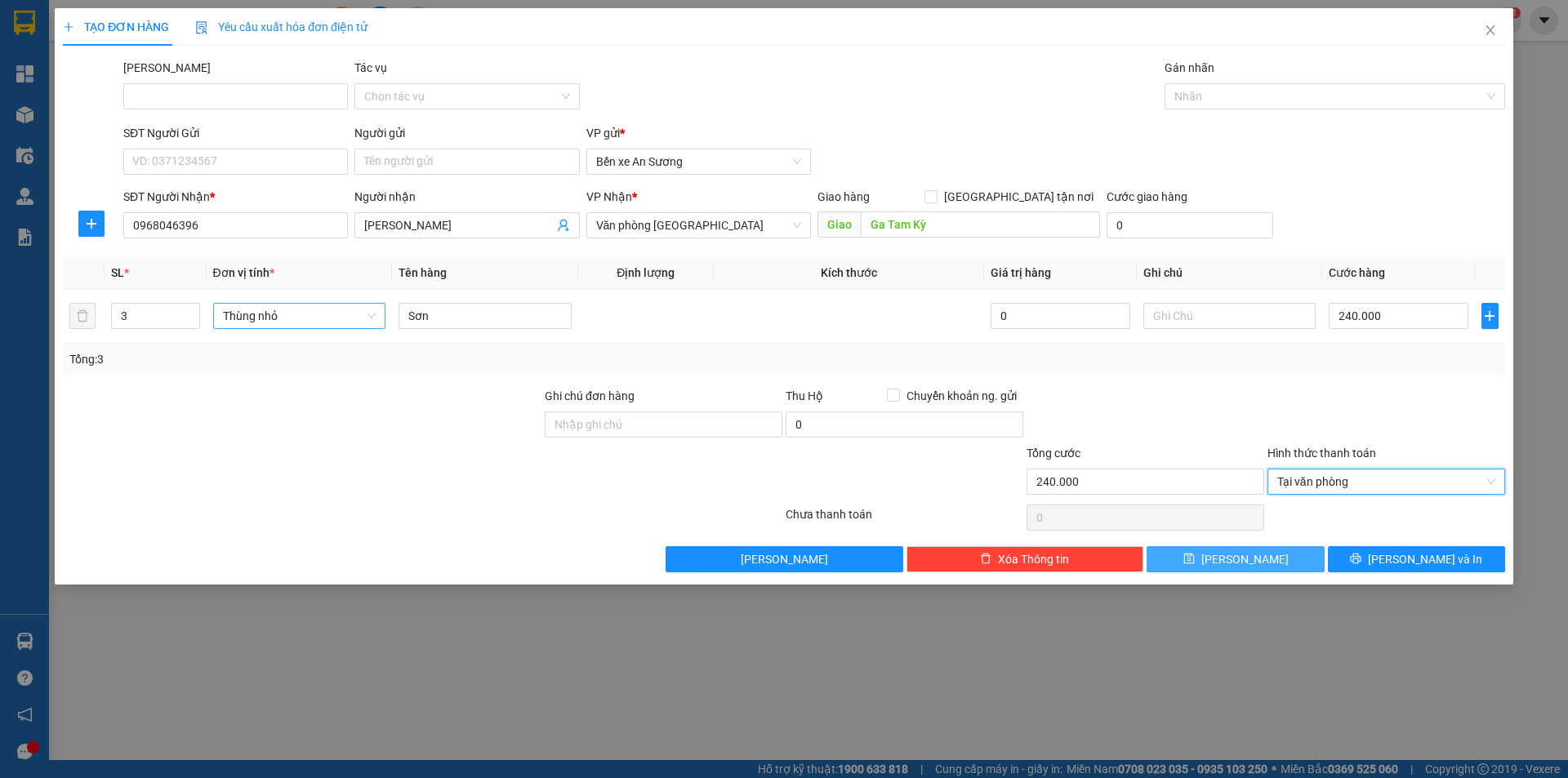
drag, startPoint x: 1257, startPoint y: 564, endPoint x: 1255, endPoint y: 555, distance: 9.2
click at [1256, 564] on button "[PERSON_NAME]" at bounding box center [1235, 559] width 178 height 26
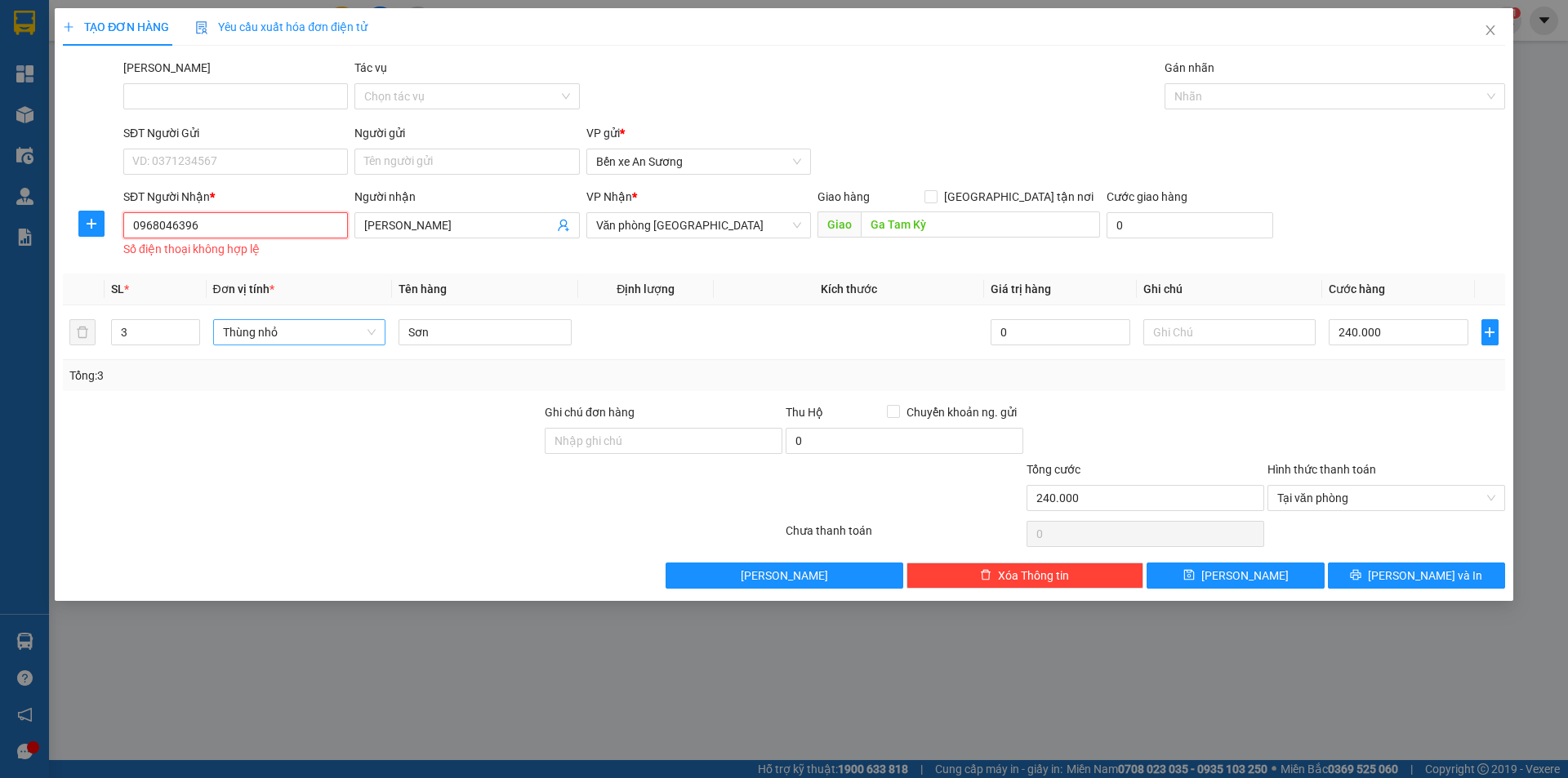
click at [137, 226] on input "0968046396" at bounding box center [235, 225] width 224 height 26
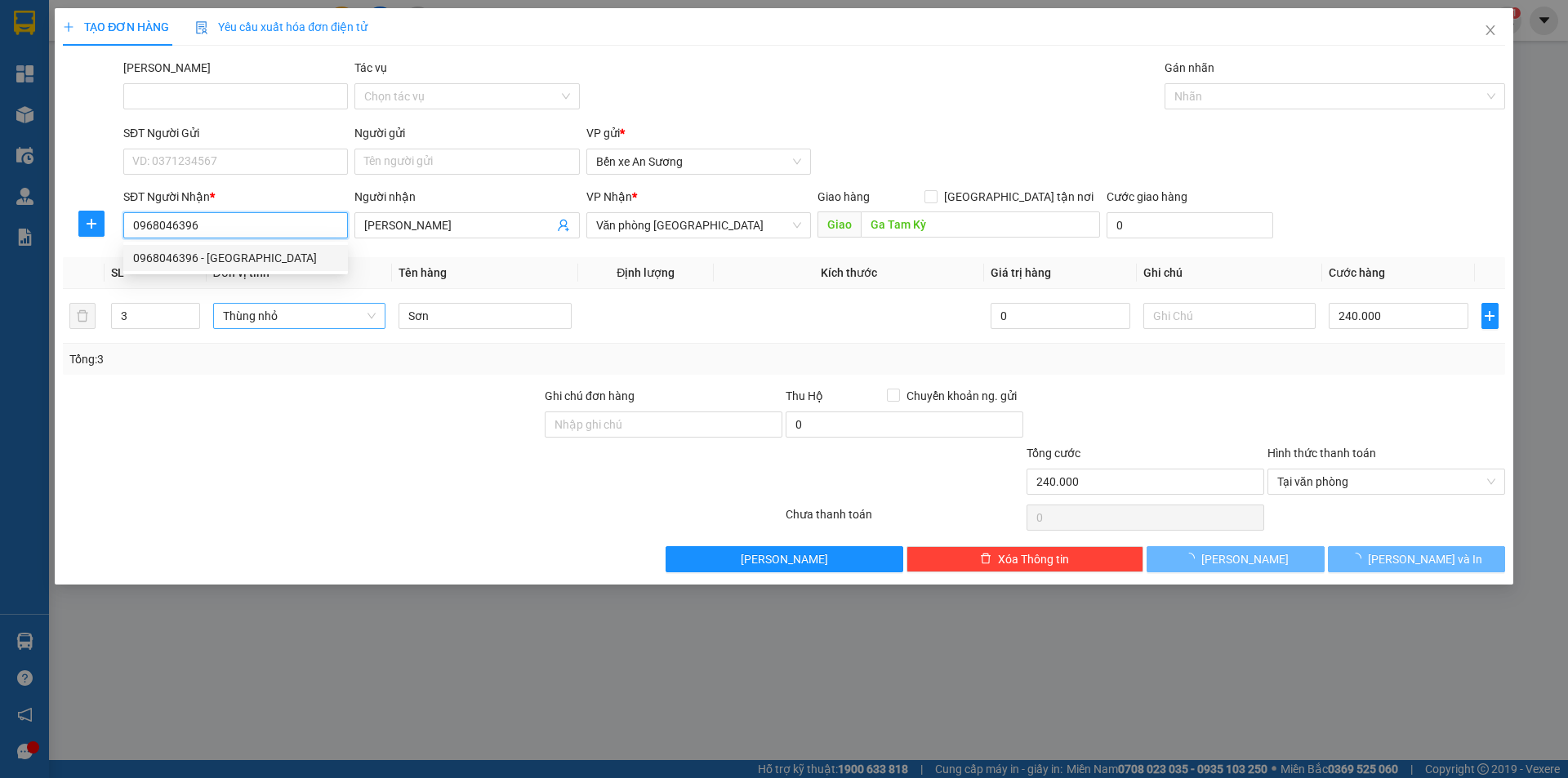
click at [204, 255] on div "0968046396 - [GEOGRAPHIC_DATA]" at bounding box center [235, 257] width 205 height 18
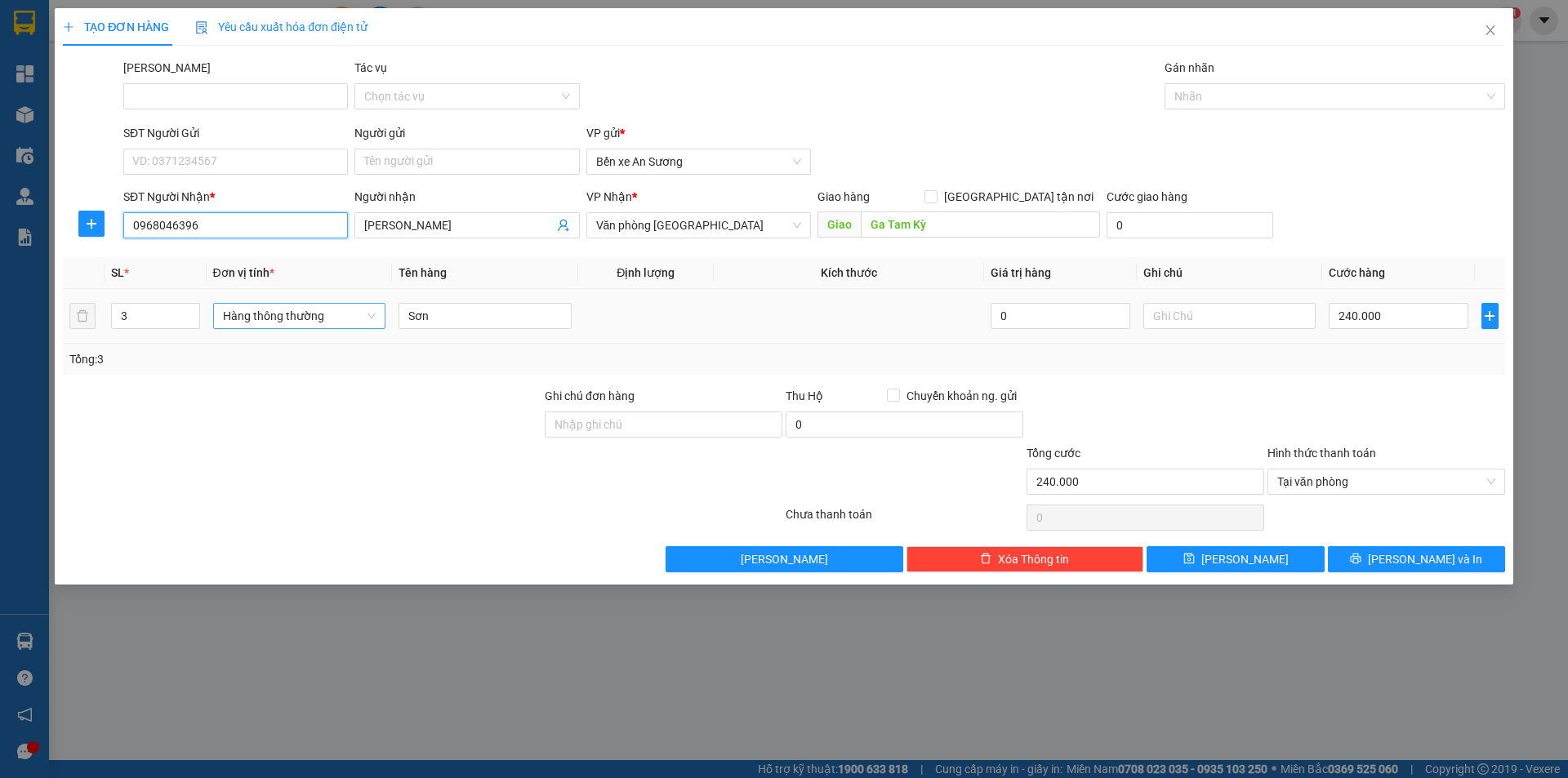
click at [310, 317] on span "Hàng thông thường" at bounding box center [299, 316] width 153 height 24
type input "0968046396"
type input "thùng nh"
click at [307, 344] on div "Thùng nhỏ" at bounding box center [299, 348] width 153 height 18
click at [1231, 559] on button "[PERSON_NAME]" at bounding box center [1235, 559] width 178 height 26
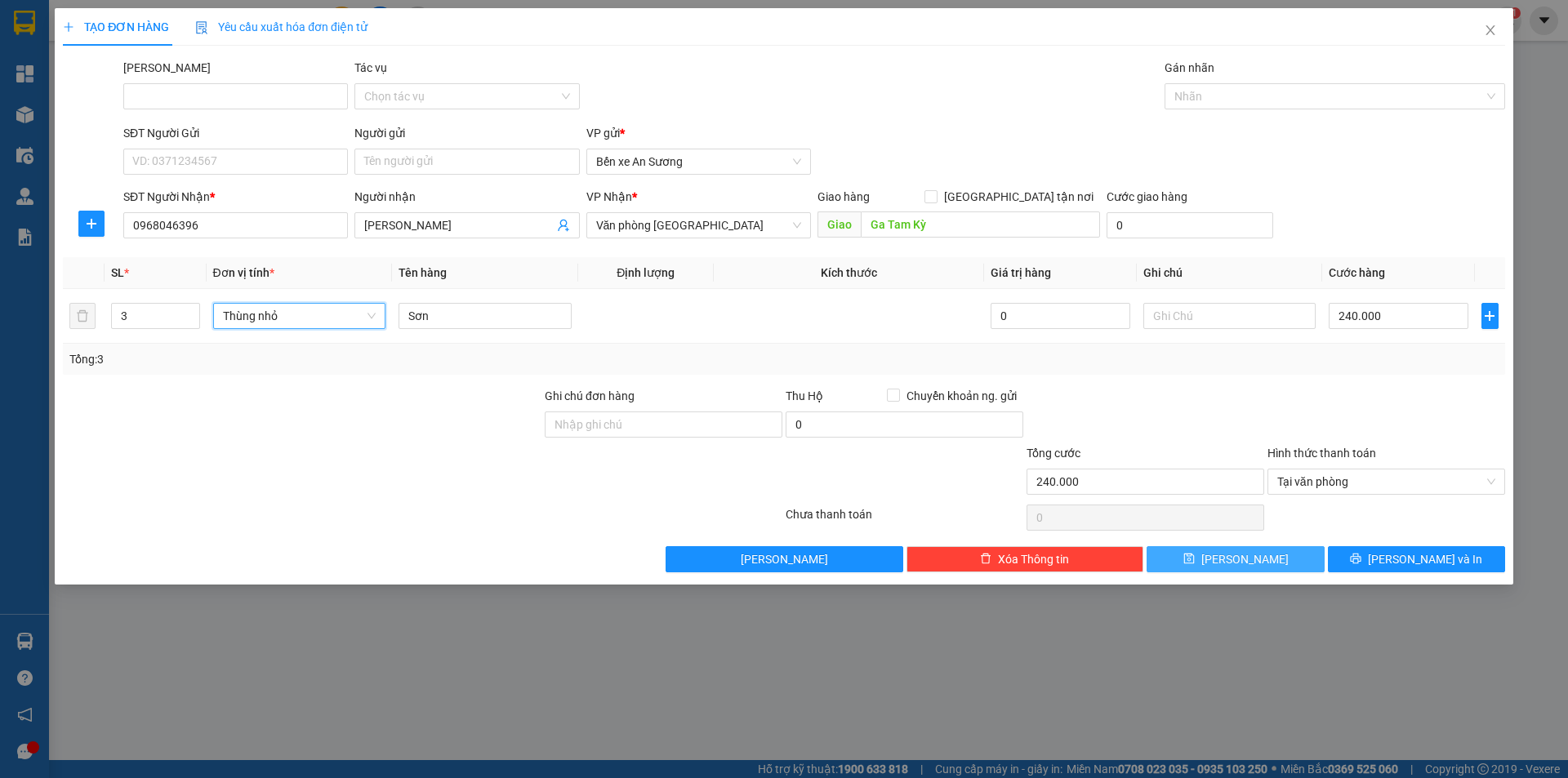
type input "0"
click at [1369, 320] on input "0" at bounding box center [1398, 316] width 139 height 26
type input "2"
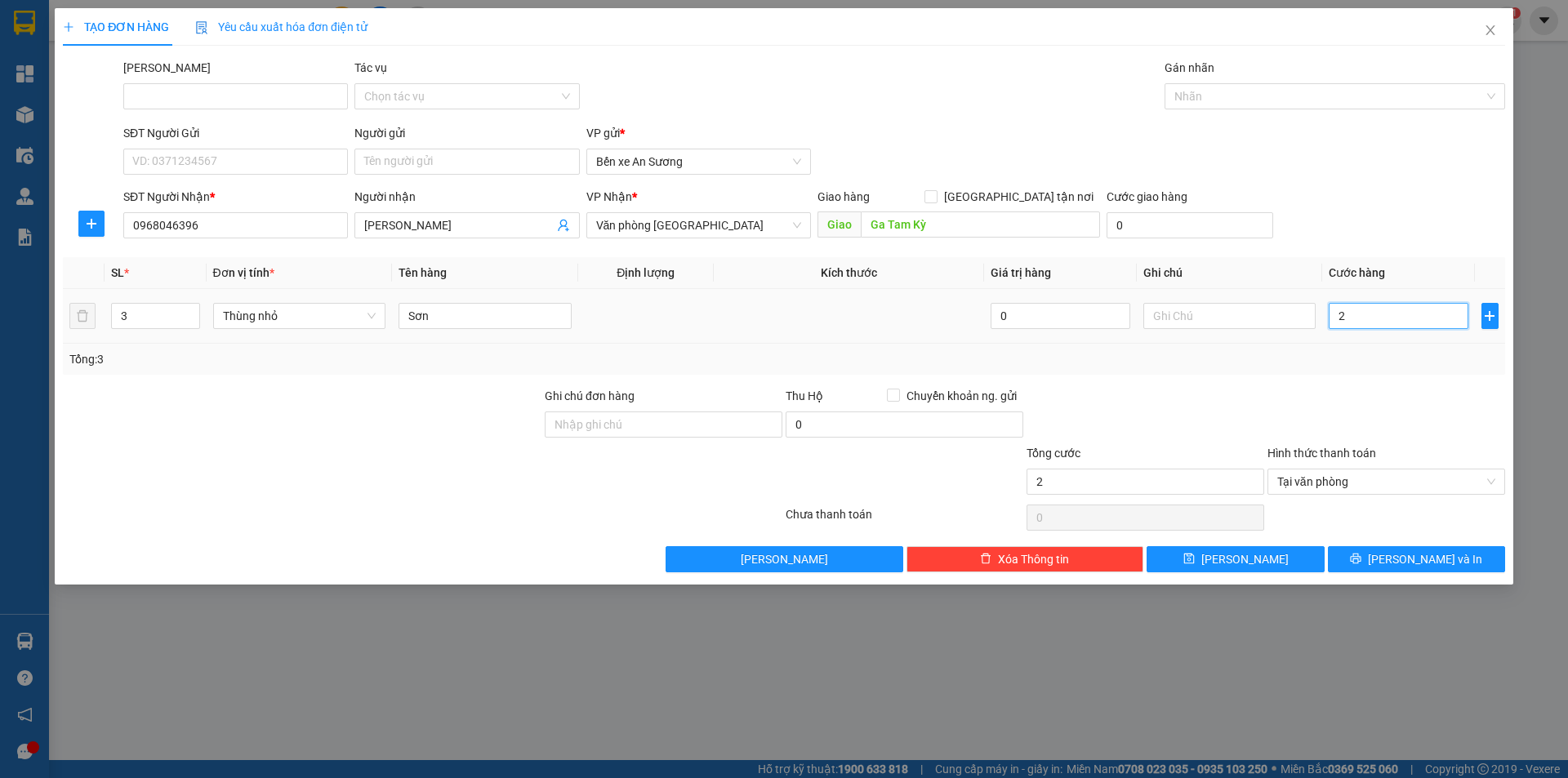
type input "24"
type input "240"
type input "2.400"
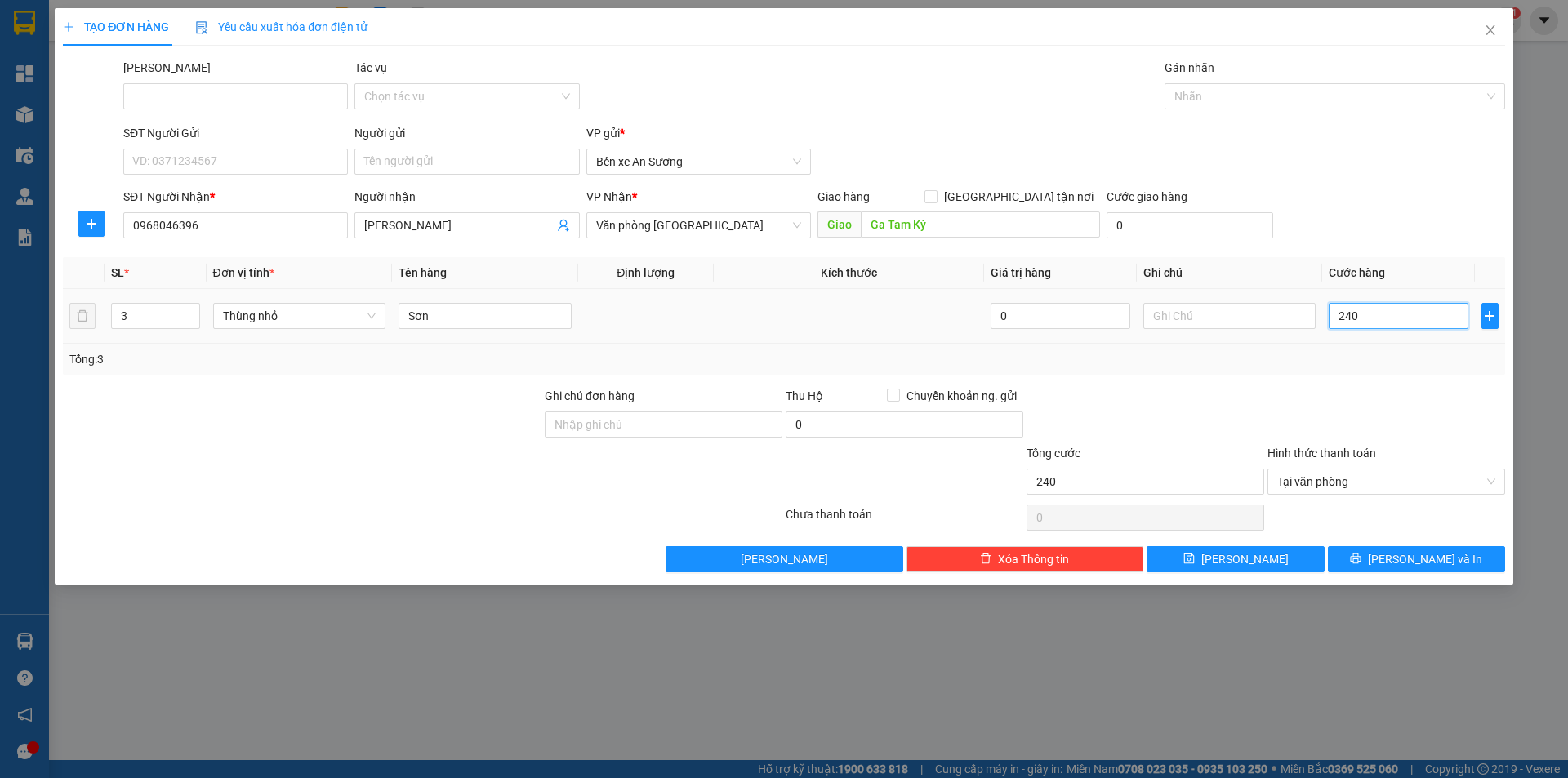
type input "2.400"
type input "24.000"
type input "240.000"
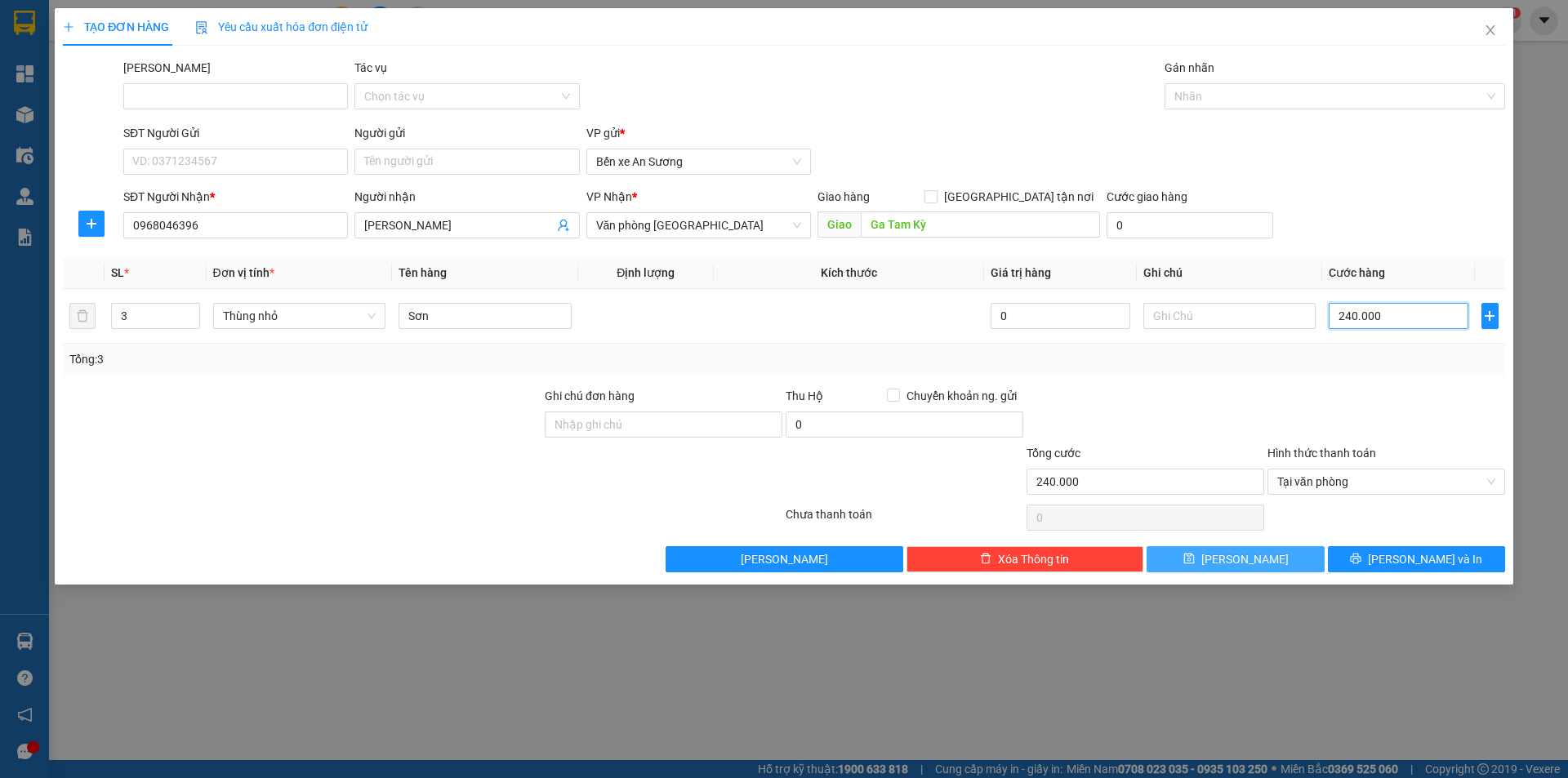
type input "240.000"
click at [1285, 560] on button "[PERSON_NAME]" at bounding box center [1235, 559] width 178 height 26
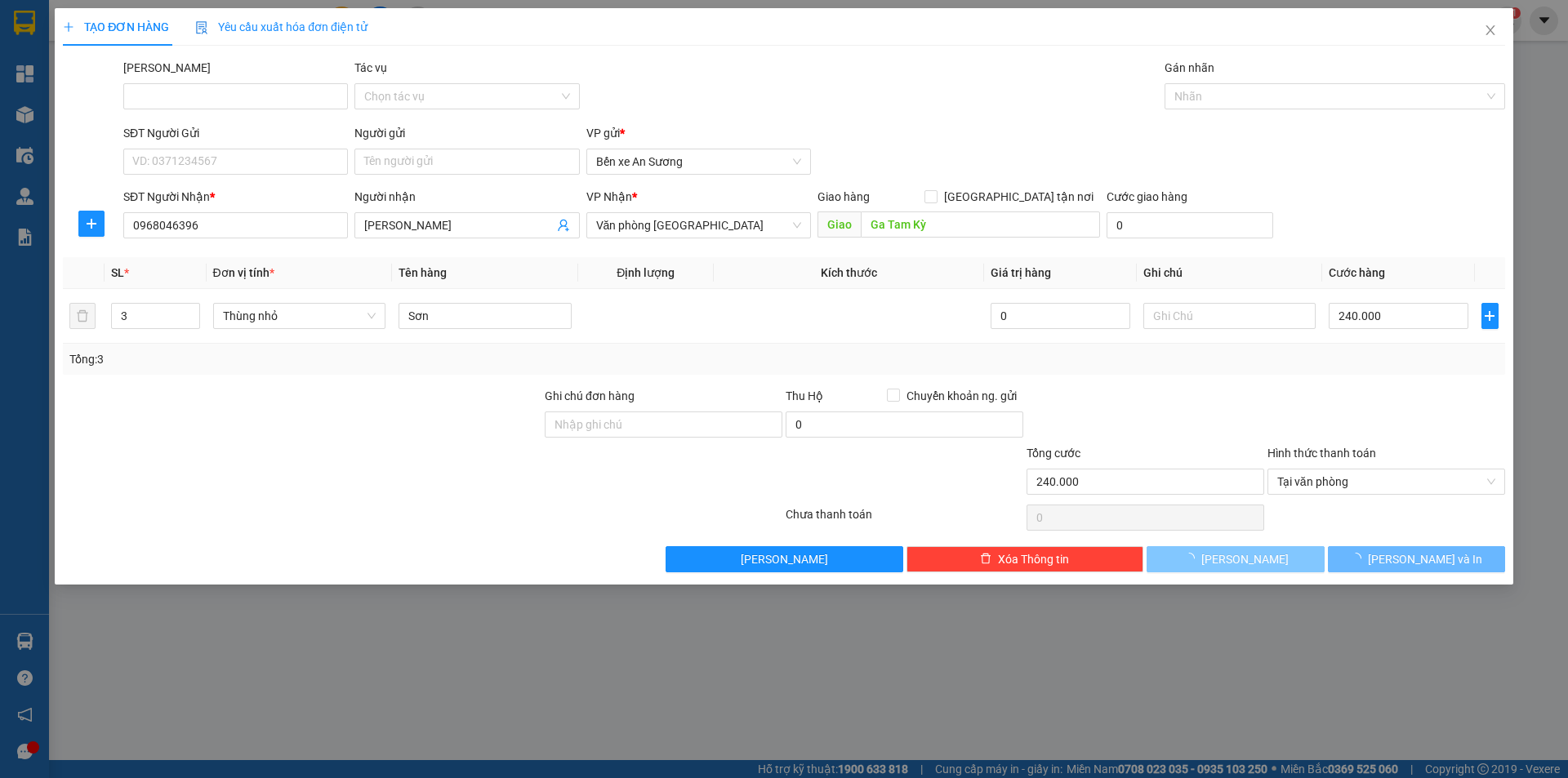
type input "1"
type input "0"
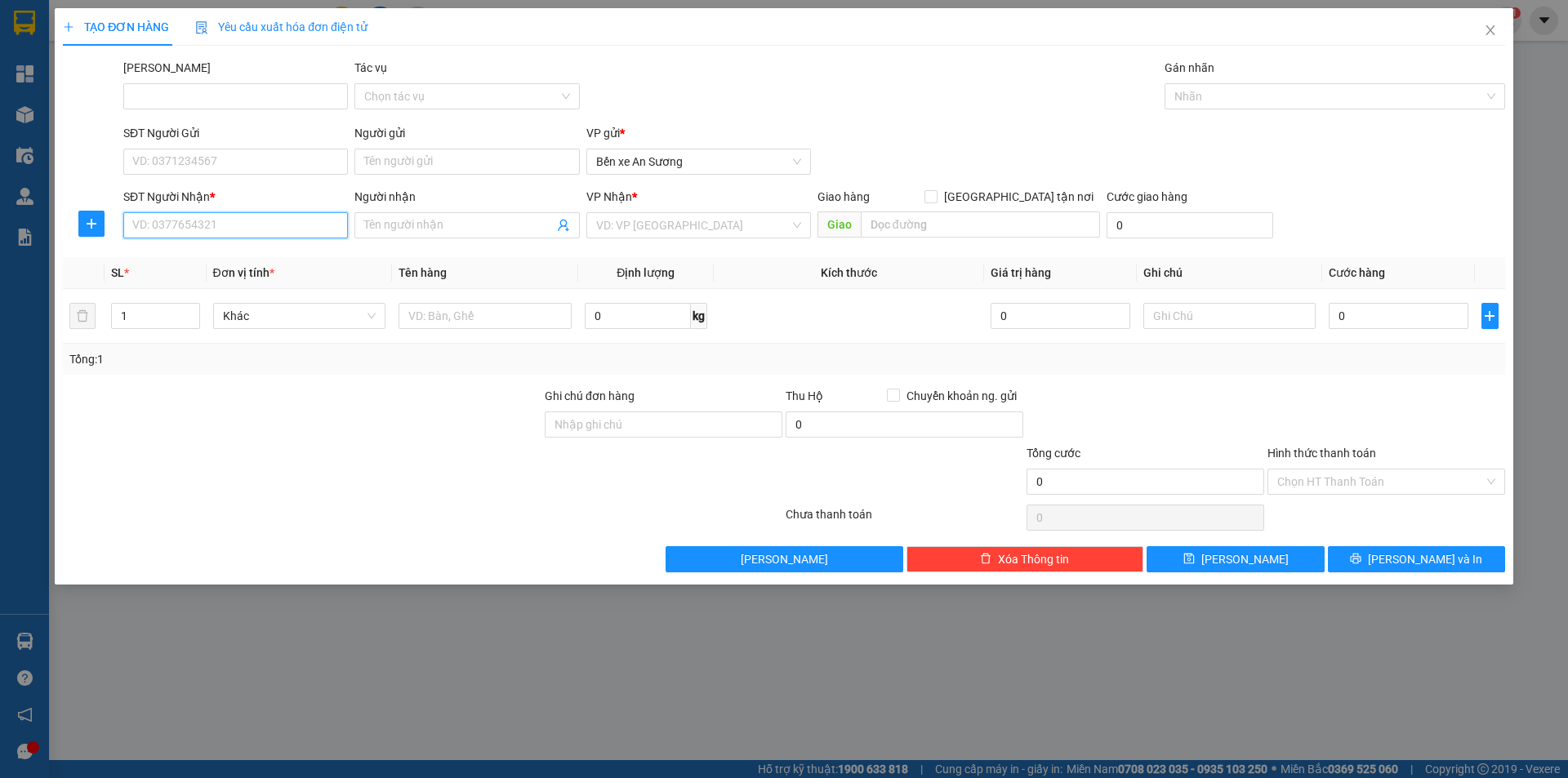
click at [206, 235] on input "SĐT Người Nhận *" at bounding box center [235, 225] width 224 height 26
paste input "0905644454"
type input "0905644454"
drag, startPoint x: 297, startPoint y: 246, endPoint x: 256, endPoint y: 263, distance: 44.4
click at [296, 246] on div "0905644454 - Chị tuyết" at bounding box center [235, 258] width 224 height 26
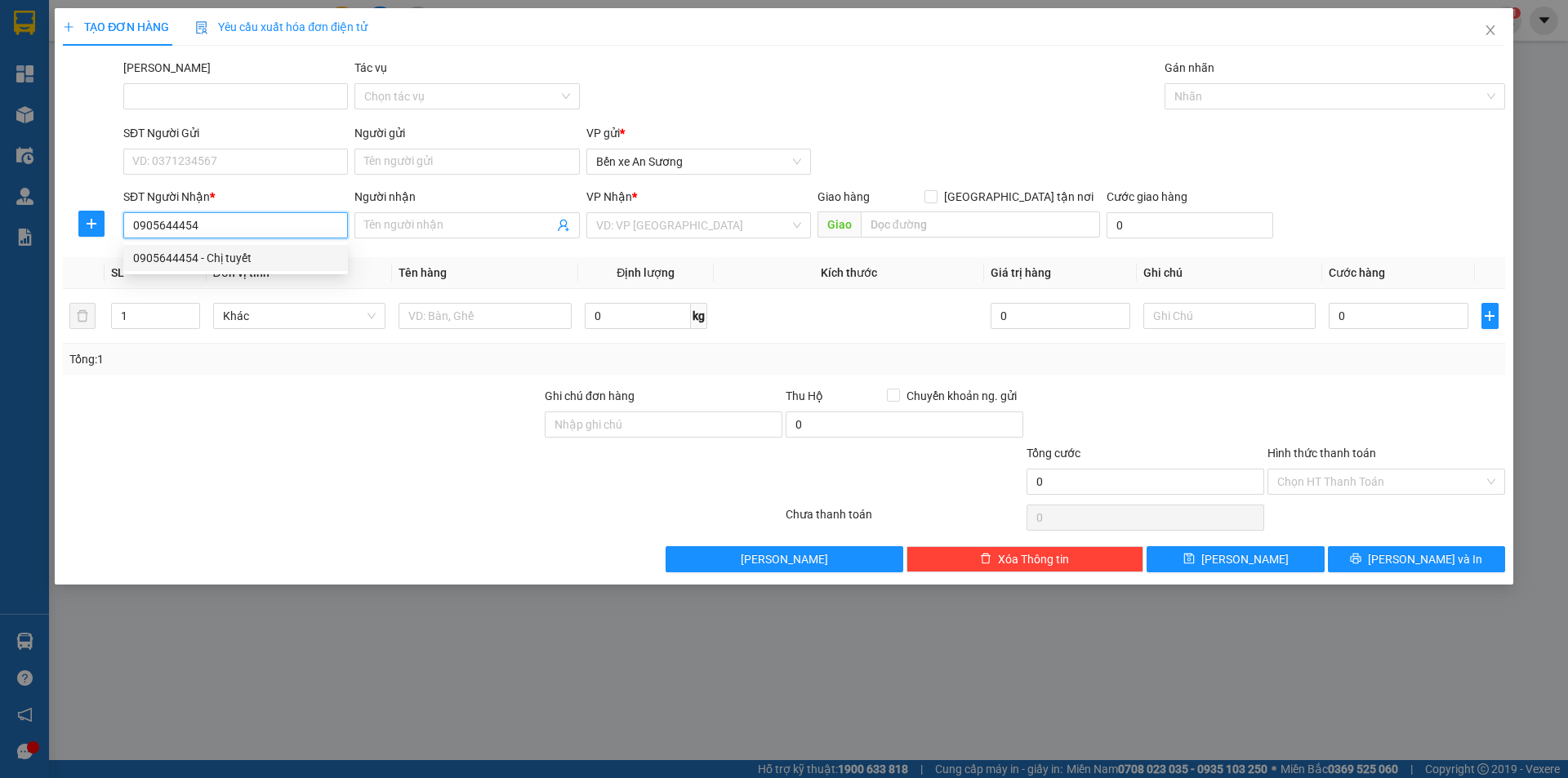
type input "Chị tuyết"
click at [312, 322] on span "Hàng thông thường" at bounding box center [299, 316] width 153 height 24
type input "0905644454"
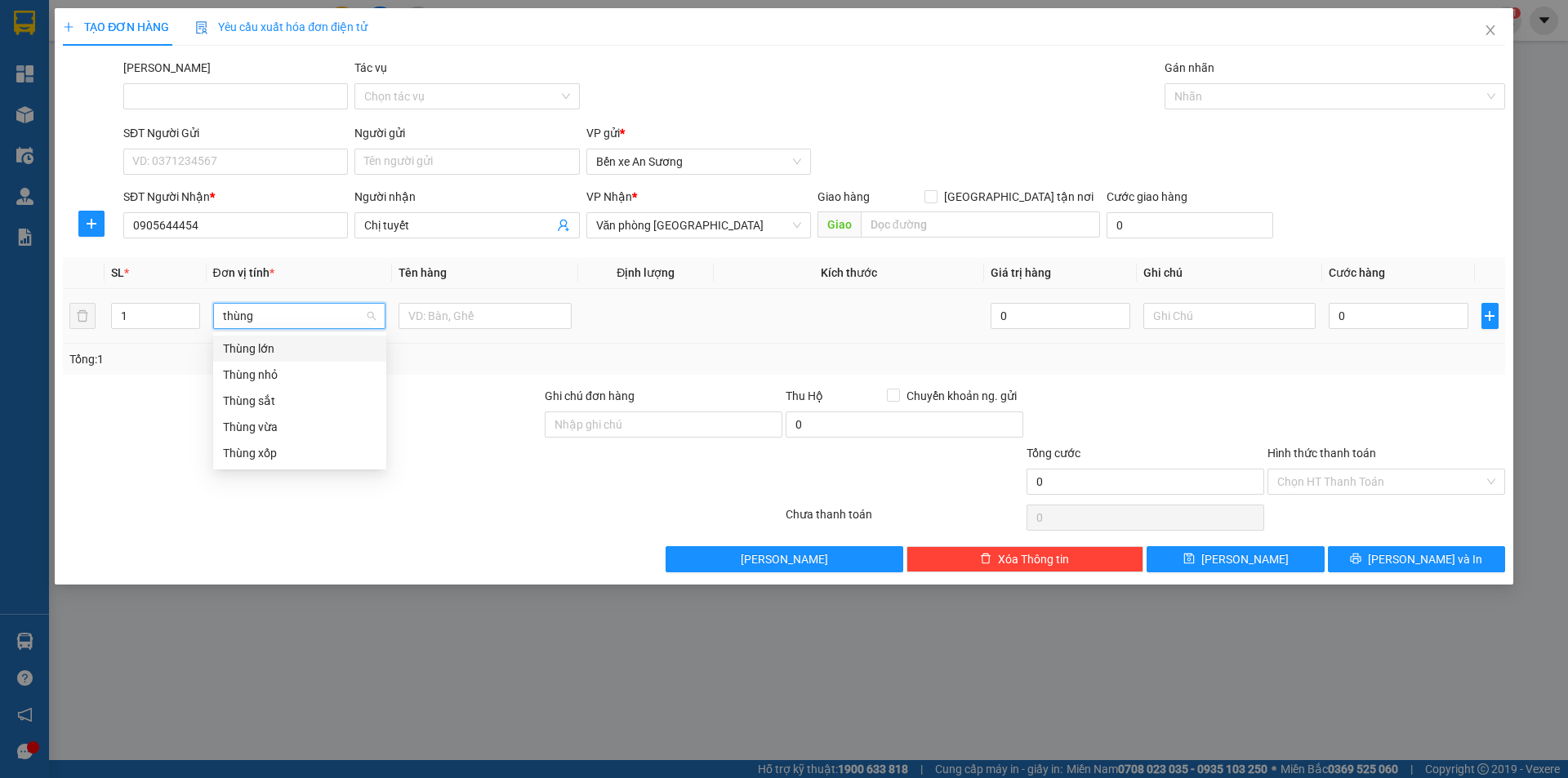
type input "thùng"
click at [311, 462] on div "Thùng xốp" at bounding box center [299, 453] width 173 height 26
click at [470, 321] on input "text" at bounding box center [485, 316] width 173 height 26
type input "d"
type input "đông lạnh"
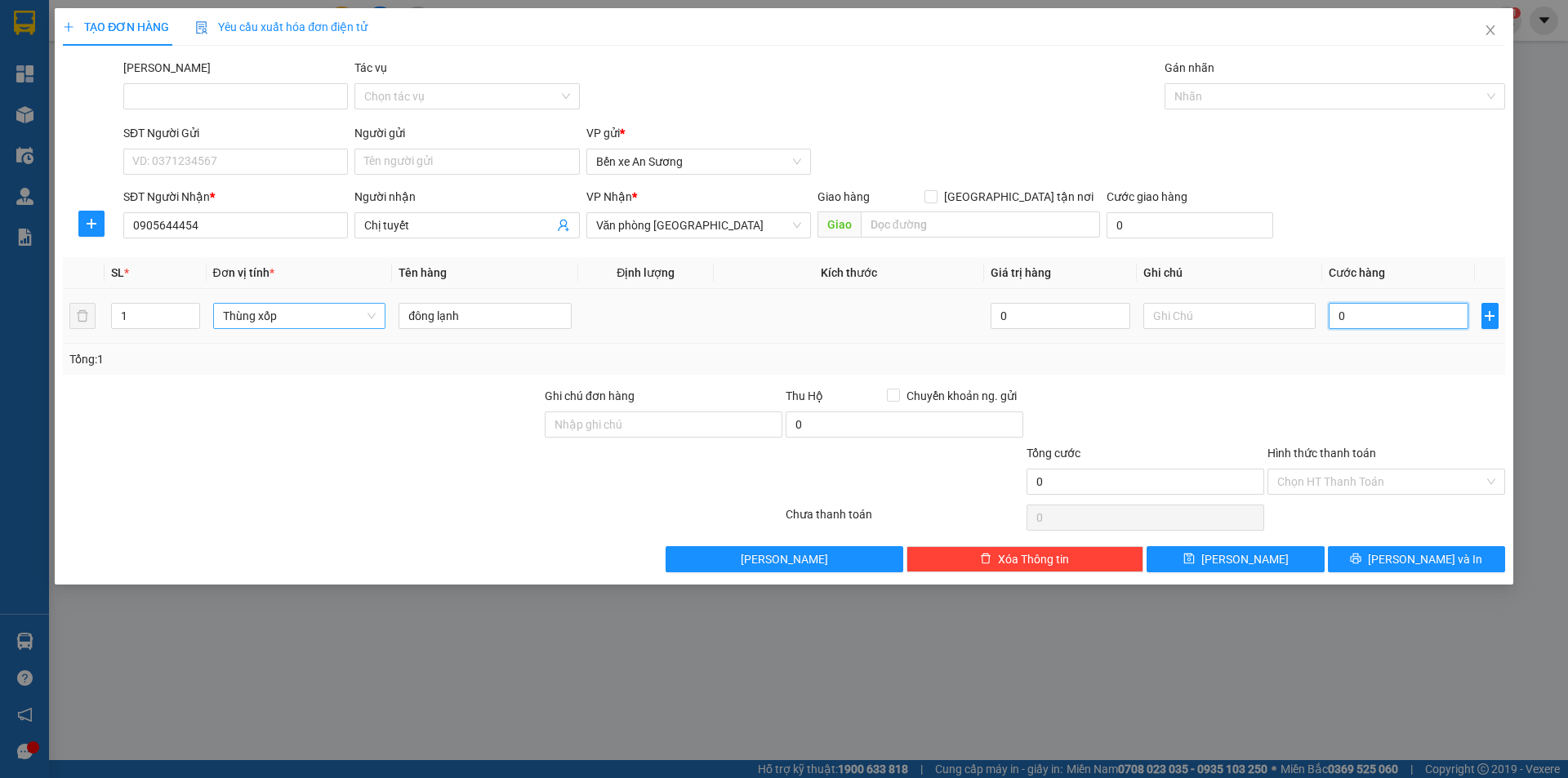
click at [1345, 309] on input "0" at bounding box center [1398, 316] width 139 height 26
type input "3"
type input "30"
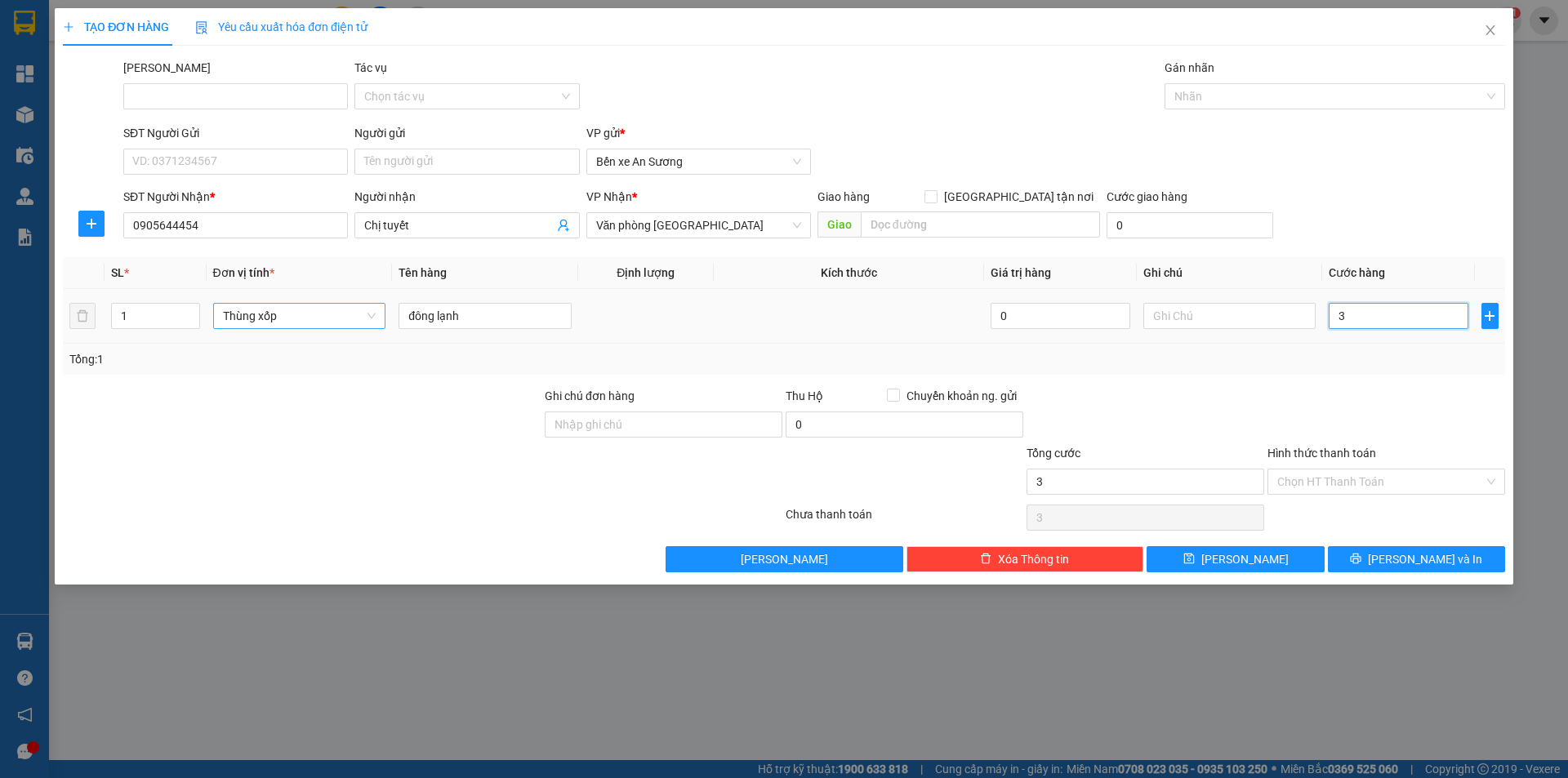
type input "30"
type input "300"
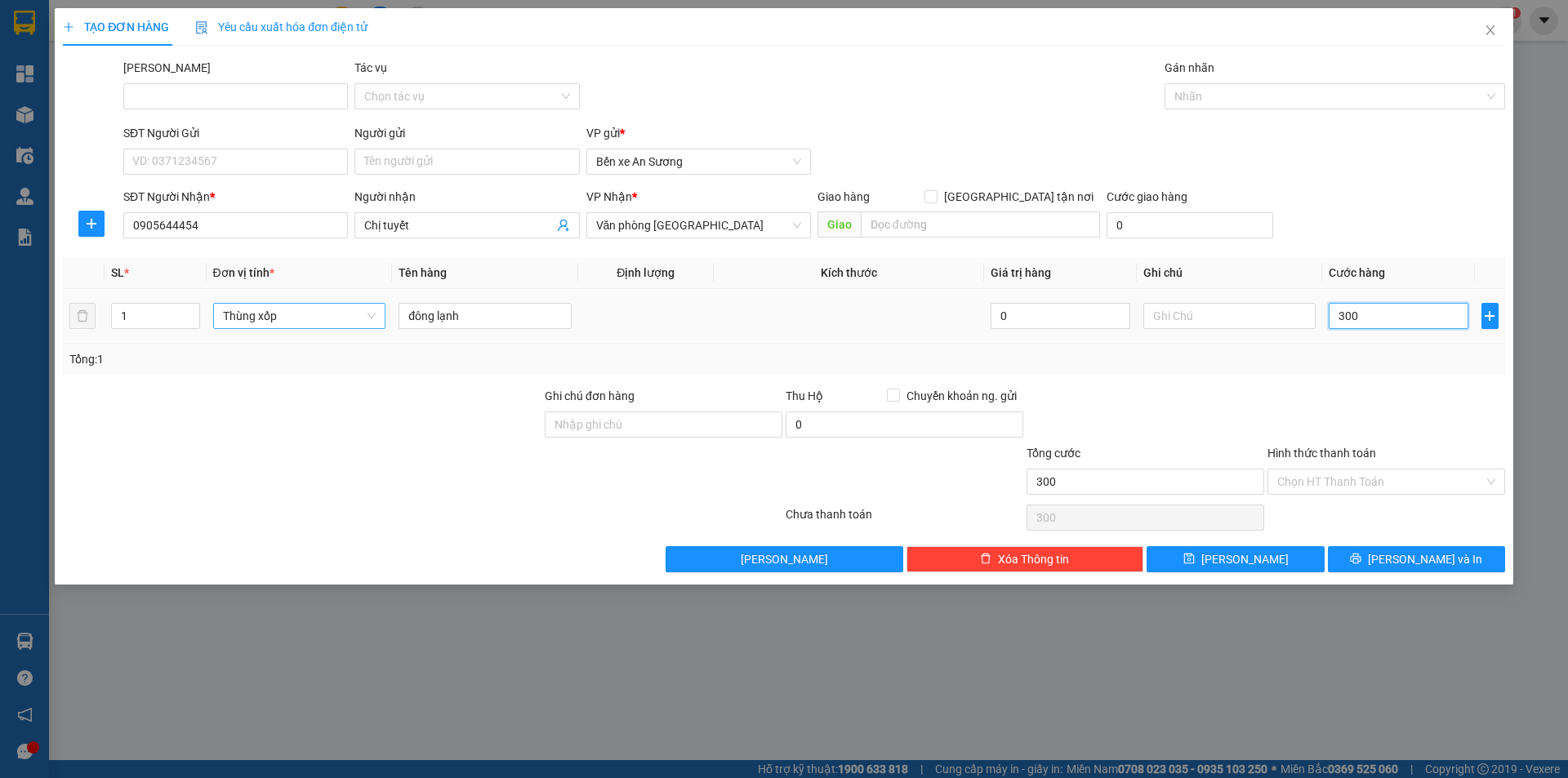
type input "3.000"
type input "30.000"
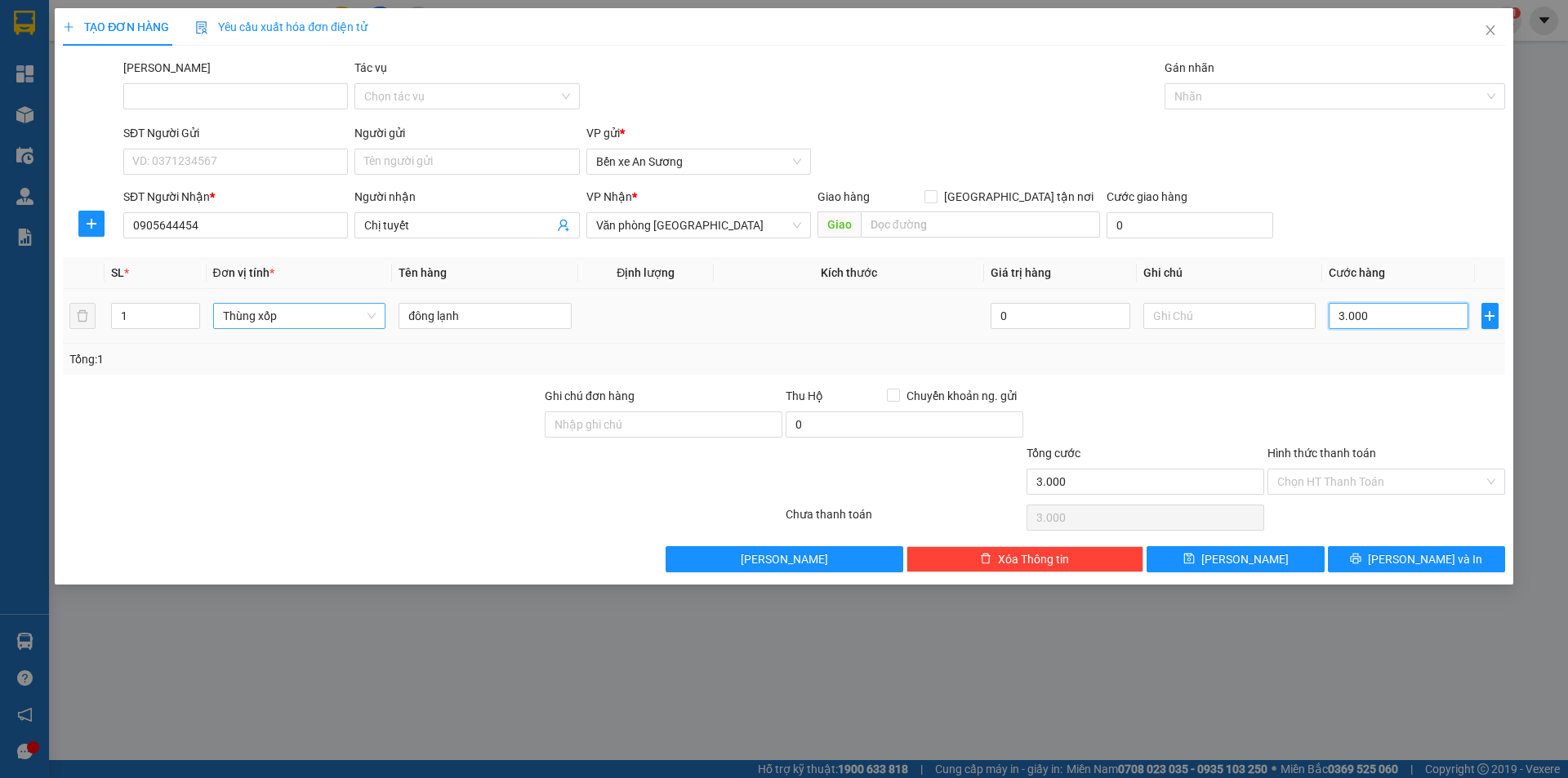
type input "30.000"
type input "300.000"
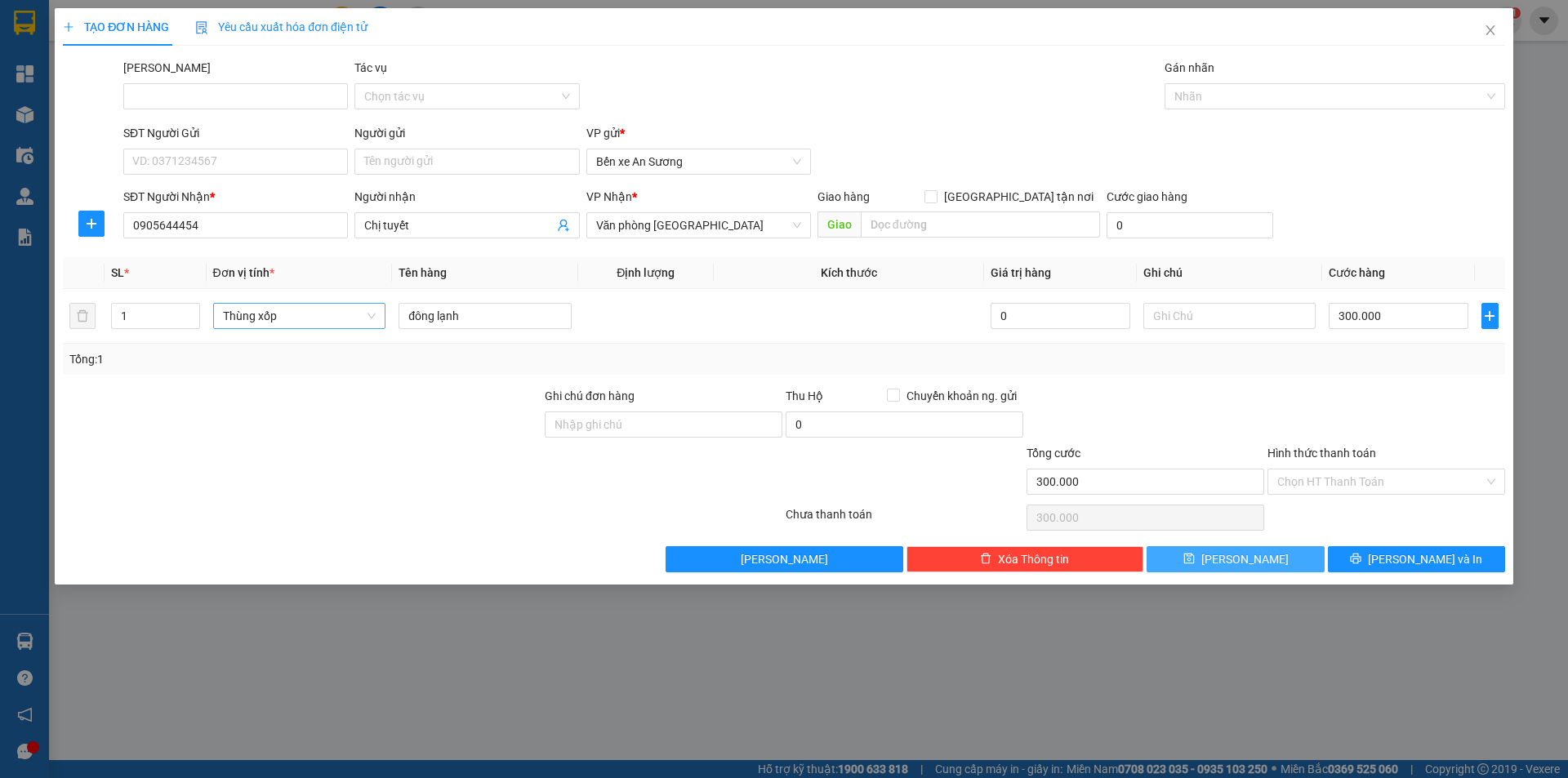
click at [1261, 548] on button "[PERSON_NAME]" at bounding box center [1235, 559] width 178 height 26
type input "0"
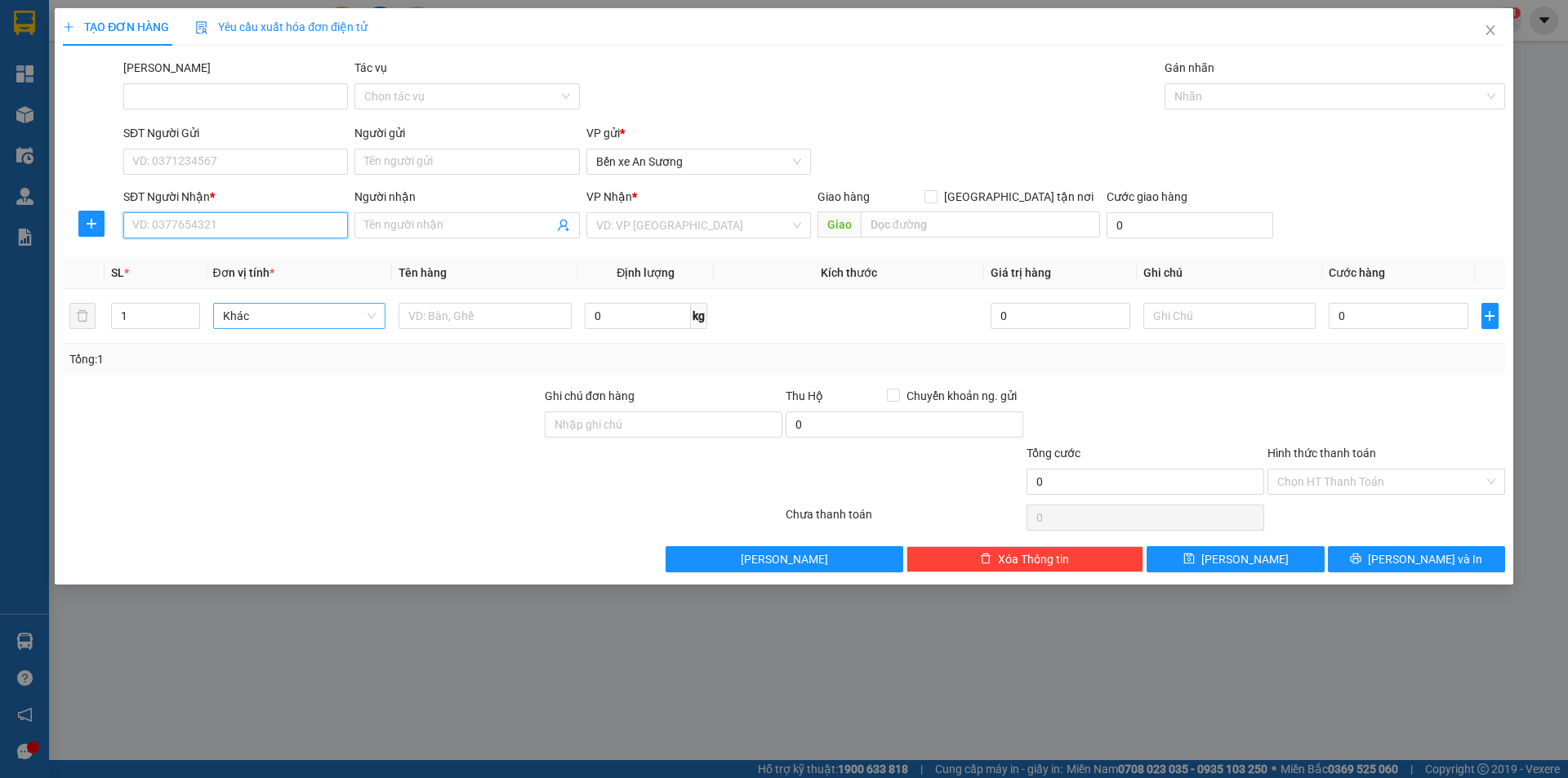
click at [240, 234] on input "SĐT Người Nhận *" at bounding box center [235, 225] width 224 height 26
paste input "0964971747"
type input "0964971747"
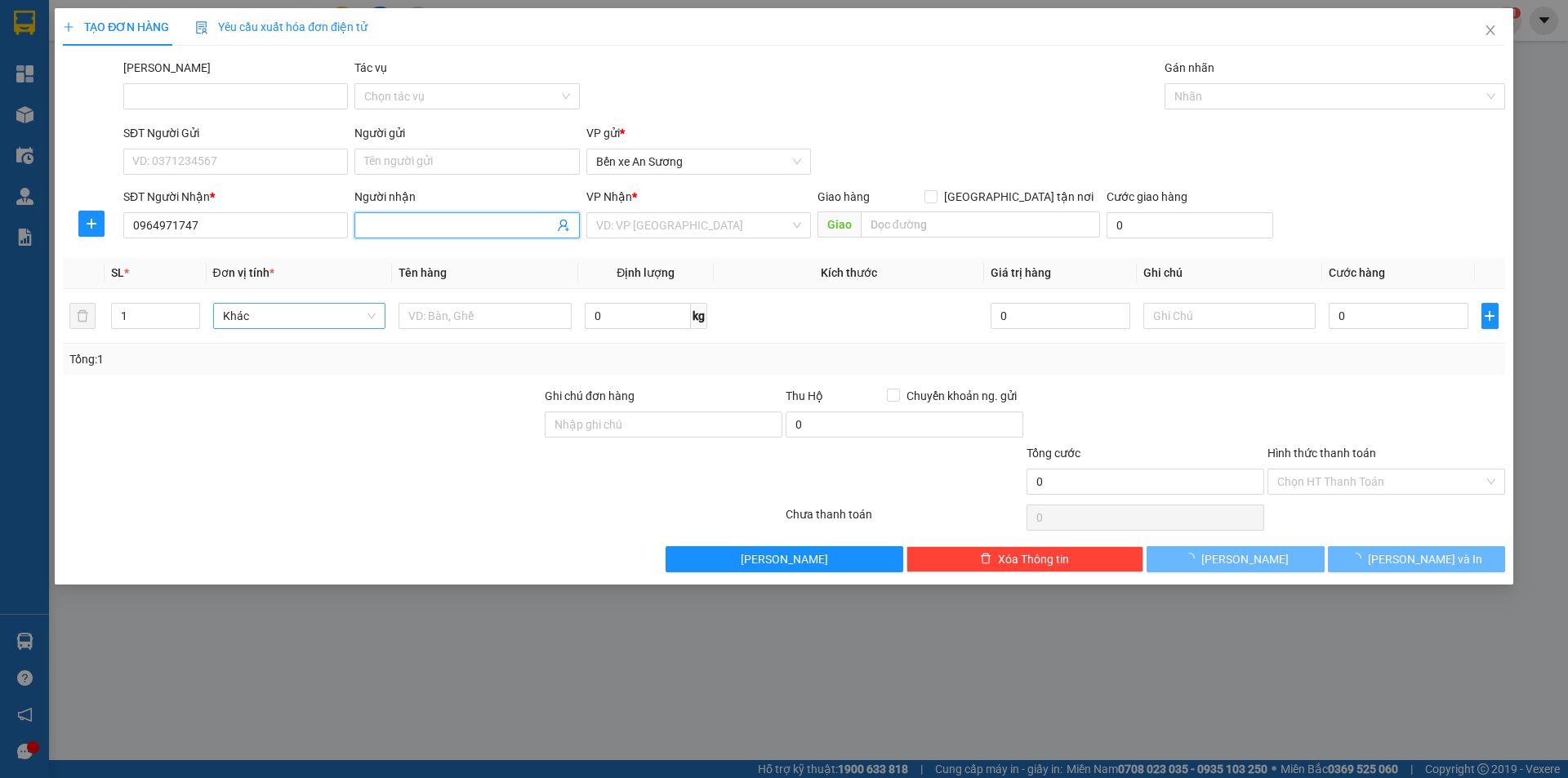
drag, startPoint x: 362, startPoint y: 228, endPoint x: 445, endPoint y: 240, distance: 83.9
click at [363, 228] on span at bounding box center [467, 225] width 224 height 26
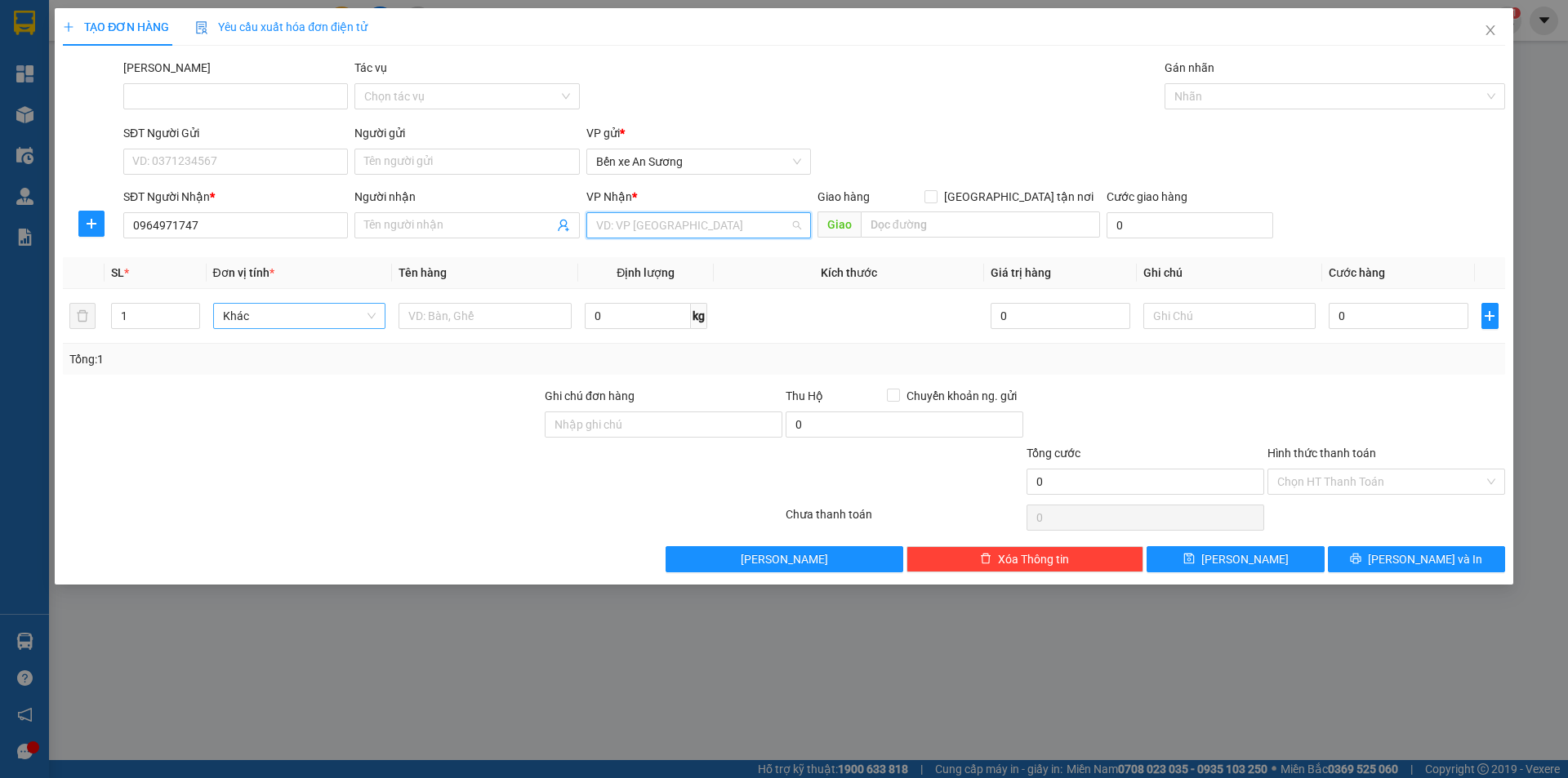
drag, startPoint x: 687, startPoint y: 224, endPoint x: 665, endPoint y: 269, distance: 50.1
click at [685, 225] on input "search" at bounding box center [693, 224] width 193 height 24
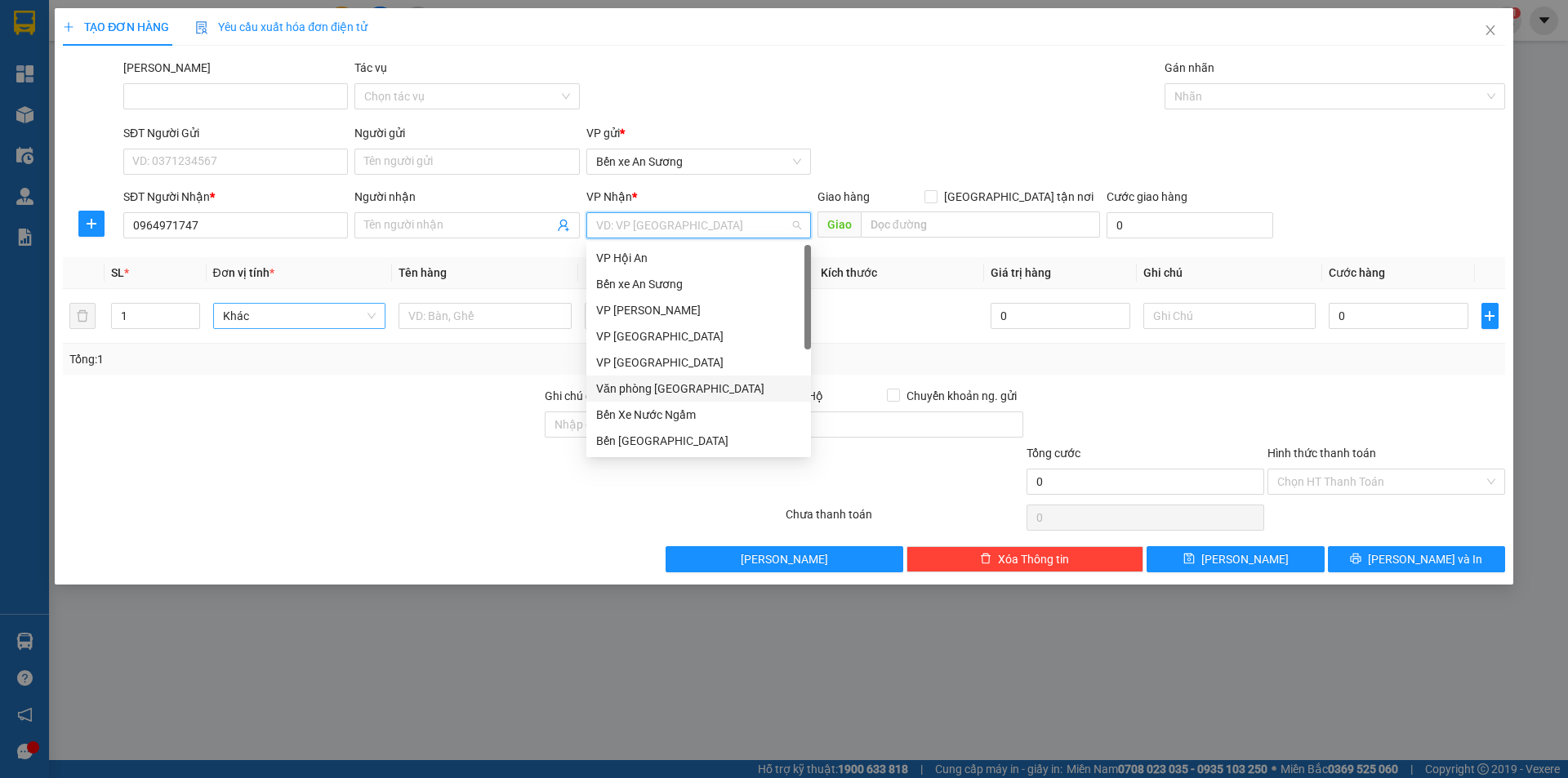
drag, startPoint x: 656, startPoint y: 389, endPoint x: 557, endPoint y: 385, distance: 99.1
click at [652, 387] on div "Văn phòng [GEOGRAPHIC_DATA]" at bounding box center [699, 388] width 205 height 18
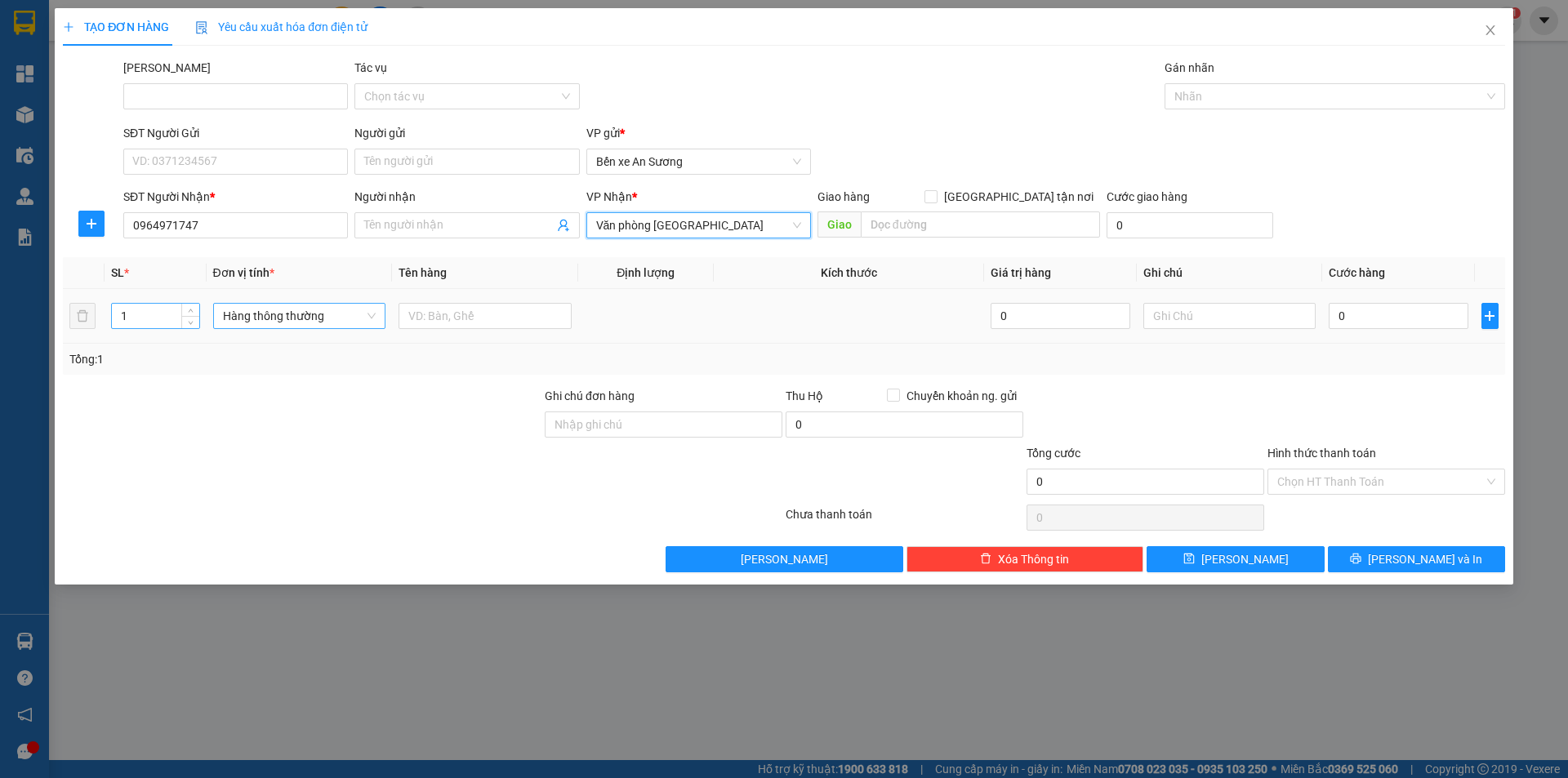
click at [168, 318] on input "1" at bounding box center [155, 316] width 86 height 24
click at [270, 307] on span "Hàng thông thường" at bounding box center [299, 316] width 153 height 24
type input "2"
type input "kiện"
click at [274, 391] on div "Kiện vừa" at bounding box center [299, 400] width 173 height 26
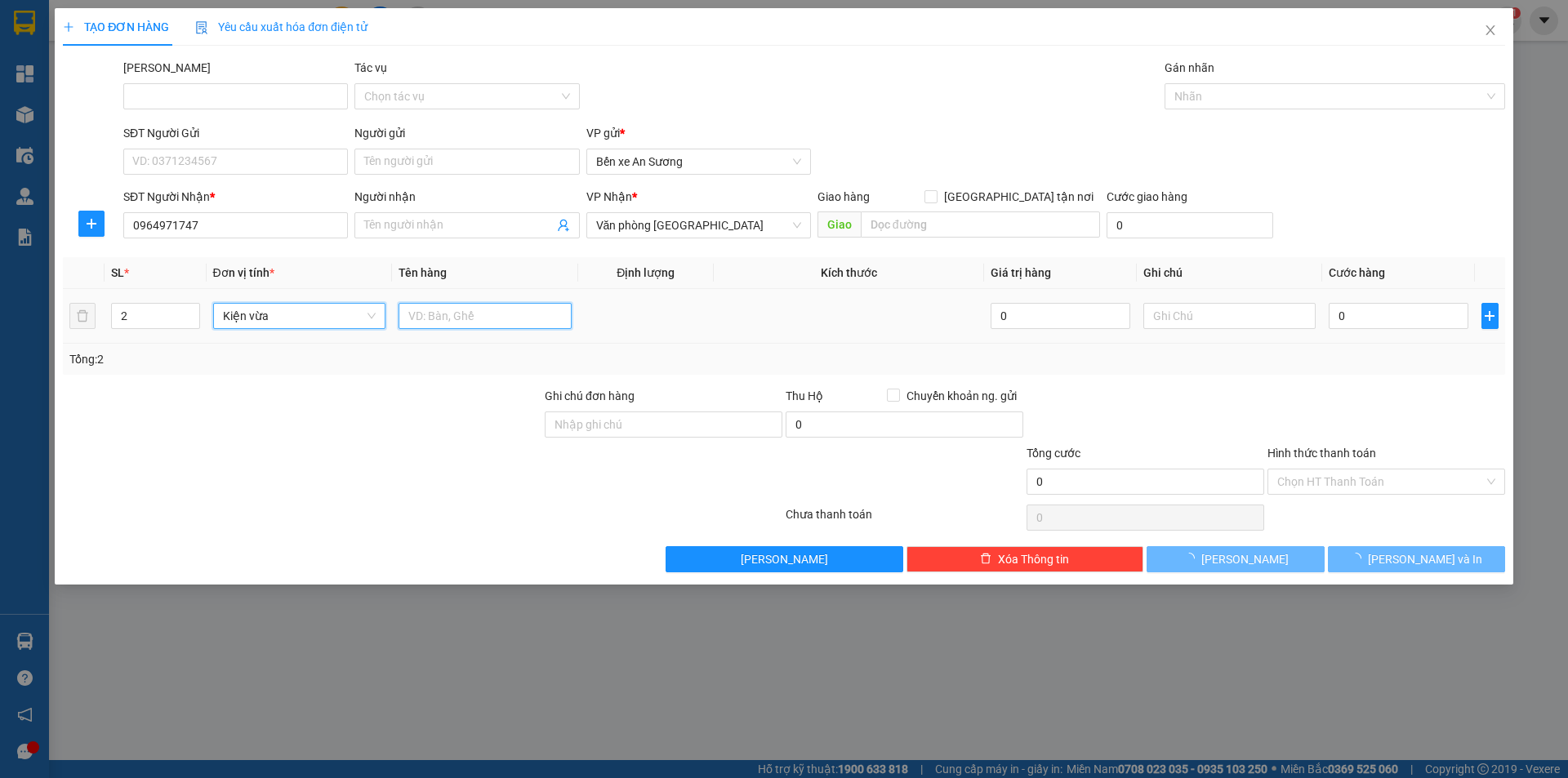
click at [412, 314] on input "text" at bounding box center [485, 316] width 173 height 26
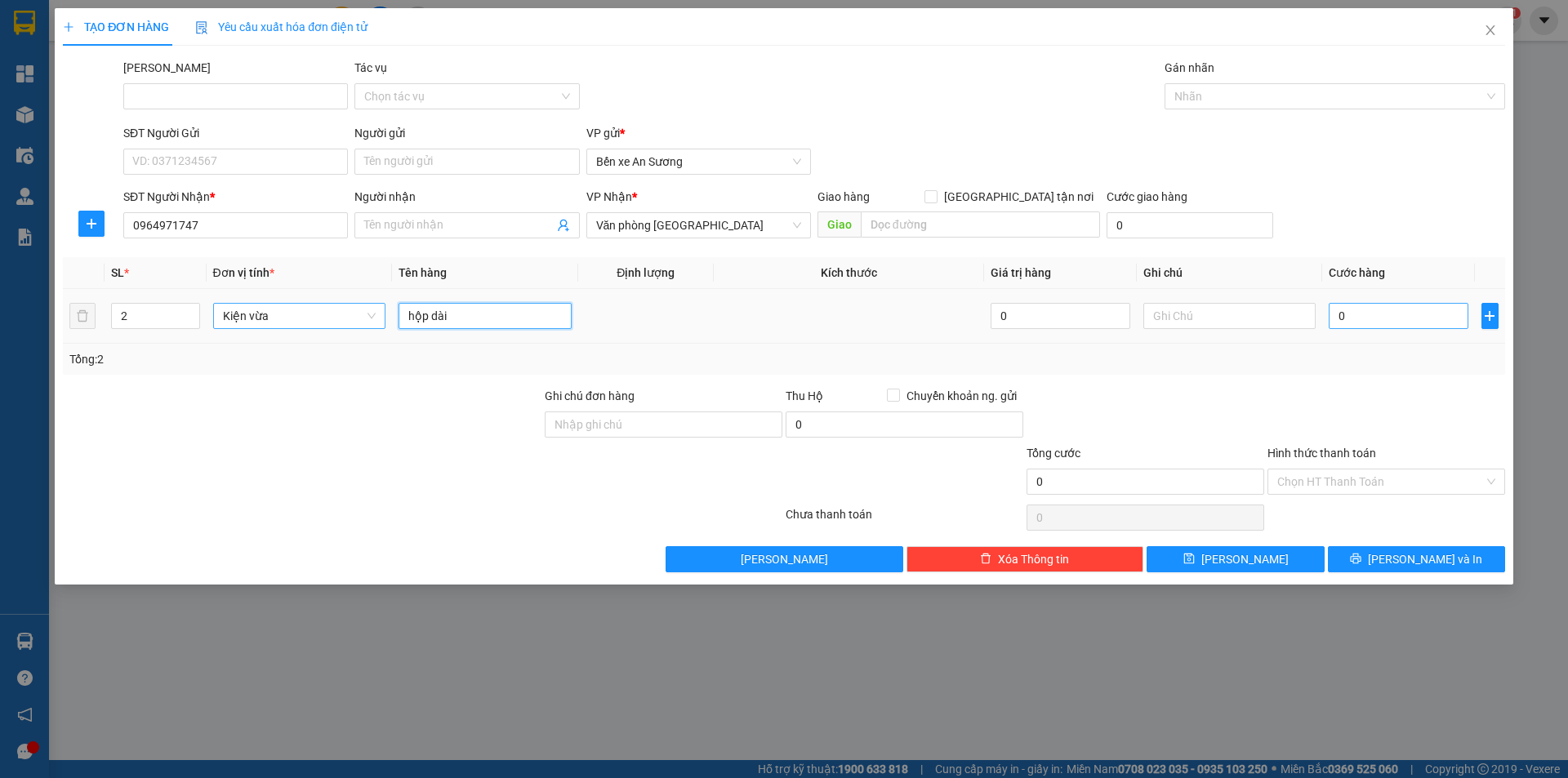
type input "hộp dài"
click at [1377, 321] on input "0" at bounding box center [1398, 316] width 139 height 26
type input "3"
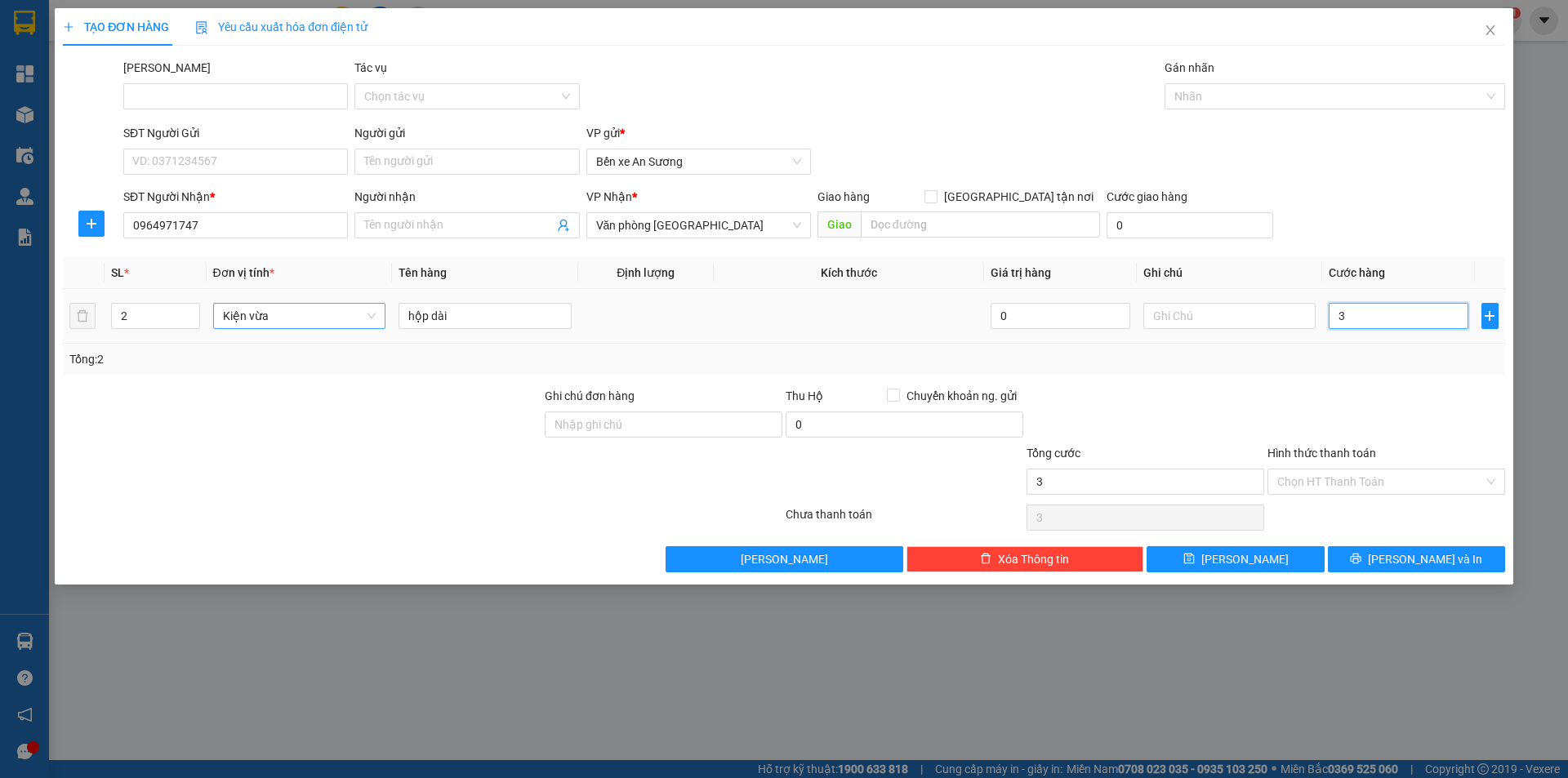
type input "30"
type input "300"
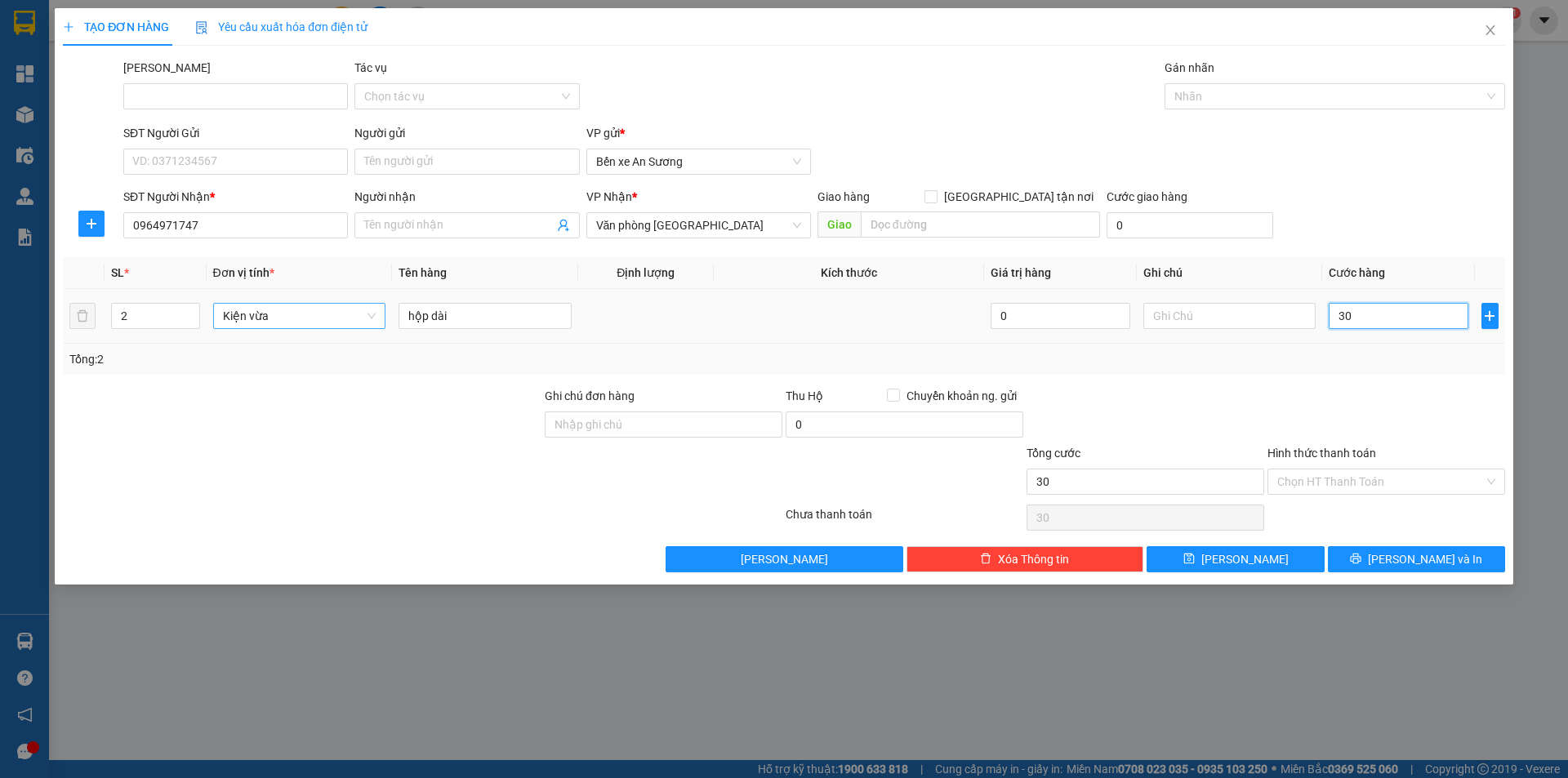
type input "300"
type input "3.000"
type input "30.000"
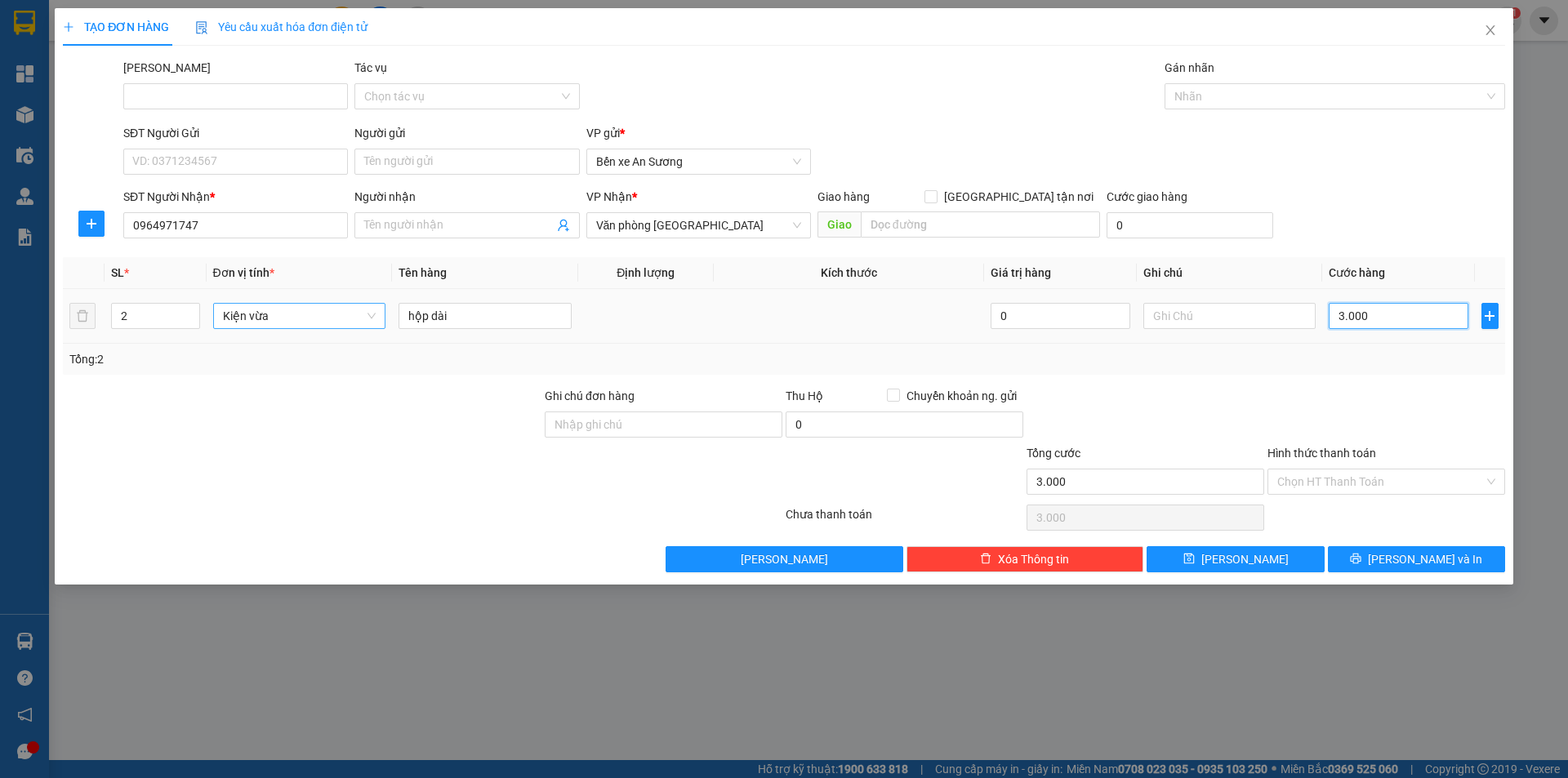
type input "30.000"
type input "300.000"
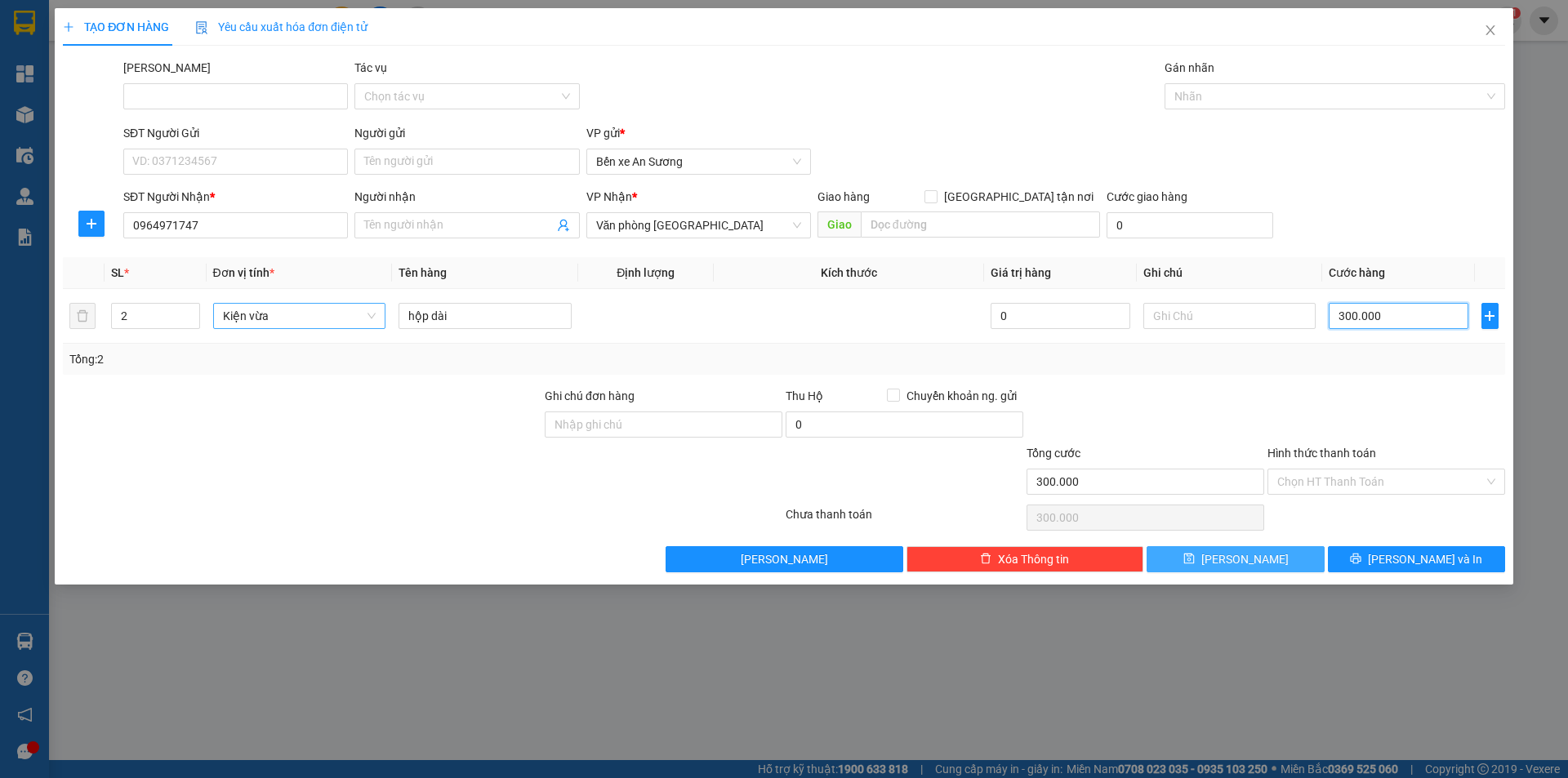
type input "300.000"
drag, startPoint x: 1230, startPoint y: 553, endPoint x: 1235, endPoint y: 538, distance: 15.8
click at [1231, 554] on button "[PERSON_NAME]" at bounding box center [1235, 559] width 178 height 26
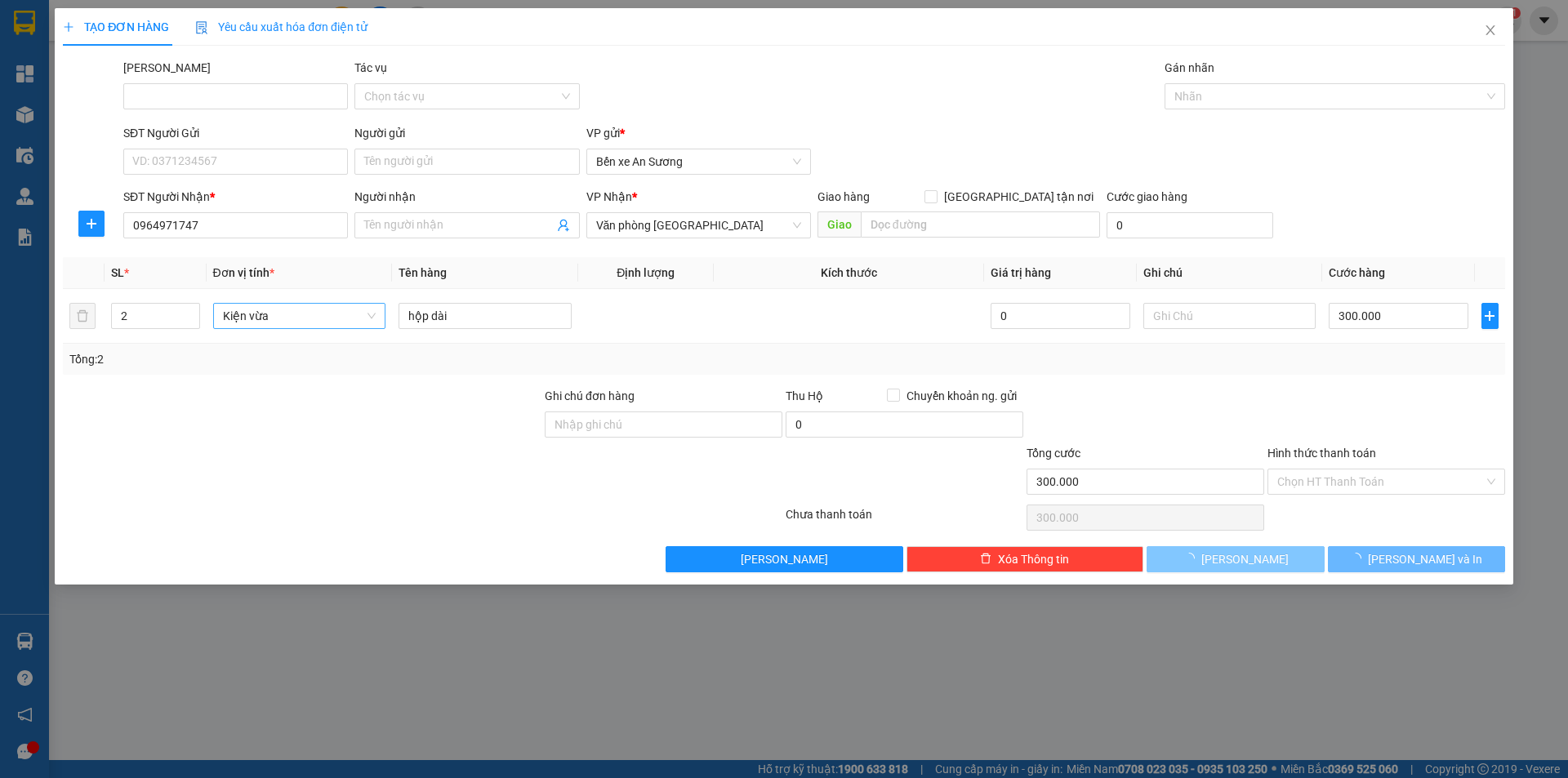
type input "1"
type input "0"
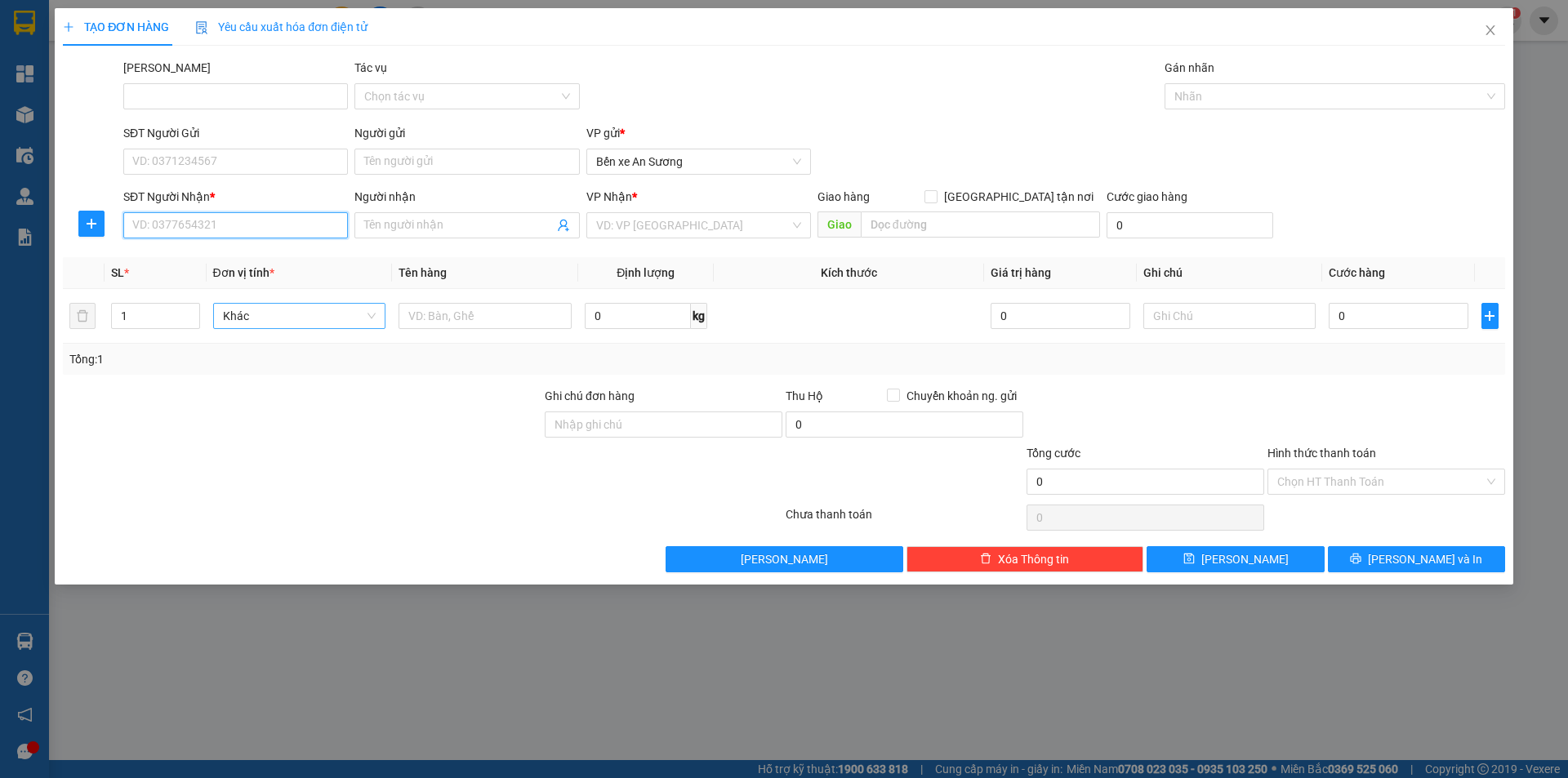
click at [239, 218] on input "SĐT Người Nhận *" at bounding box center [235, 225] width 224 height 26
paste input "0971889098"
type input "0971889098"
click at [295, 250] on div "0971889098 - [PERSON_NAME]" at bounding box center [235, 257] width 205 height 18
type input "[PERSON_NAME]"
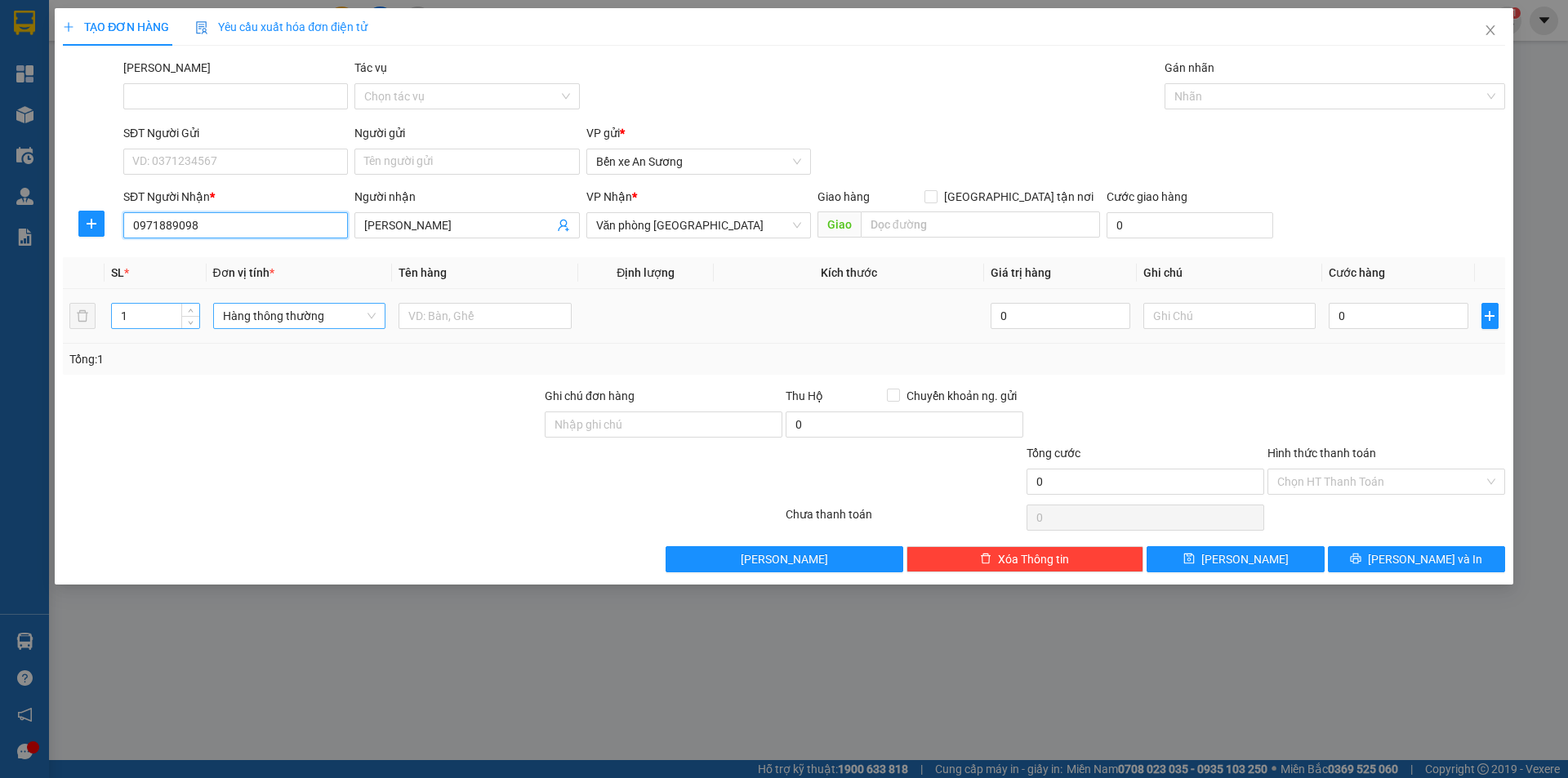
type input "0971889098"
click at [173, 322] on input "1" at bounding box center [155, 316] width 86 height 24
click at [307, 312] on span "Hàng thông thường" at bounding box center [299, 316] width 153 height 24
type input "3"
type input "kiện"
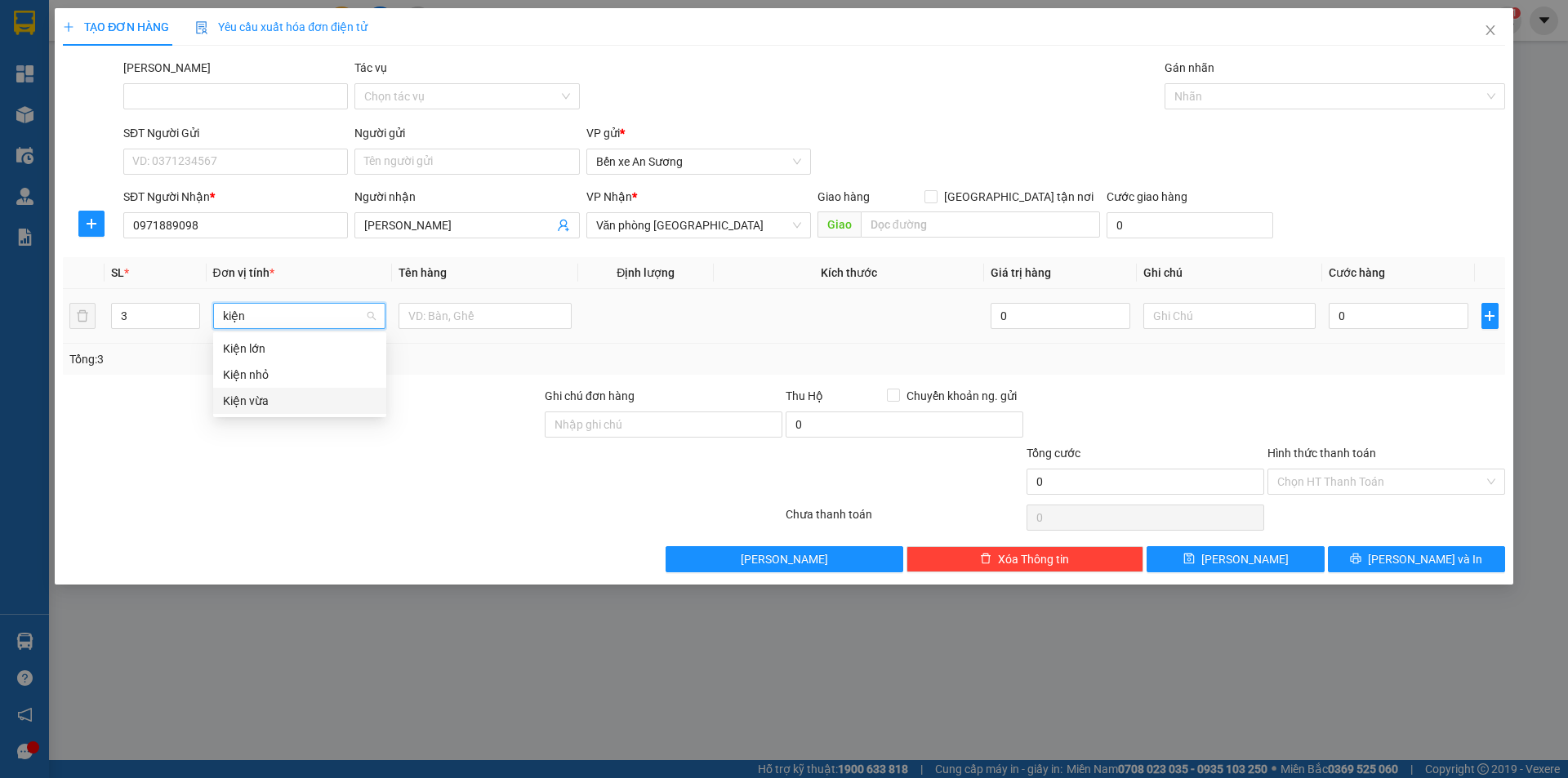
click at [291, 397] on div "Kiện vừa" at bounding box center [299, 400] width 153 height 18
click at [454, 310] on input "text" at bounding box center [485, 316] width 173 height 26
type input "mica"
click at [1382, 309] on input "0" at bounding box center [1398, 316] width 139 height 26
type input "3"
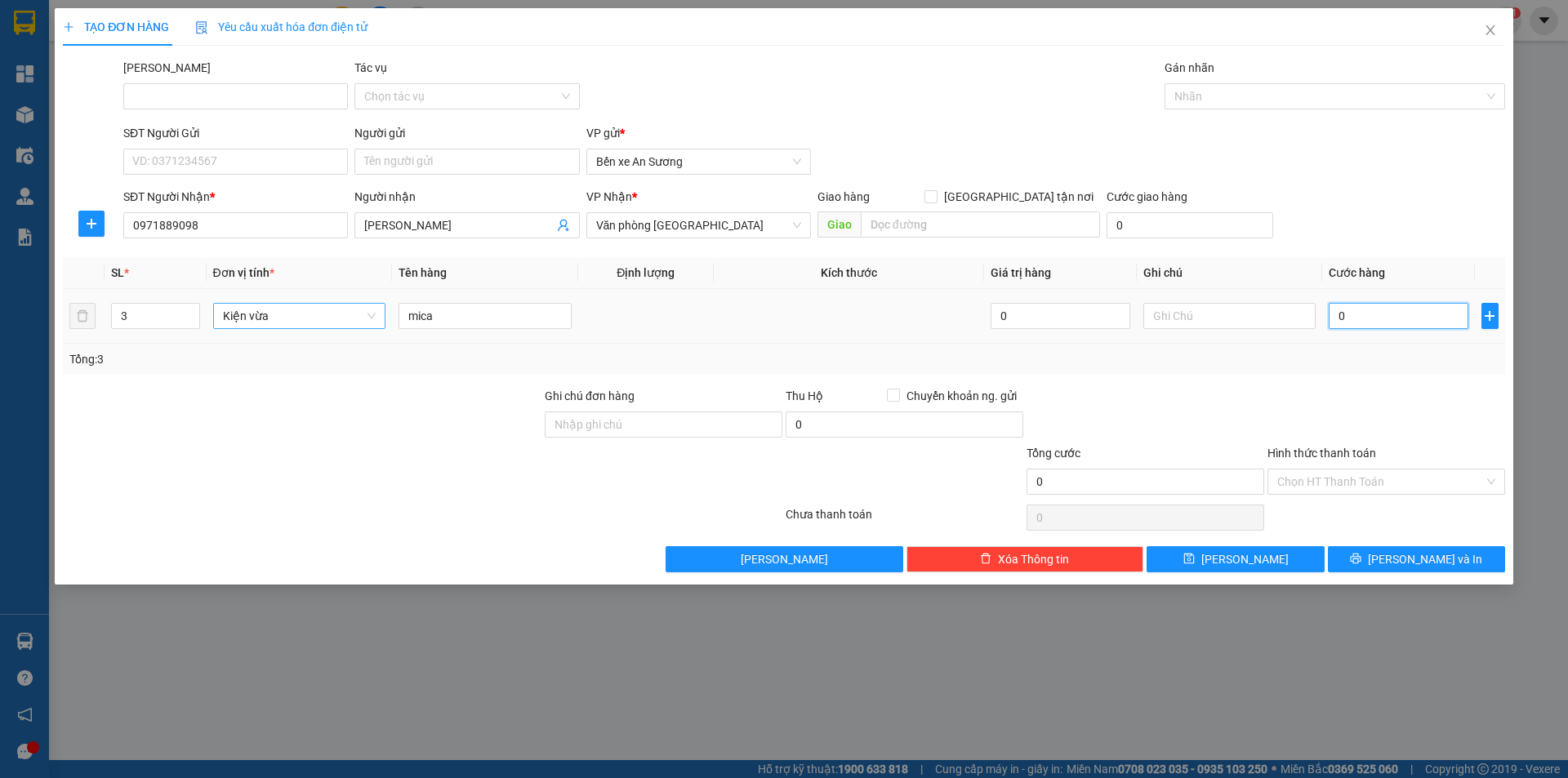
type input "3"
type input "30"
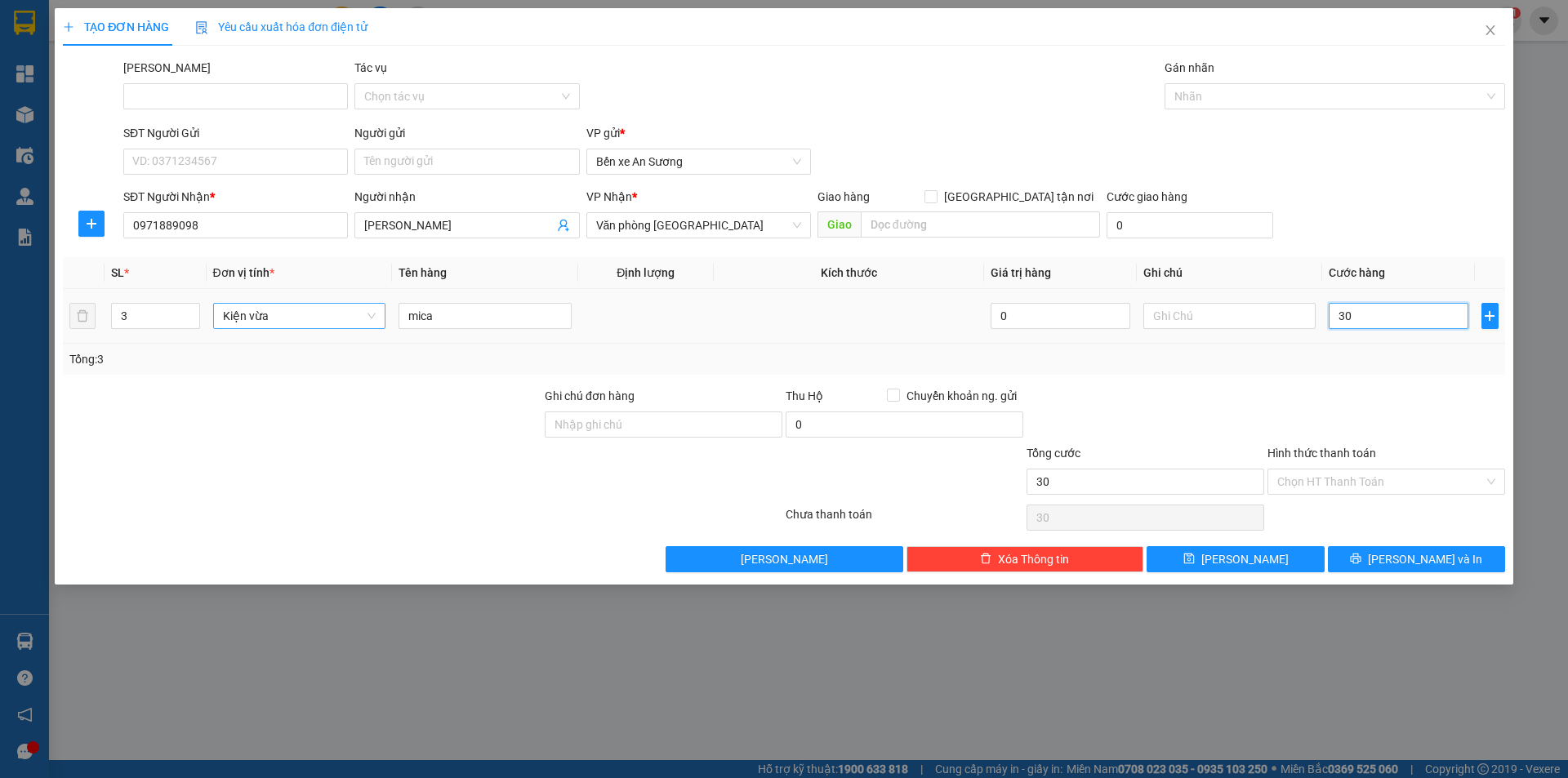
type input "300"
type input "3.000"
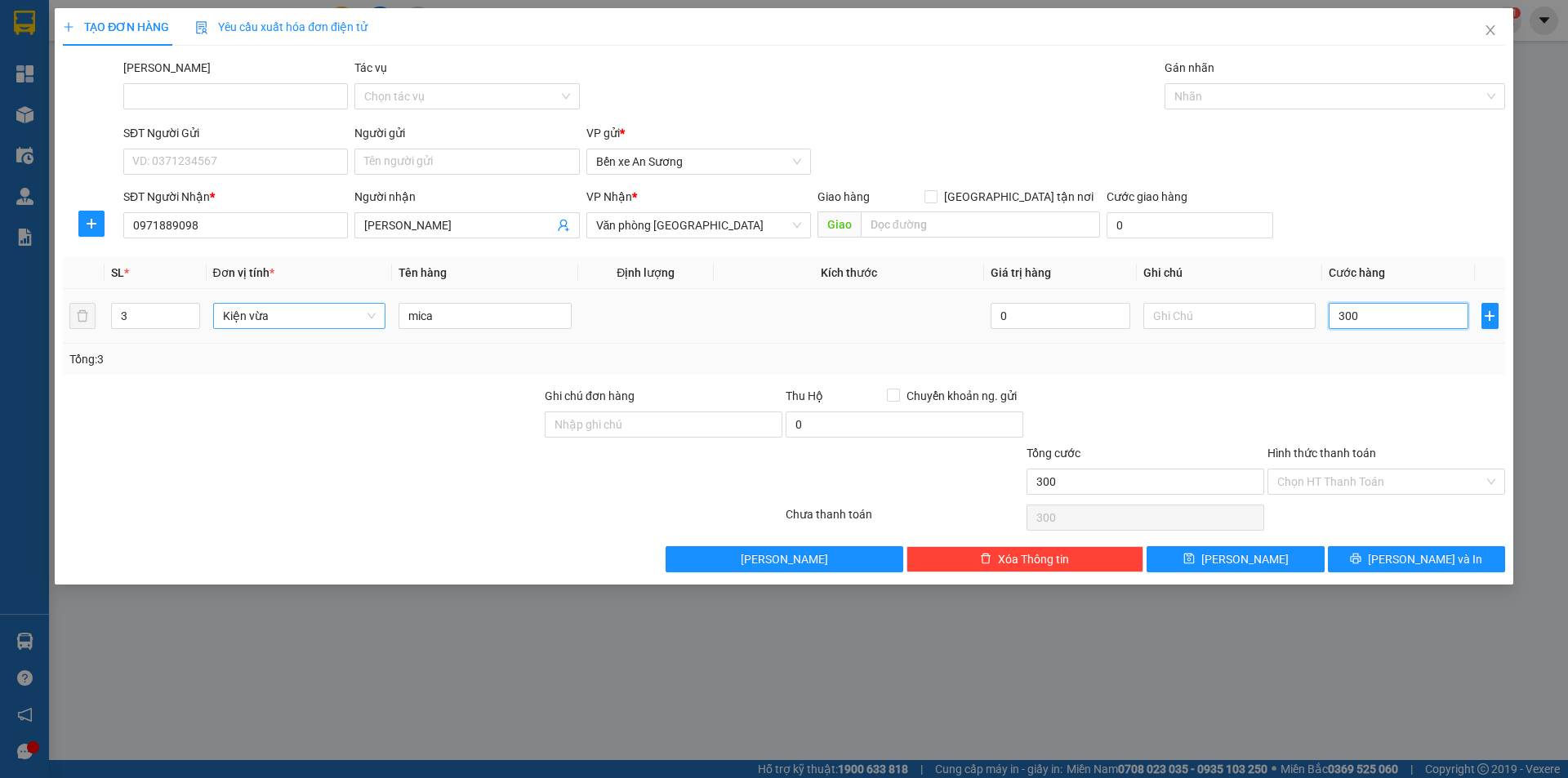
type input "3.000"
type input "30.000"
type input "300.000"
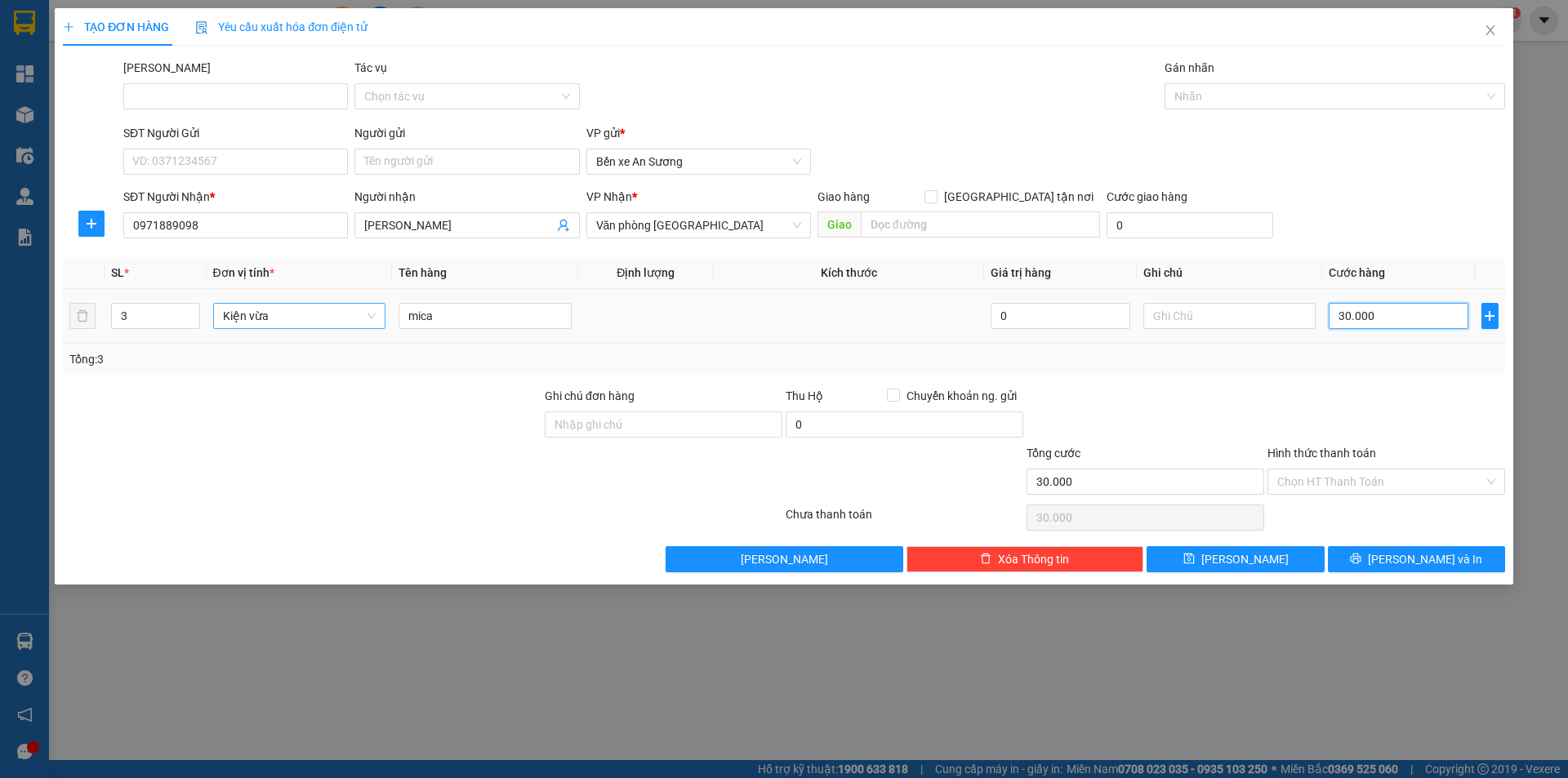
type input "300.000"
click at [1331, 482] on input "Hình thức thanh toán" at bounding box center [1380, 482] width 207 height 24
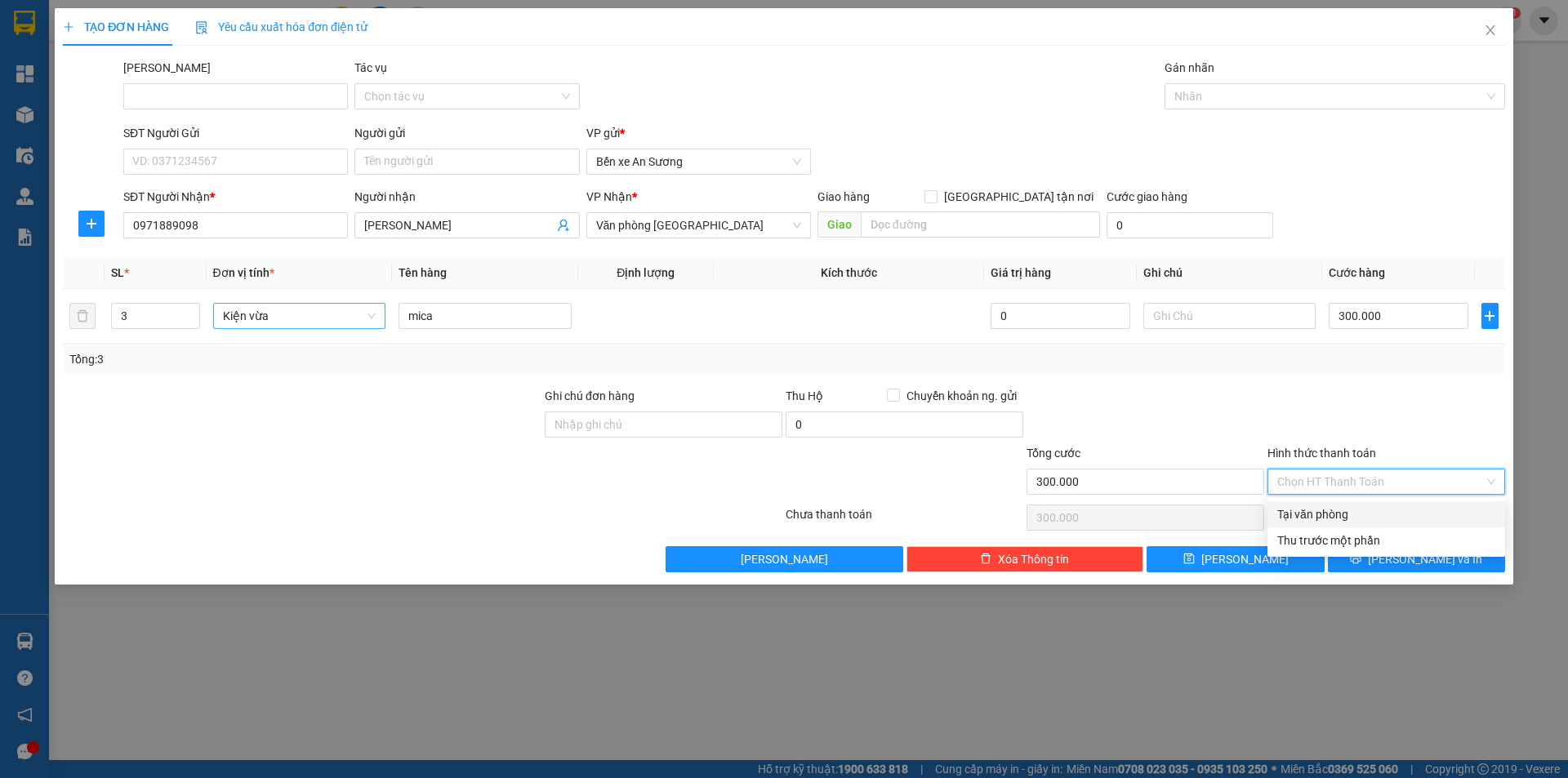
click at [1316, 524] on div "Tại văn phòng" at bounding box center [1386, 514] width 238 height 26
type input "0"
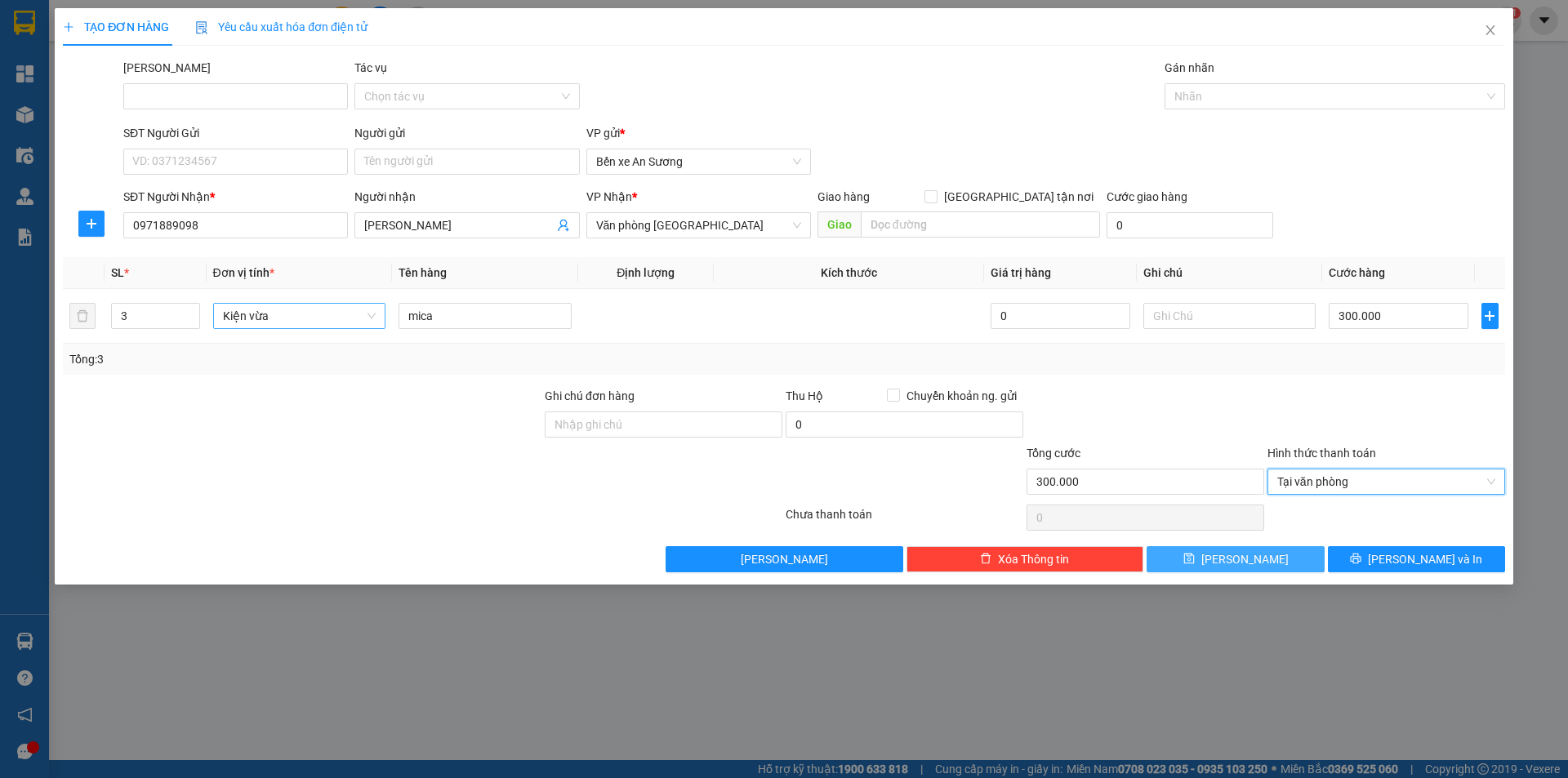
click at [1275, 553] on button "[PERSON_NAME]" at bounding box center [1235, 559] width 178 height 26
type input "1"
type input "0"
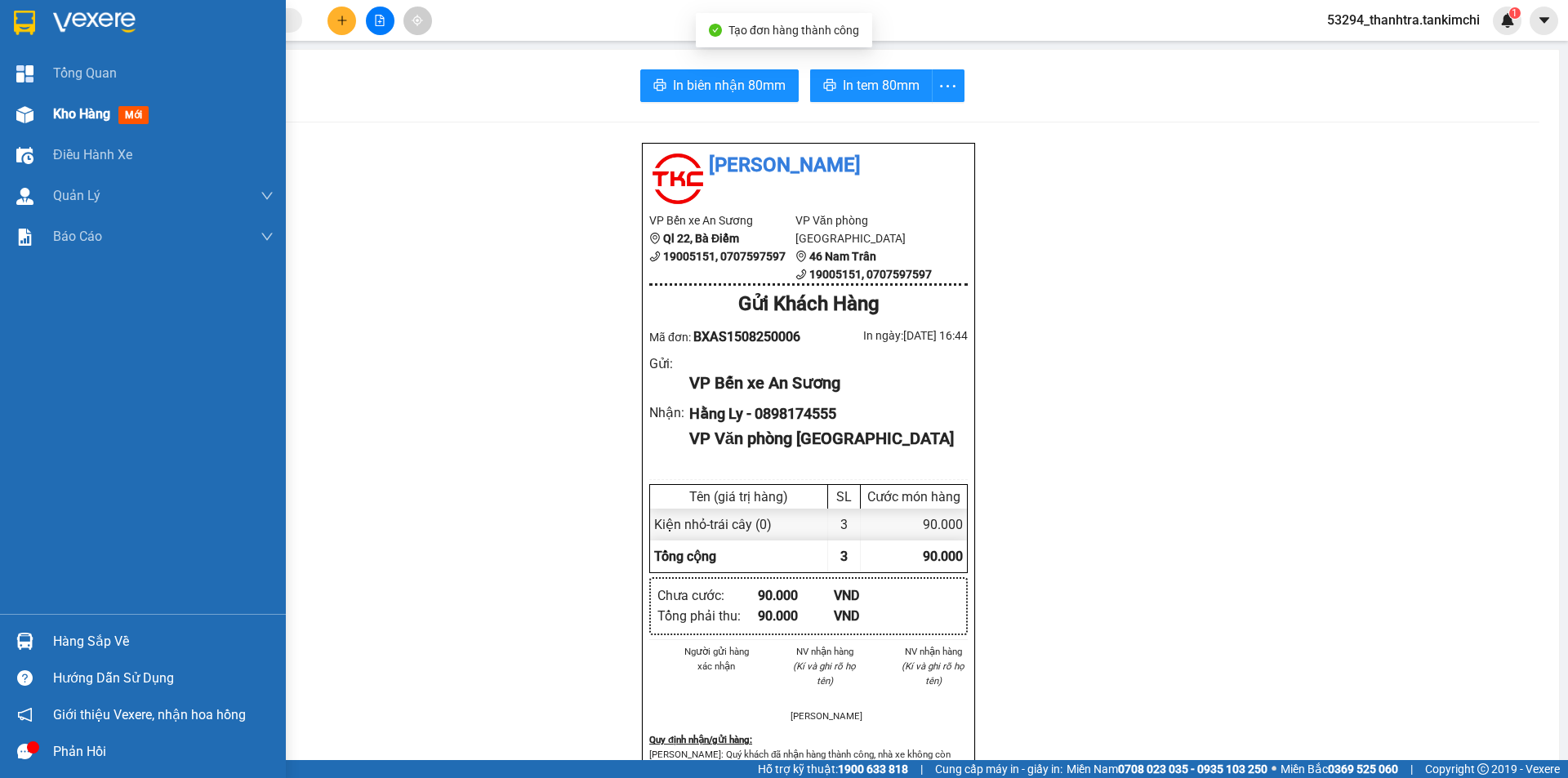
click at [17, 106] on img at bounding box center [25, 115] width 17 height 17
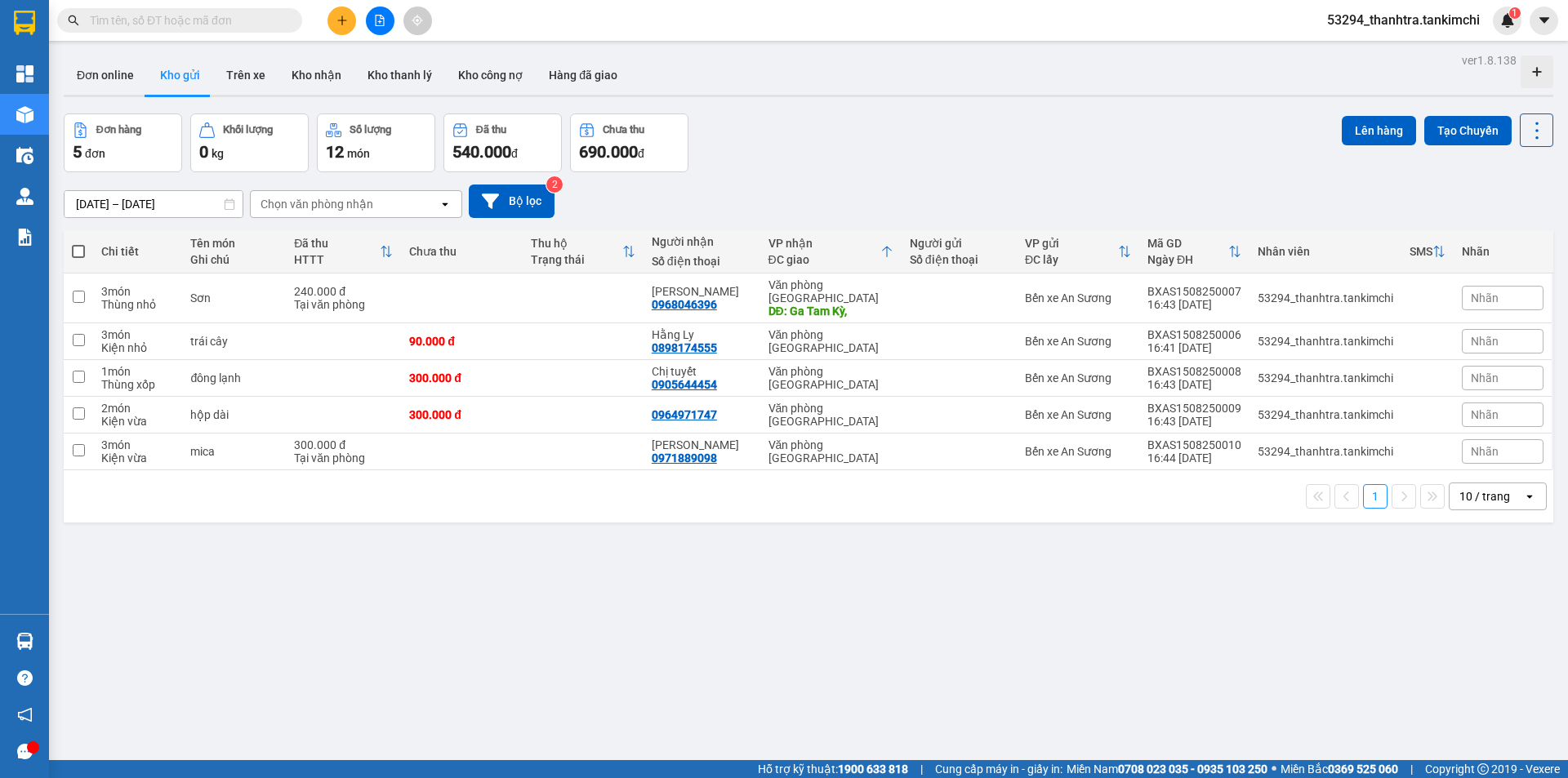
click at [80, 254] on span at bounding box center [79, 252] width 13 height 13
click at [79, 244] on input "checkbox" at bounding box center [79, 244] width 0 height 0
checkbox input "true"
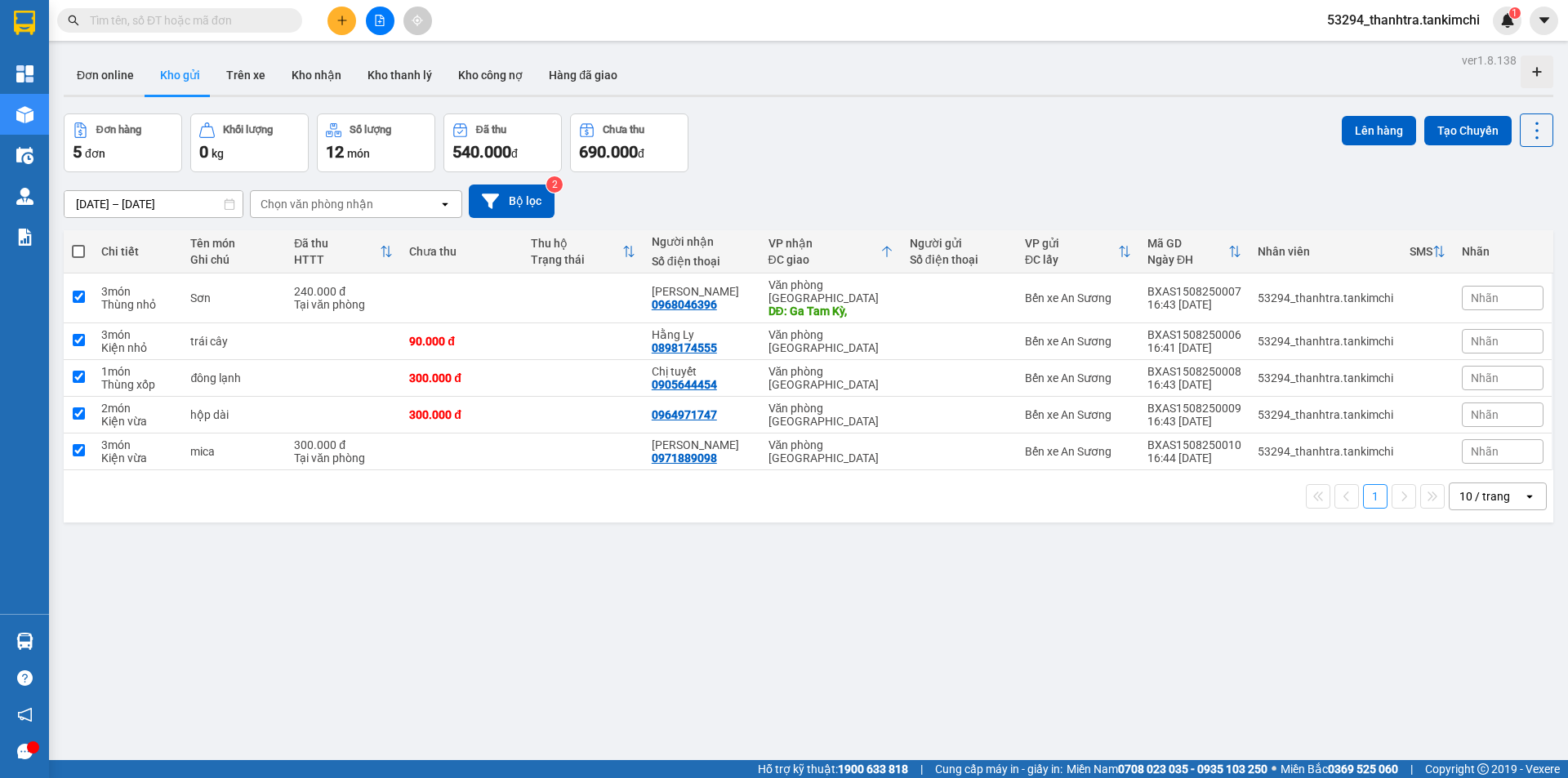
checkbox input "true"
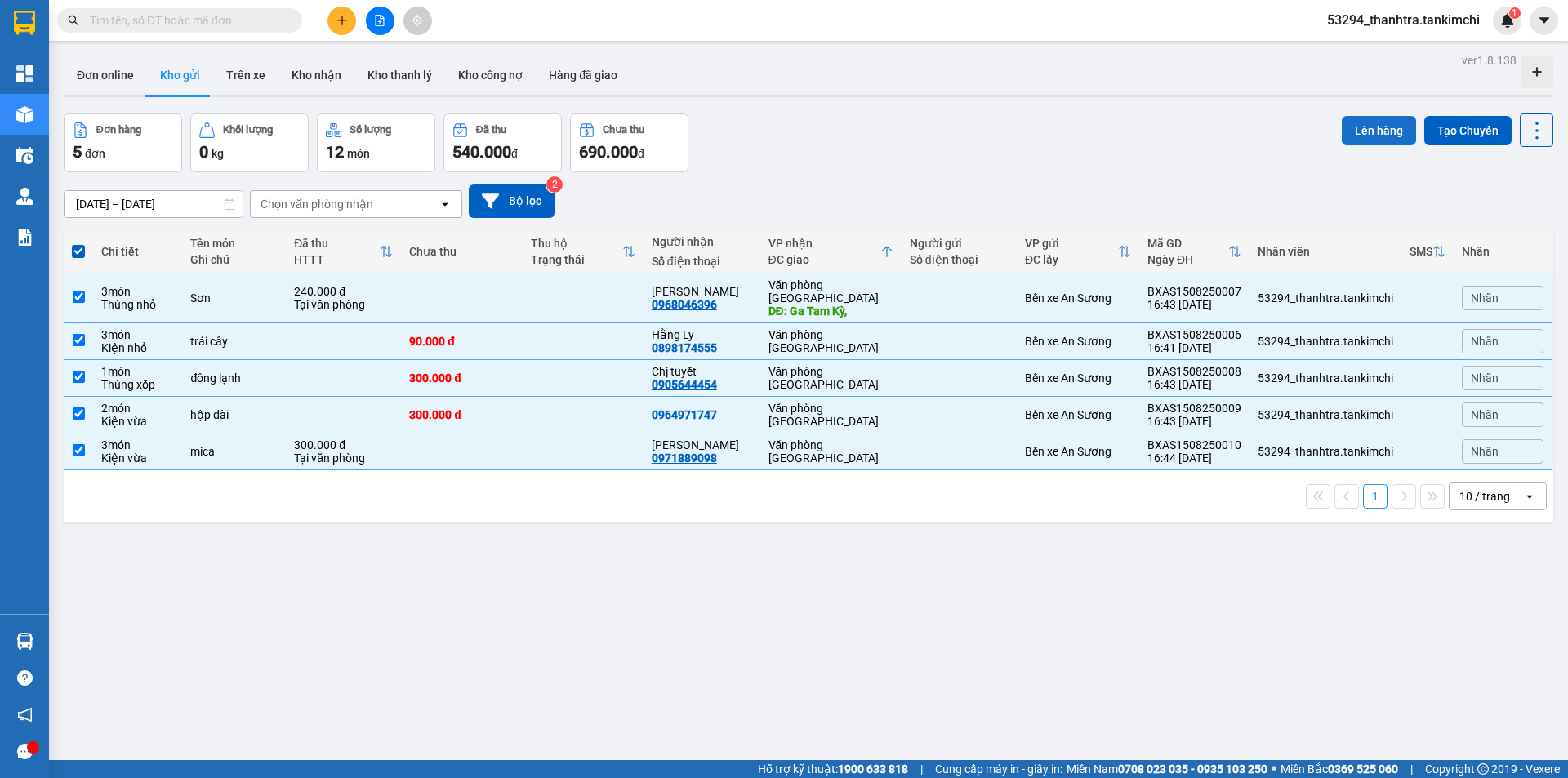
click at [1353, 131] on button "Lên hàng" at bounding box center [1379, 130] width 75 height 29
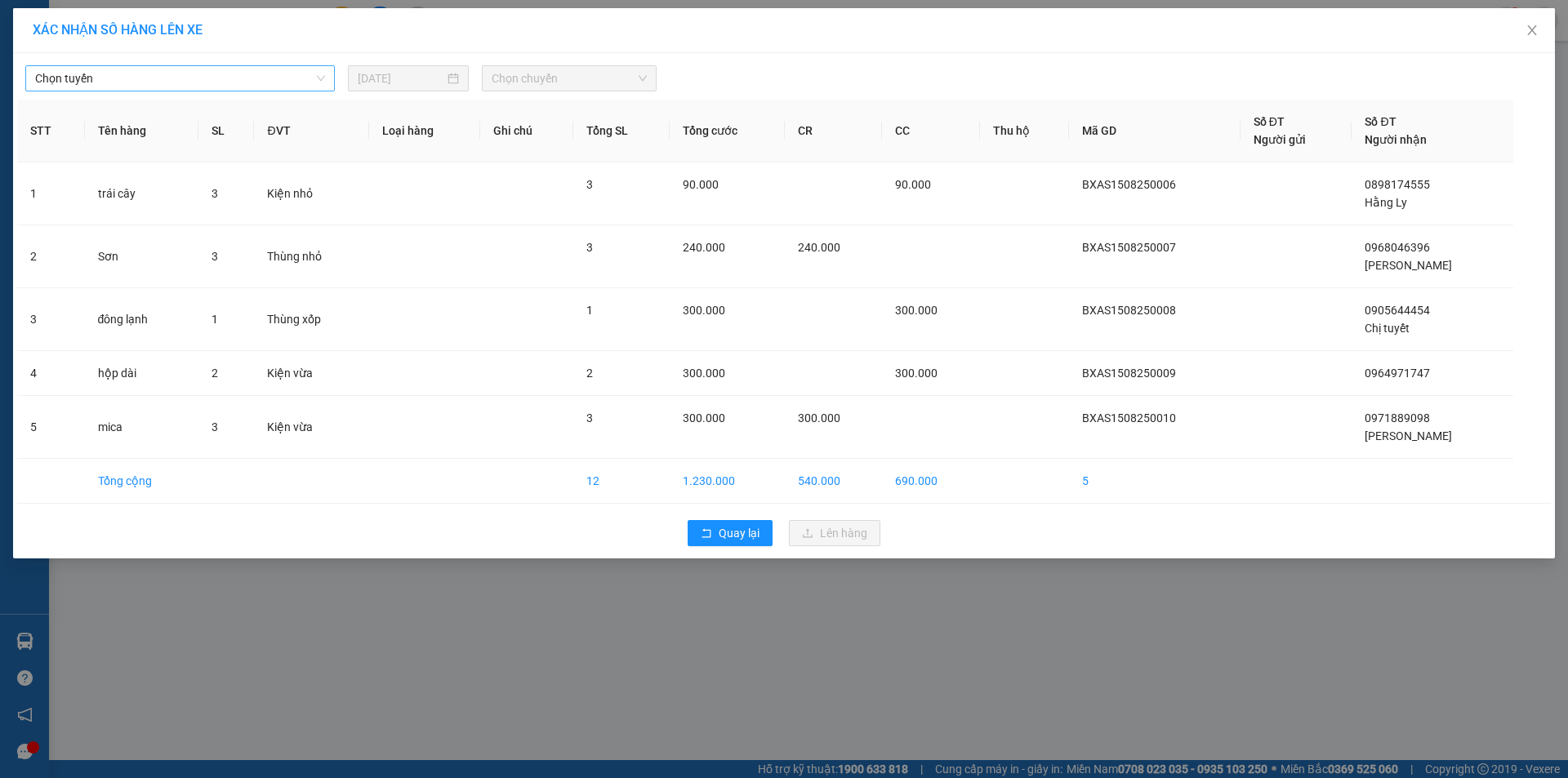
click at [190, 80] on span "Chọn tuyến" at bounding box center [180, 78] width 290 height 24
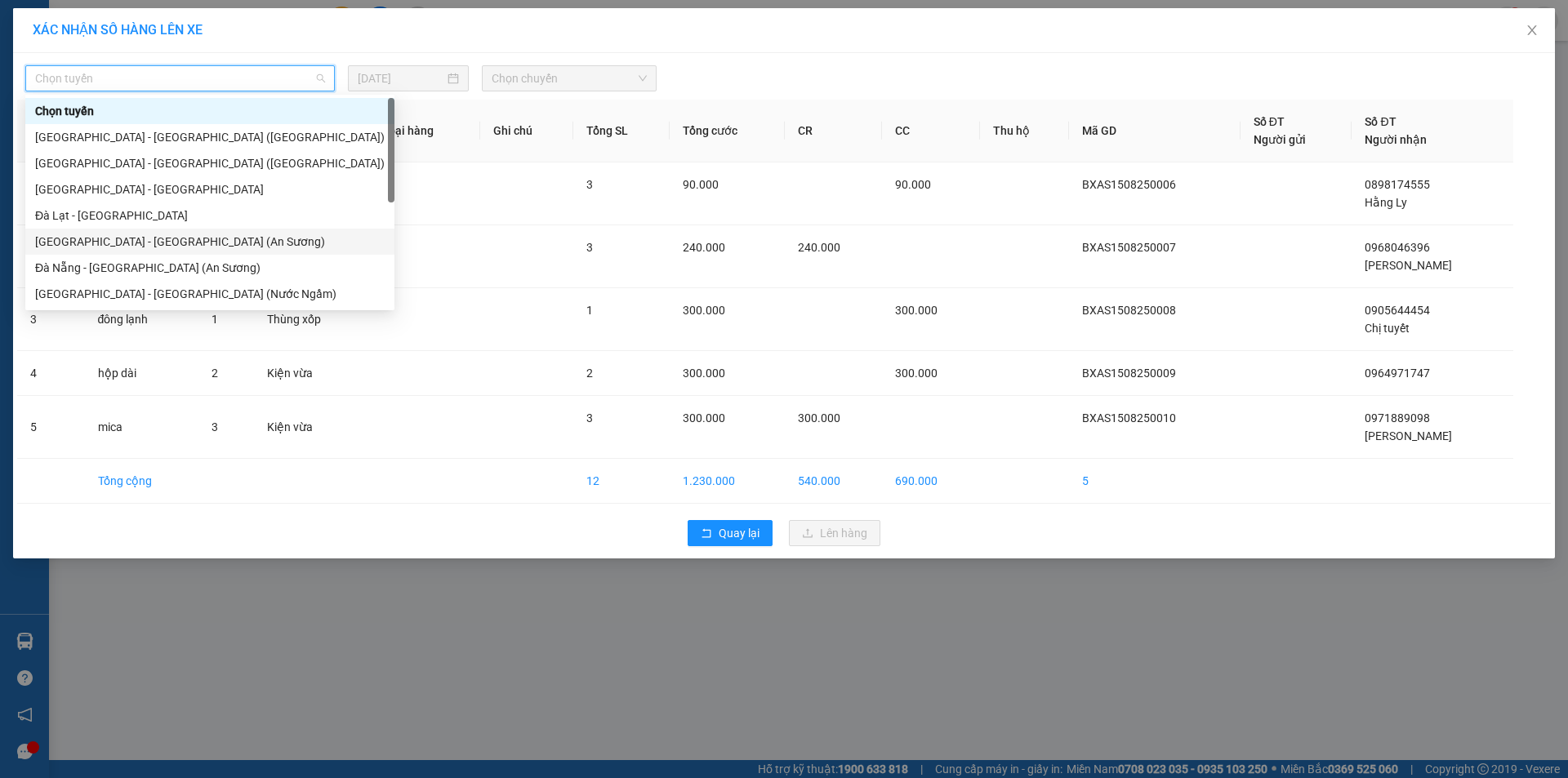
click at [108, 243] on div "[GEOGRAPHIC_DATA] - [GEOGRAPHIC_DATA] (An Sương)" at bounding box center [209, 241] width 349 height 18
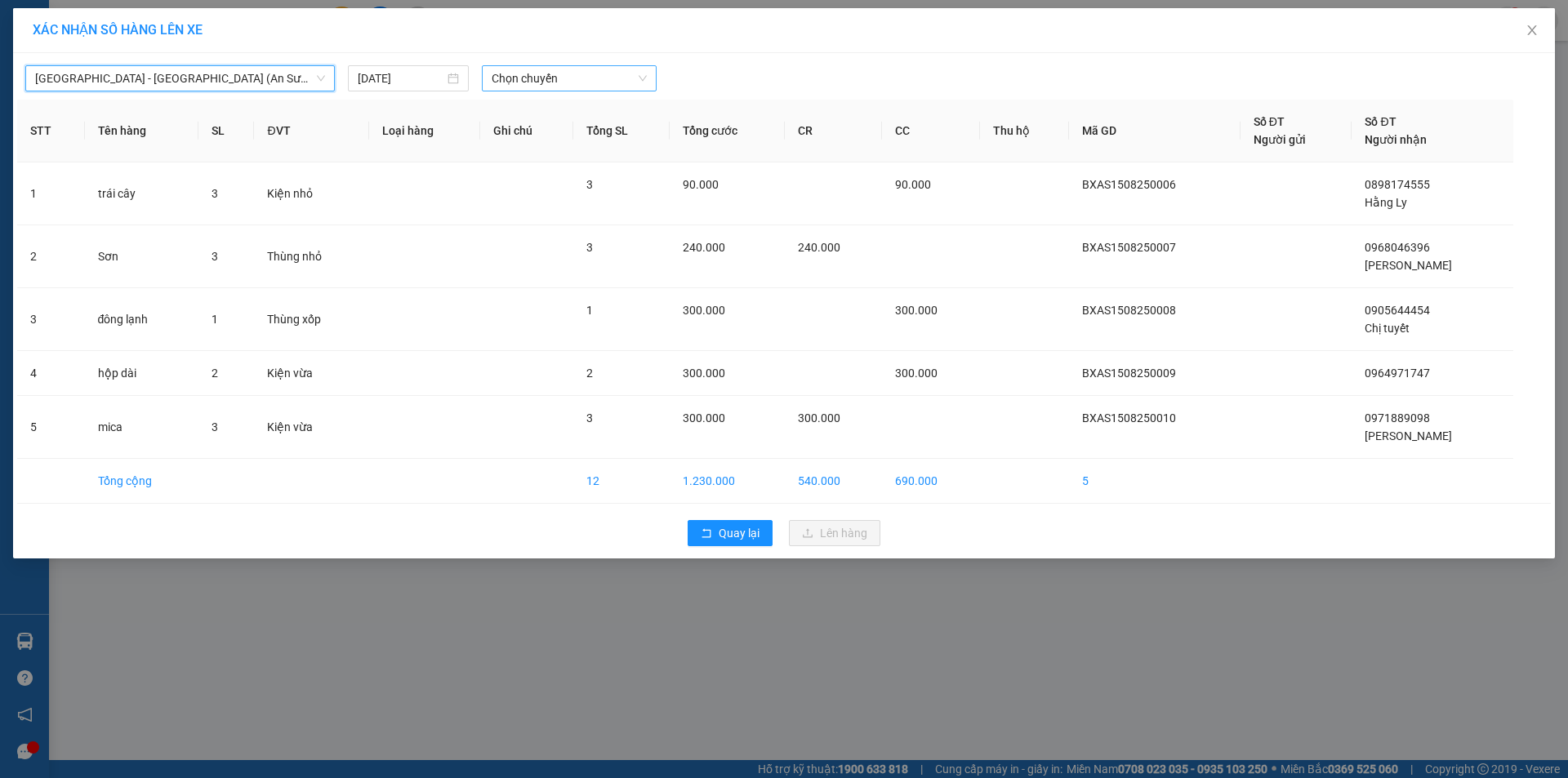
click at [519, 83] on span "Chọn chuyến" at bounding box center [569, 78] width 155 height 24
click at [539, 131] on div "17:30 - 43H-158.70" at bounding box center [555, 137] width 127 height 18
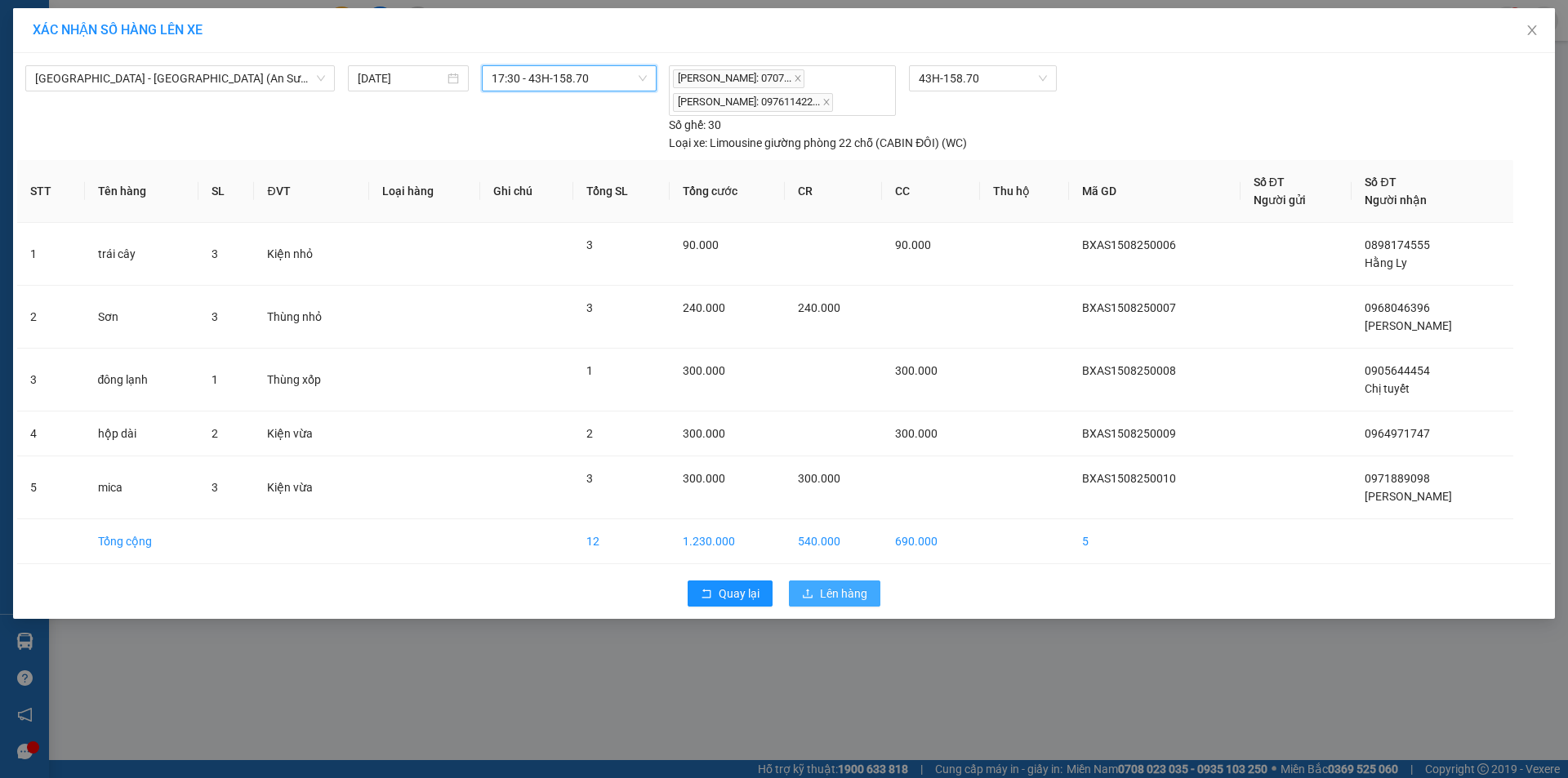
click at [813, 596] on icon "upload" at bounding box center [807, 594] width 12 height 12
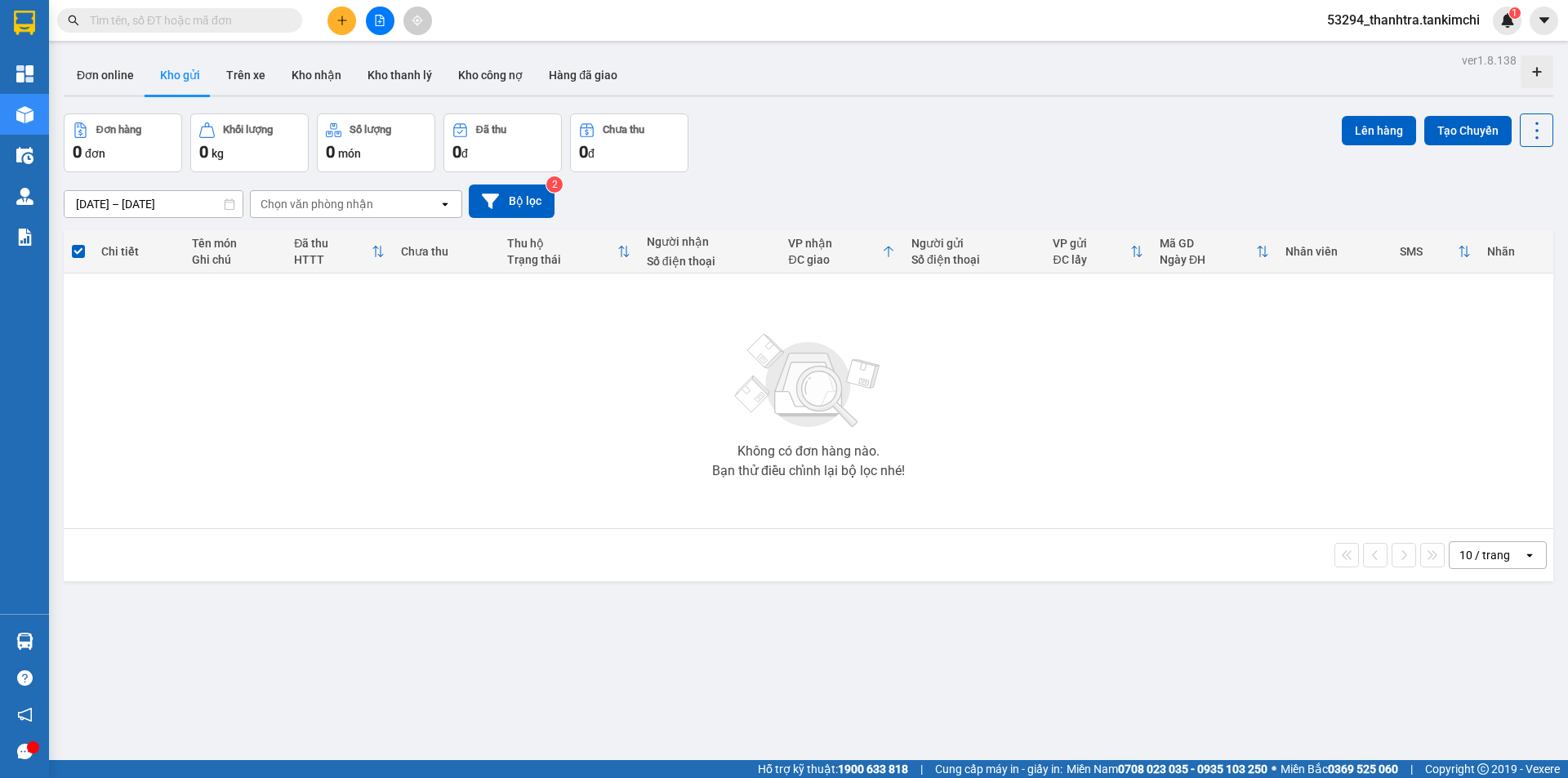
click at [383, 17] on icon "file-add" at bounding box center [380, 21] width 9 height 12
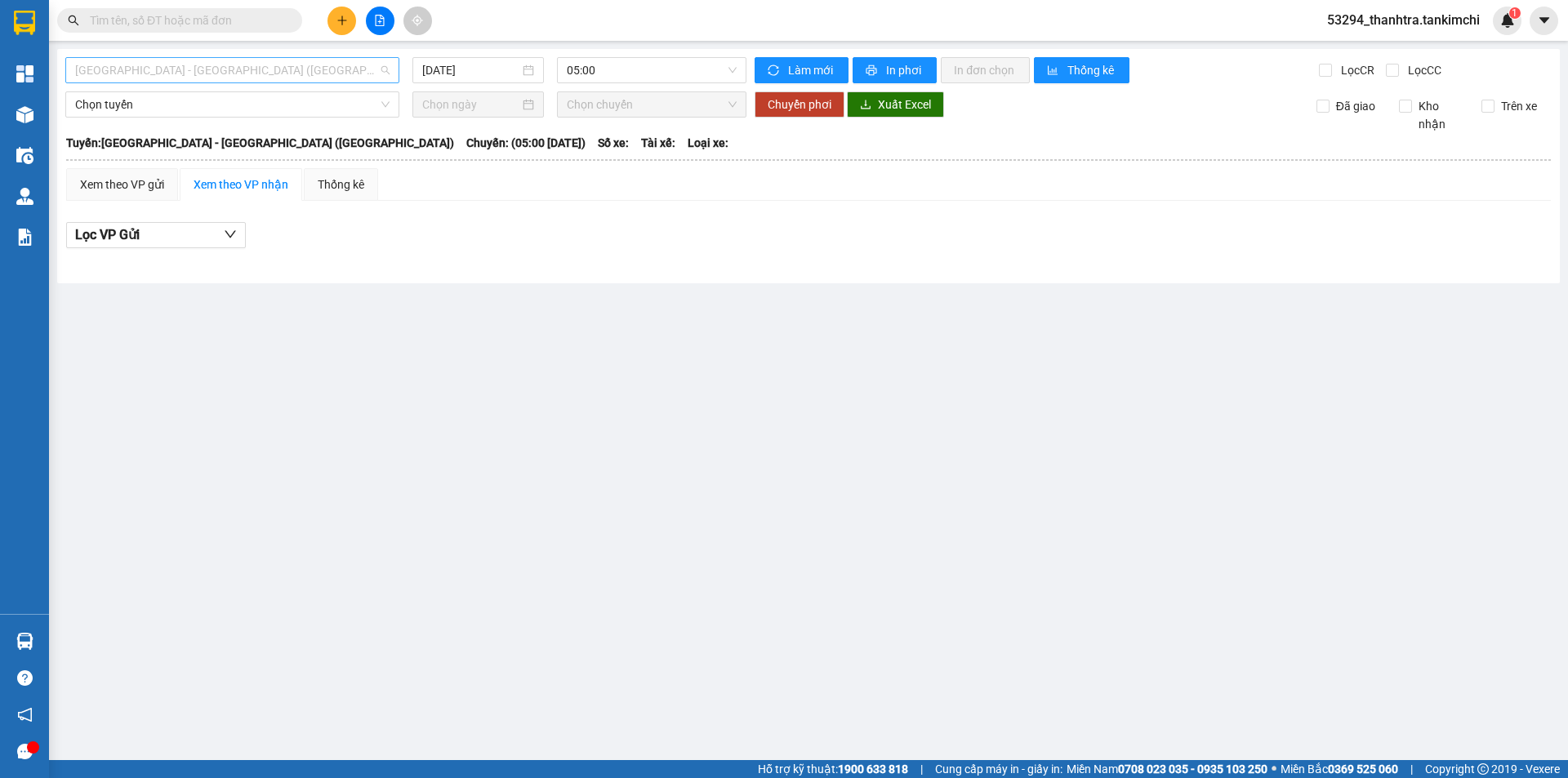
drag, startPoint x: 223, startPoint y: 80, endPoint x: 197, endPoint y: 114, distance: 42.8
click at [222, 80] on span "[GEOGRAPHIC_DATA] - [GEOGRAPHIC_DATA] ([GEOGRAPHIC_DATA])" at bounding box center [232, 70] width 314 height 24
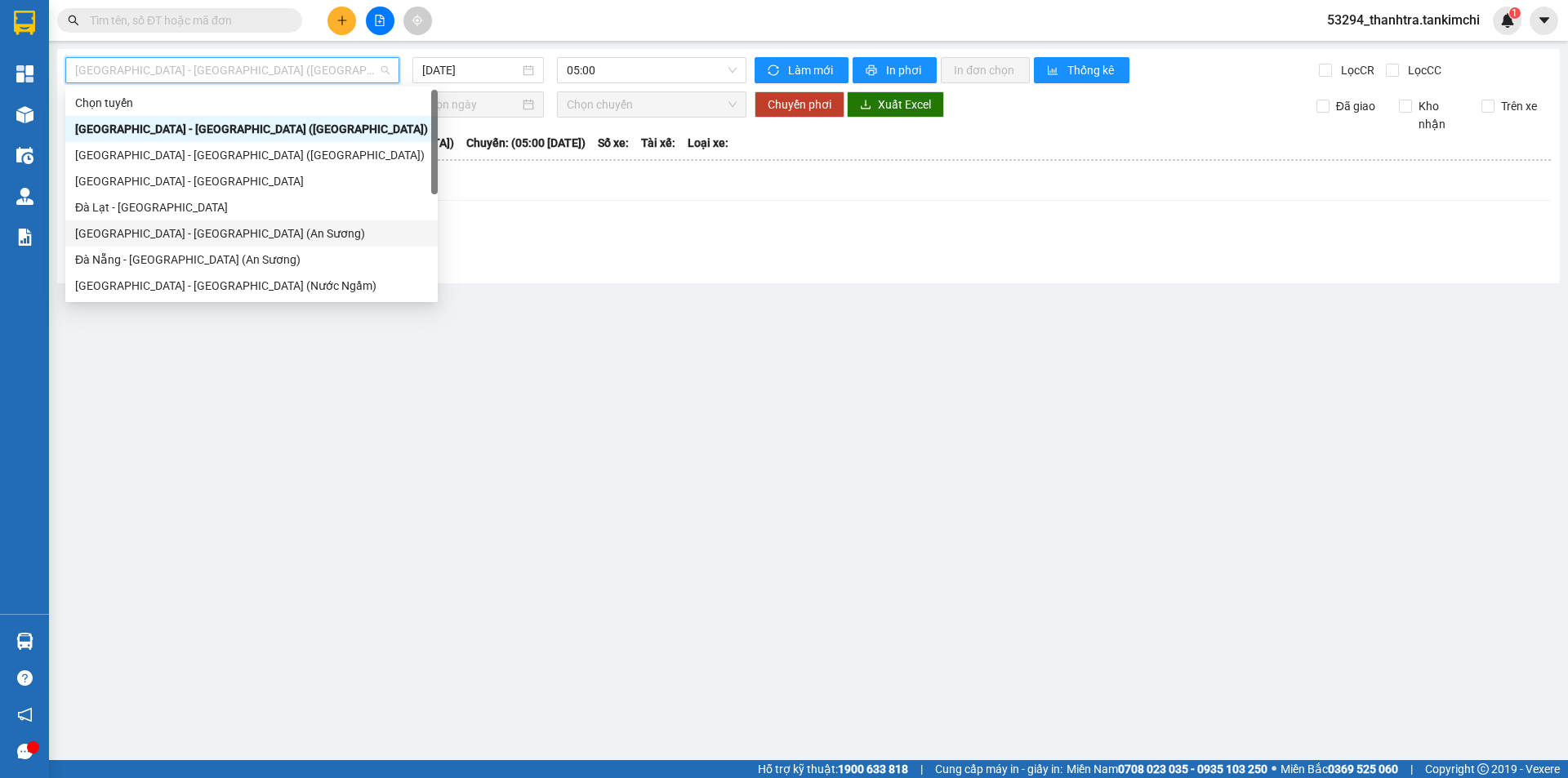
click at [130, 231] on div "[GEOGRAPHIC_DATA] - [GEOGRAPHIC_DATA] (An Sương)" at bounding box center [251, 233] width 353 height 18
type input "[DATE]"
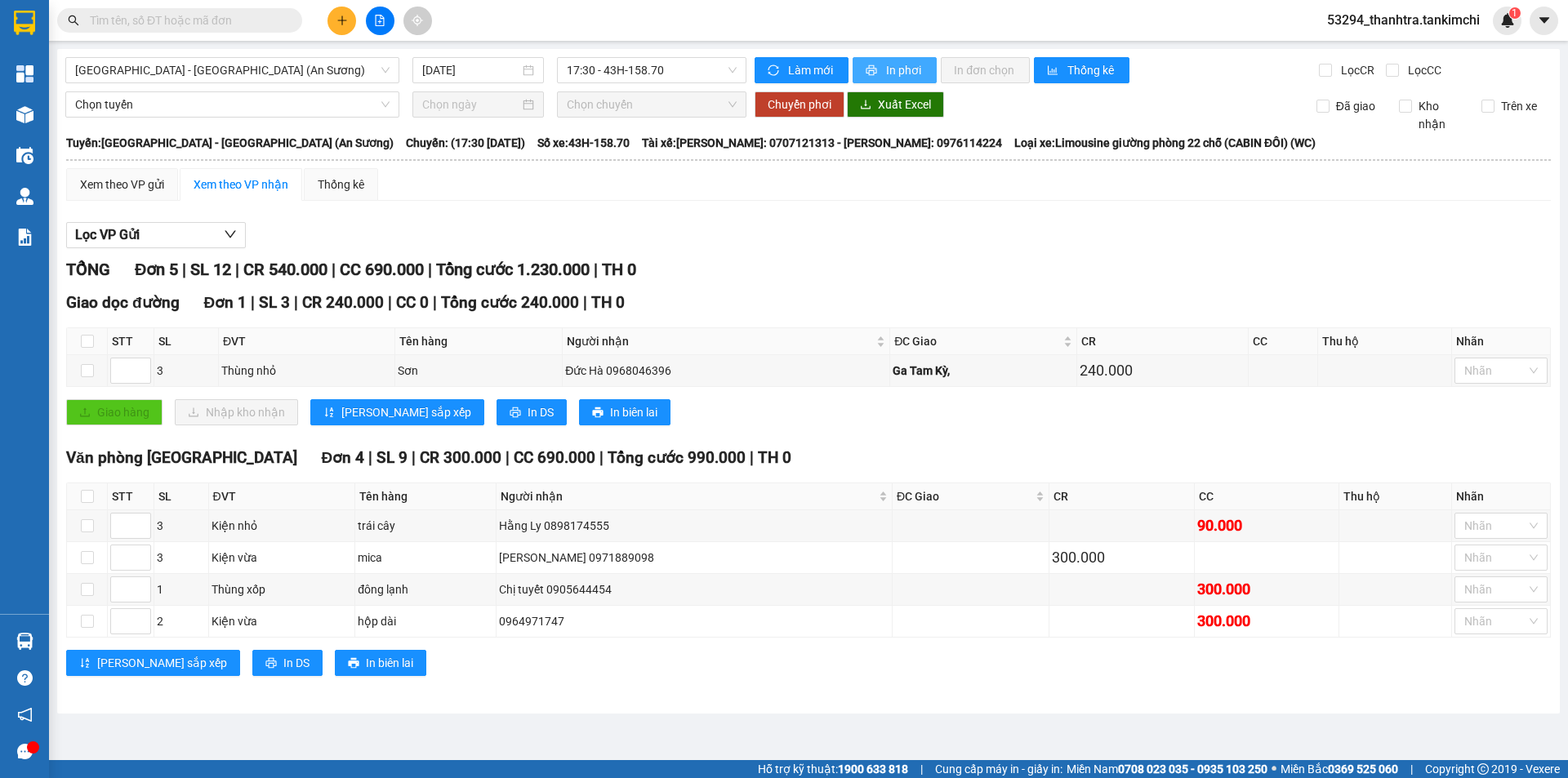
click at [897, 71] on span "In phơi" at bounding box center [905, 70] width 38 height 18
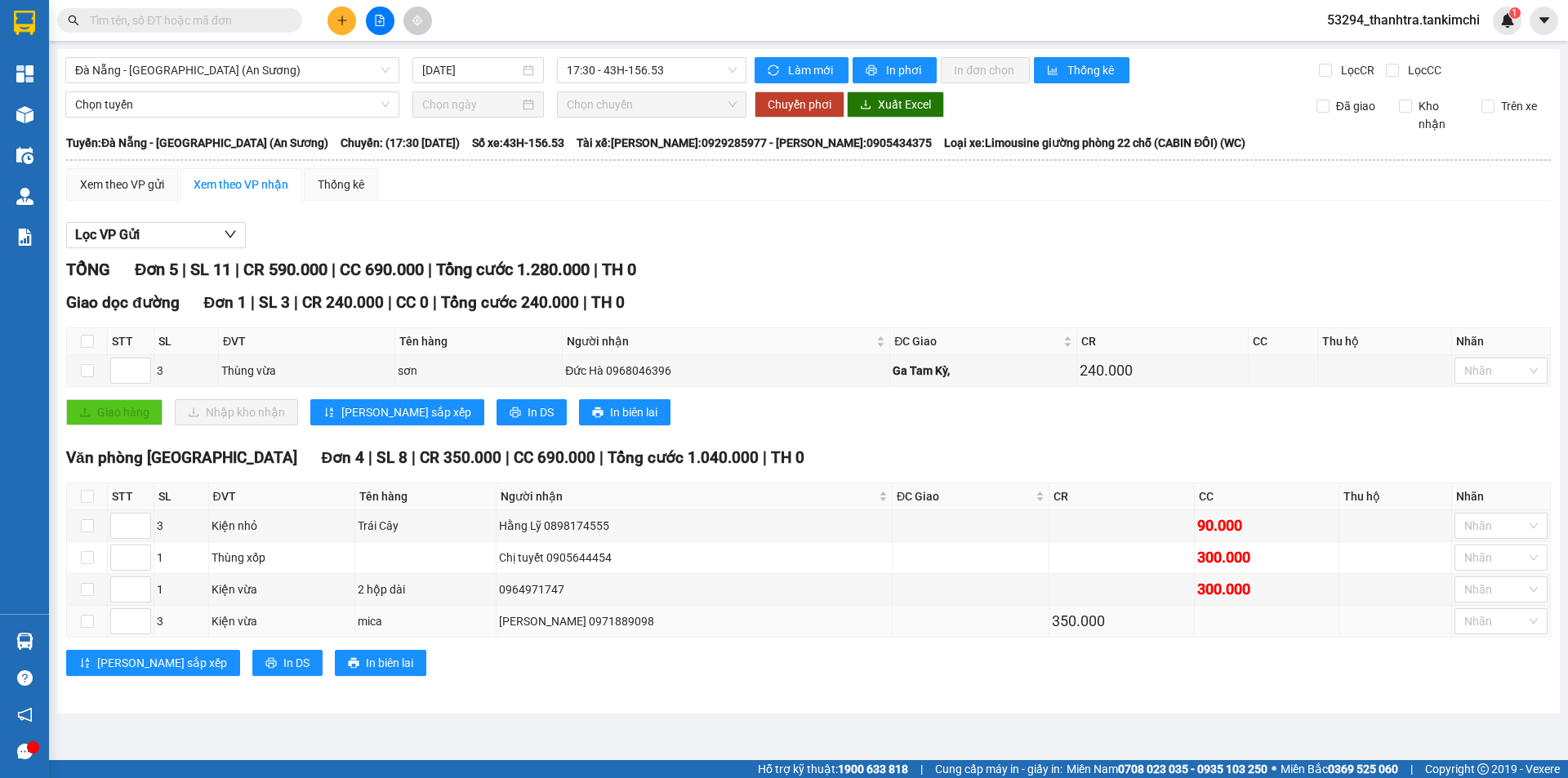
click at [1007, 621] on td at bounding box center [971, 621] width 157 height 32
